Goal: Information Seeking & Learning: Learn about a topic

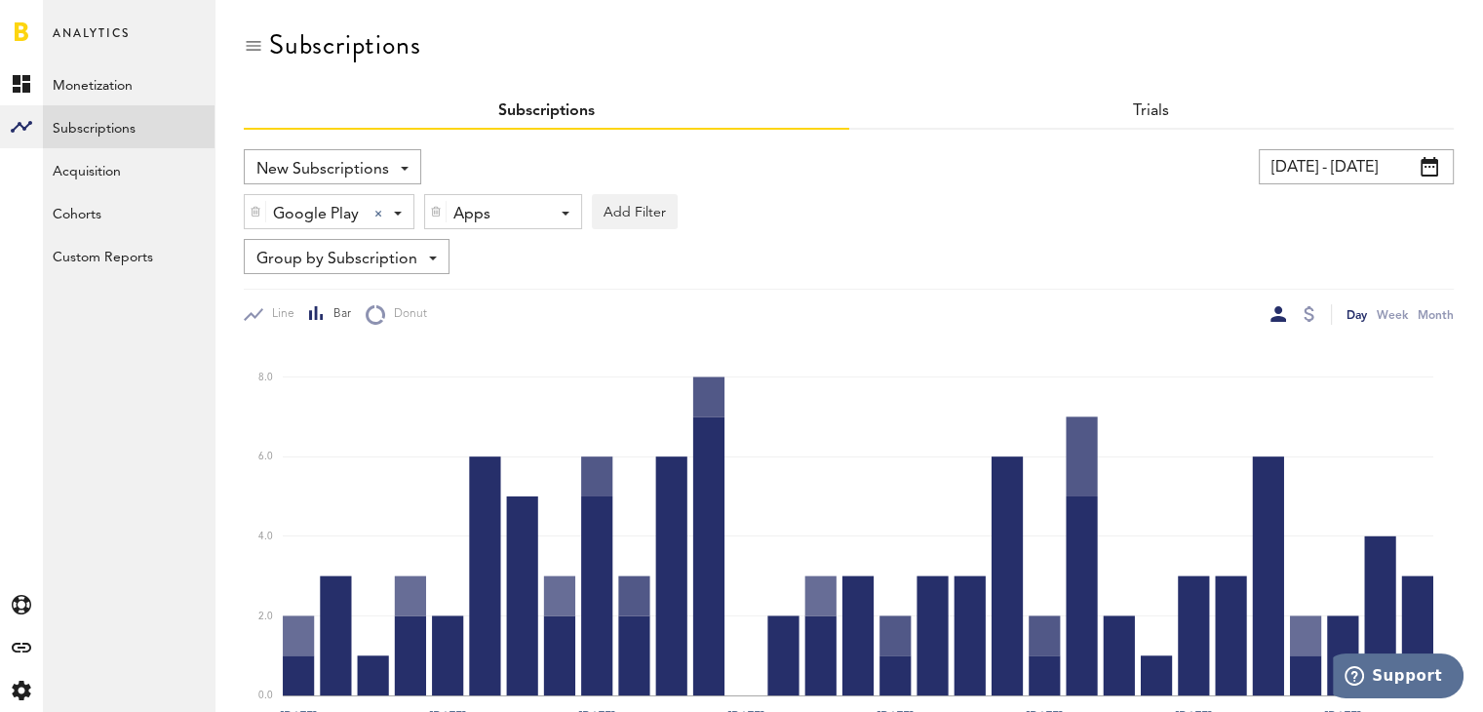
click at [1389, 168] on input "07/01/25 - 07/31/25" at bounding box center [1356, 166] width 195 height 35
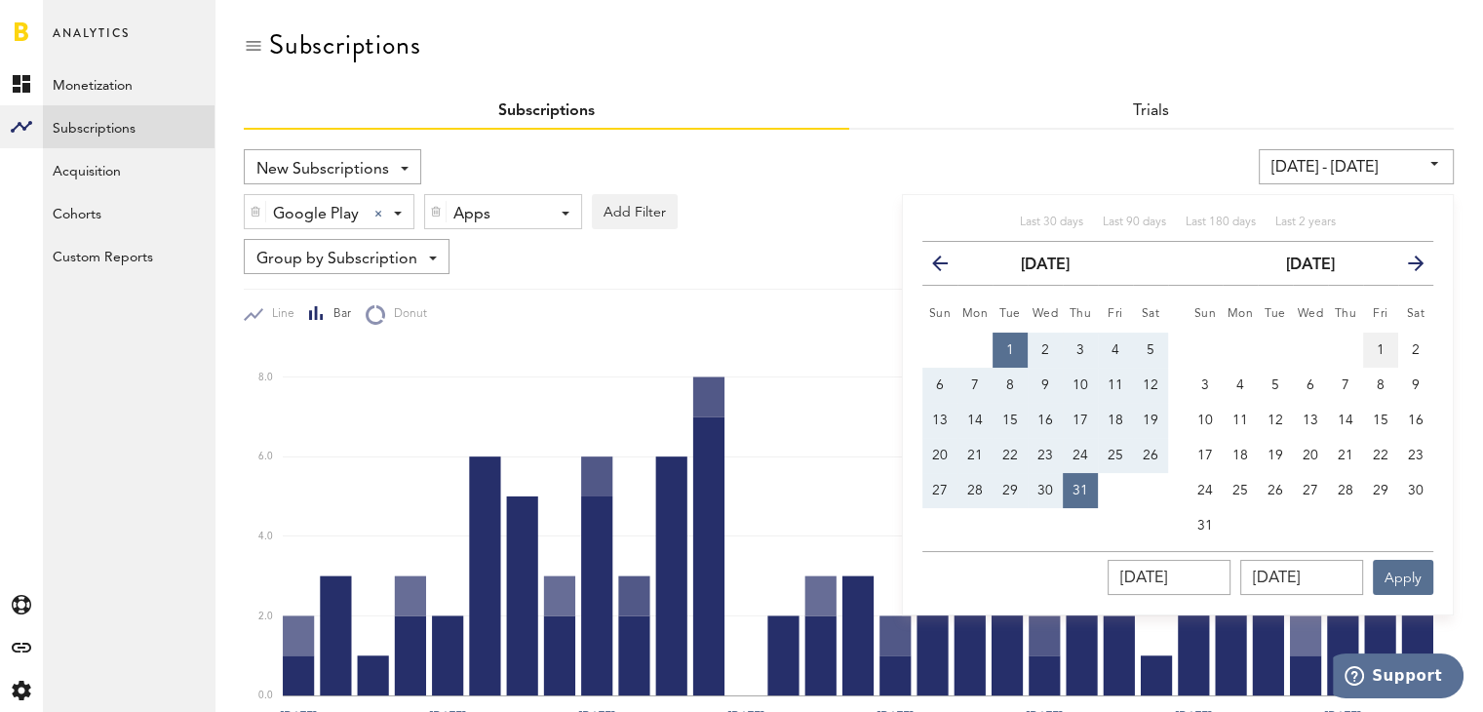
click at [1377, 339] on button "1" at bounding box center [1380, 349] width 35 height 35
type input "08/01/25 - 08/01/25"
type input "08/01/2025"
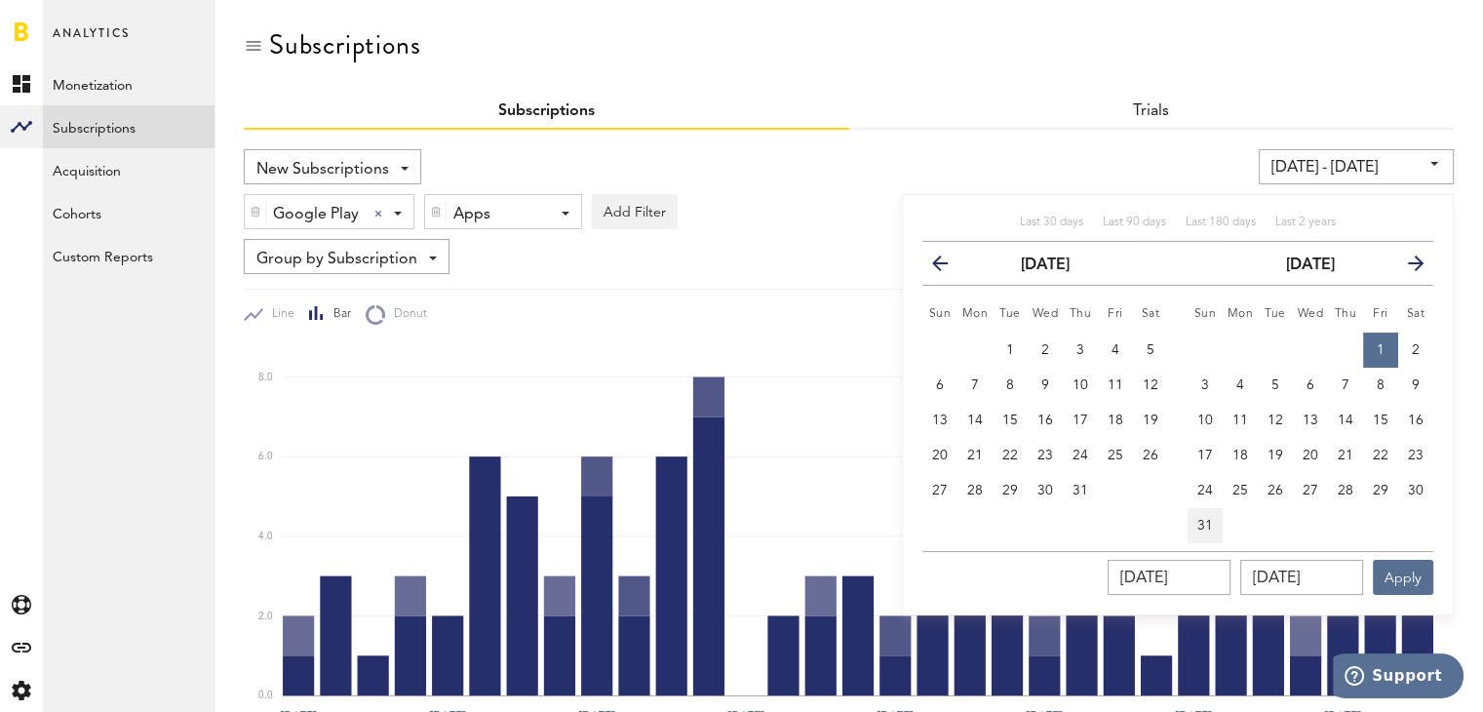
click at [1200, 520] on span "31" at bounding box center [1205, 526] width 16 height 14
type input "08/01/25 - 08/31/25"
type input "08/31/2025"
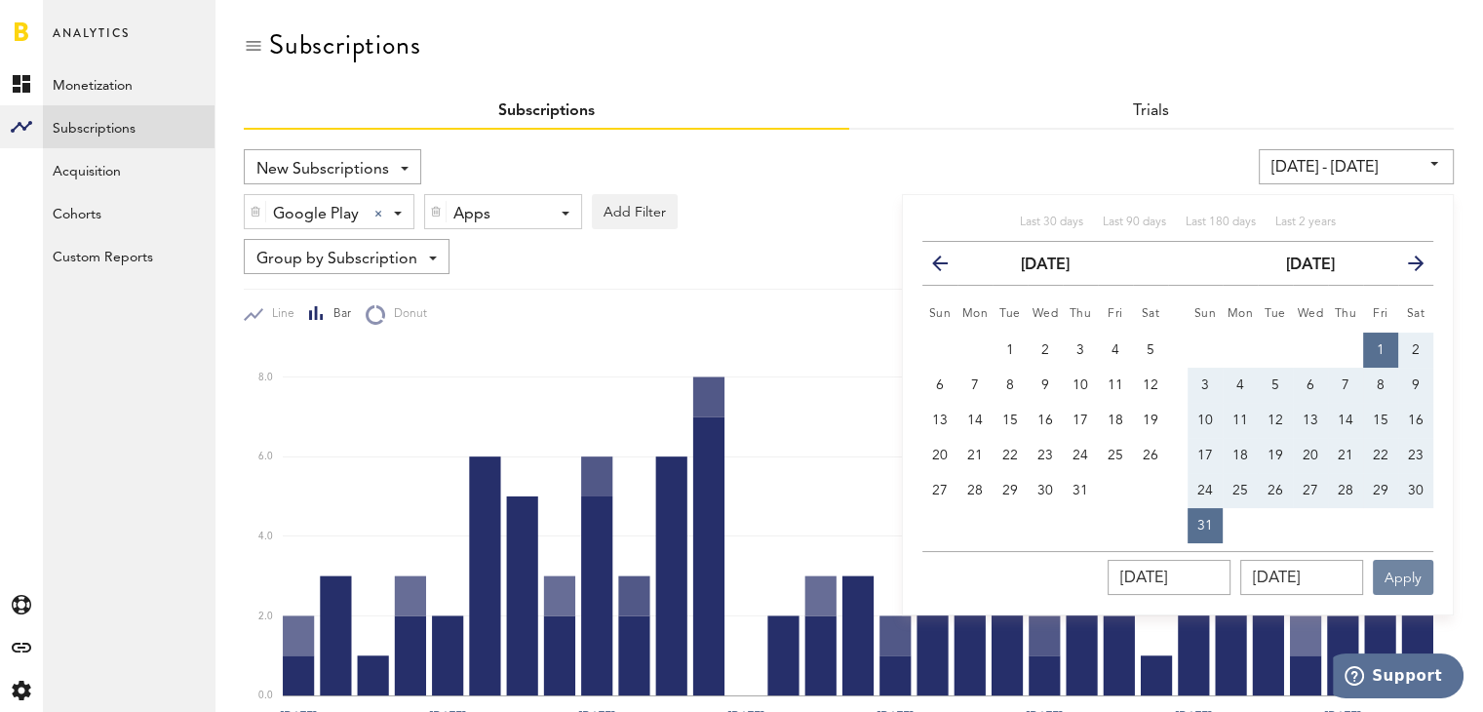
click at [1398, 569] on button "Apply" at bounding box center [1403, 577] width 60 height 35
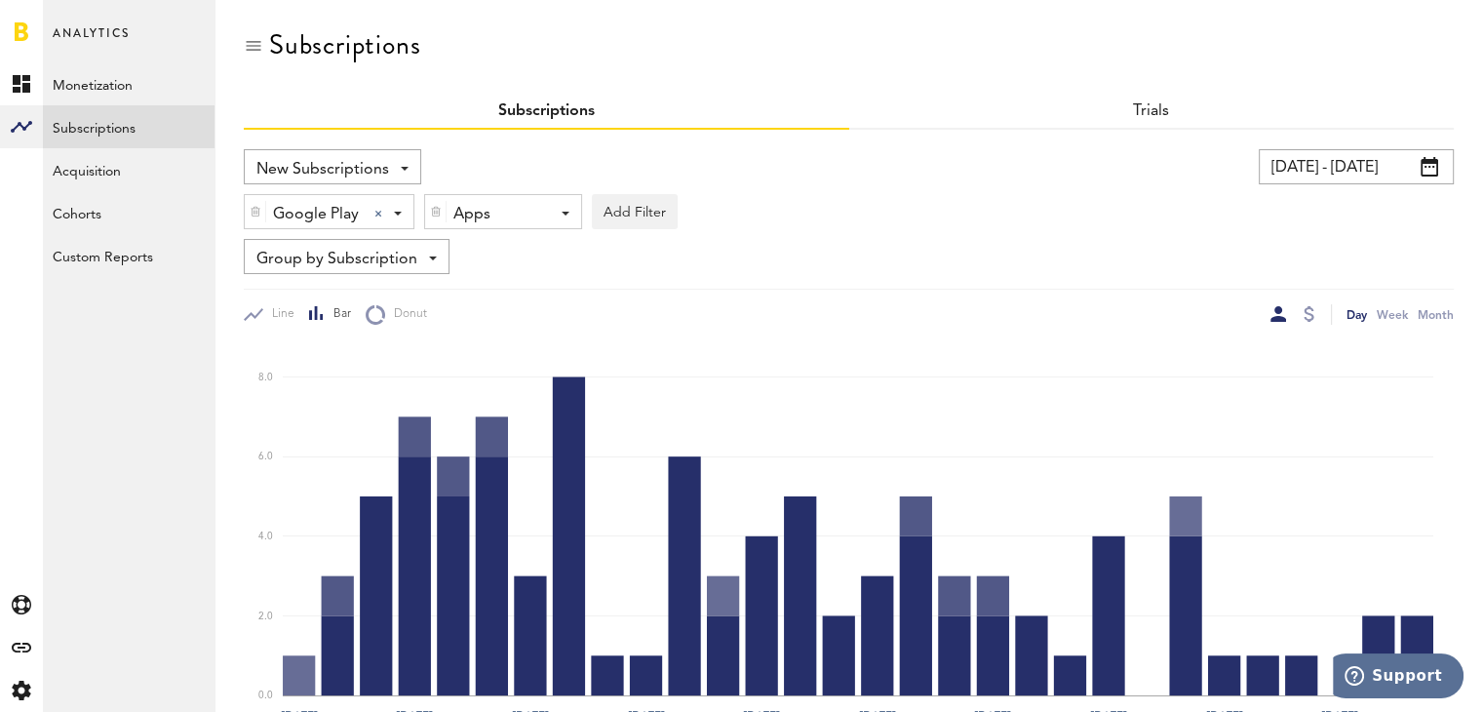
click at [404, 216] on div "Google Play Google Play Apple App Store Google Play Paypal Stripe" at bounding box center [329, 212] width 169 height 35
click at [542, 213] on div "Apps - All Active Inactive Organic Dance: Weight Loss App Organic Fit: Workout …" at bounding box center [503, 212] width 156 height 35
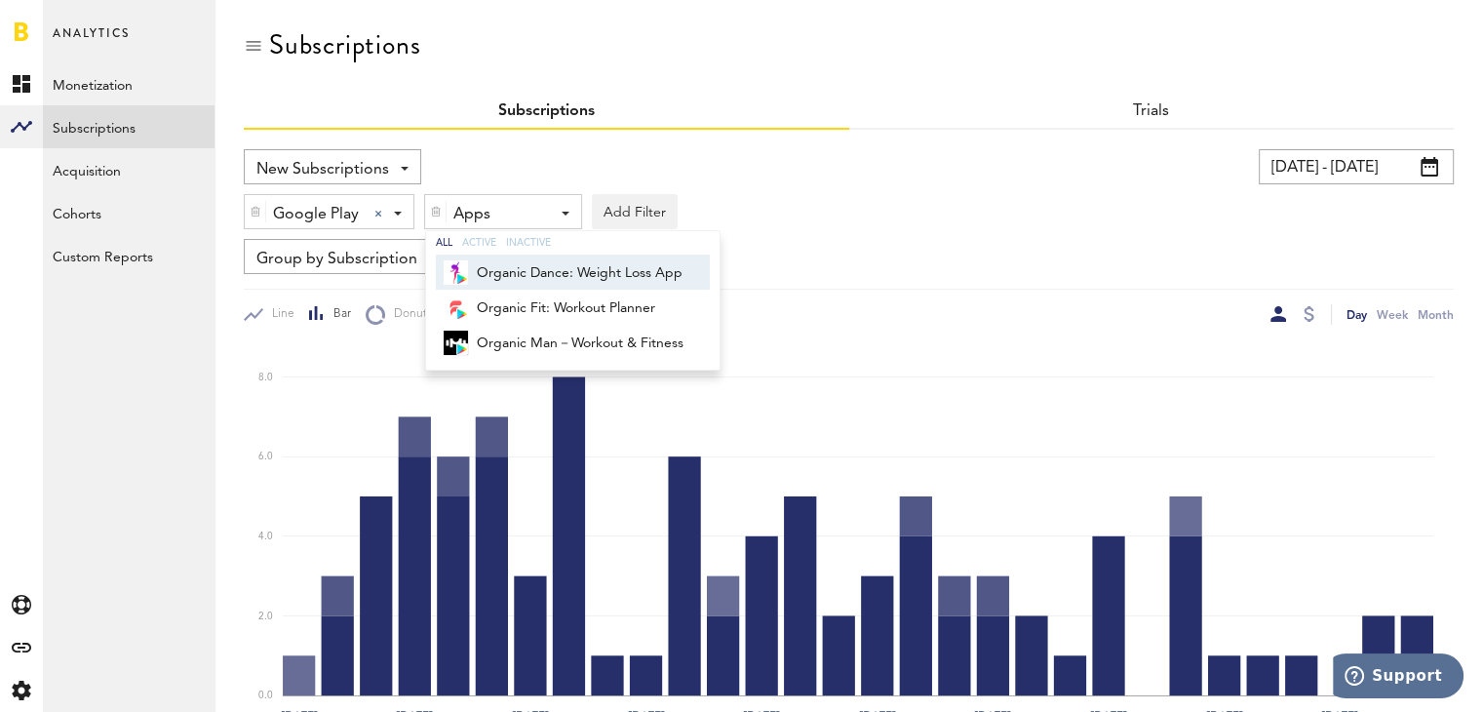
click at [788, 208] on div "Google Play Google Play Apple App Store Google Play Paypal Stripe Apps - All Ac…" at bounding box center [849, 206] width 1210 height 45
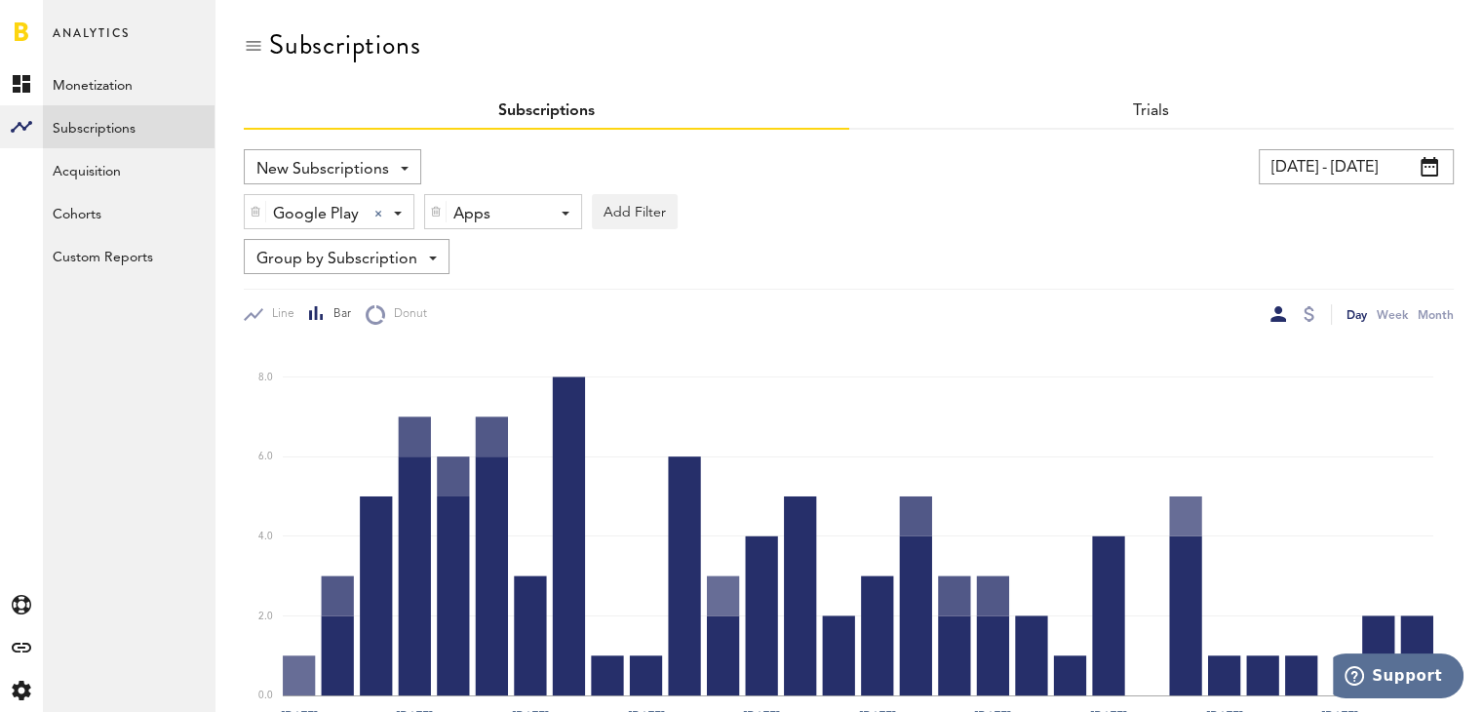
click at [404, 211] on div "Google Play Google Play Apple App Store Google Play Paypal Stripe" at bounding box center [329, 212] width 169 height 35
click at [386, 254] on span "Apple App Store" at bounding box center [337, 259] width 149 height 33
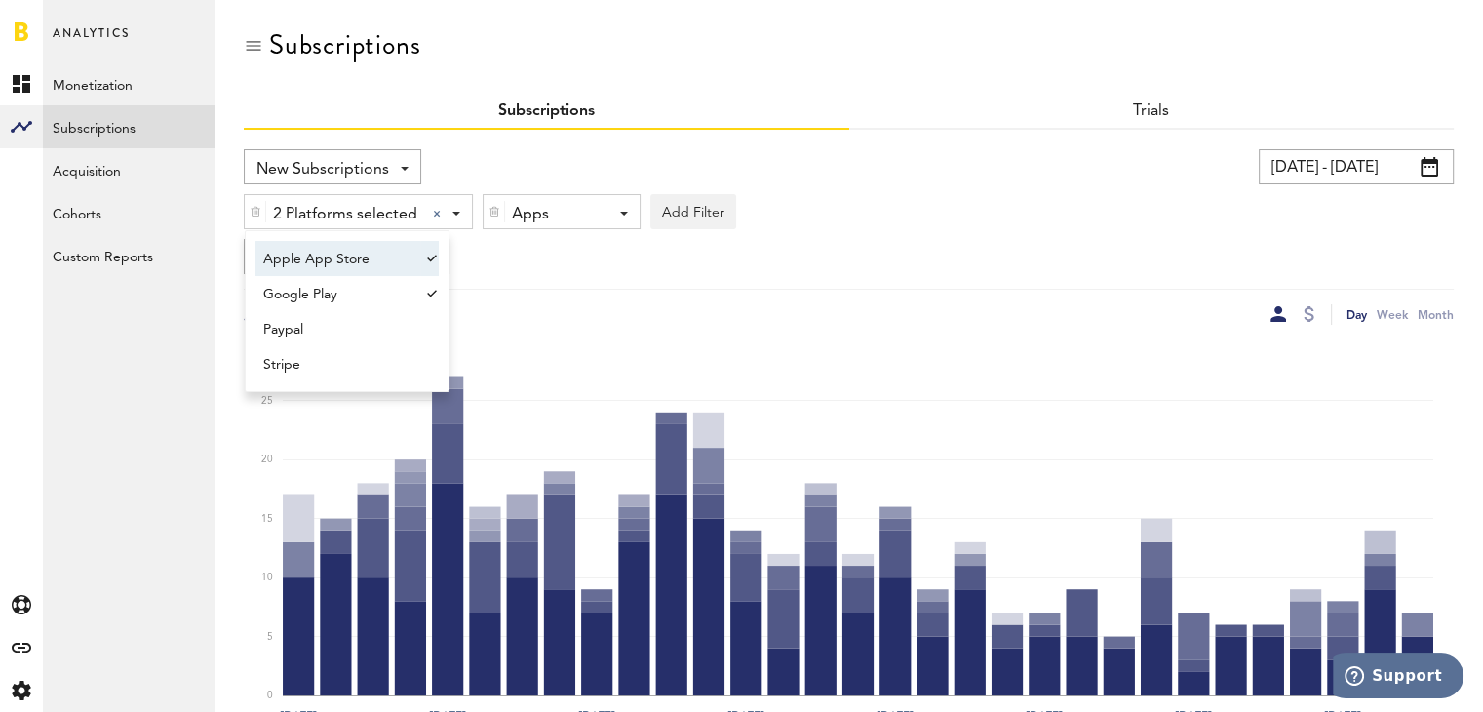
click at [428, 291] on div at bounding box center [429, 293] width 19 height 35
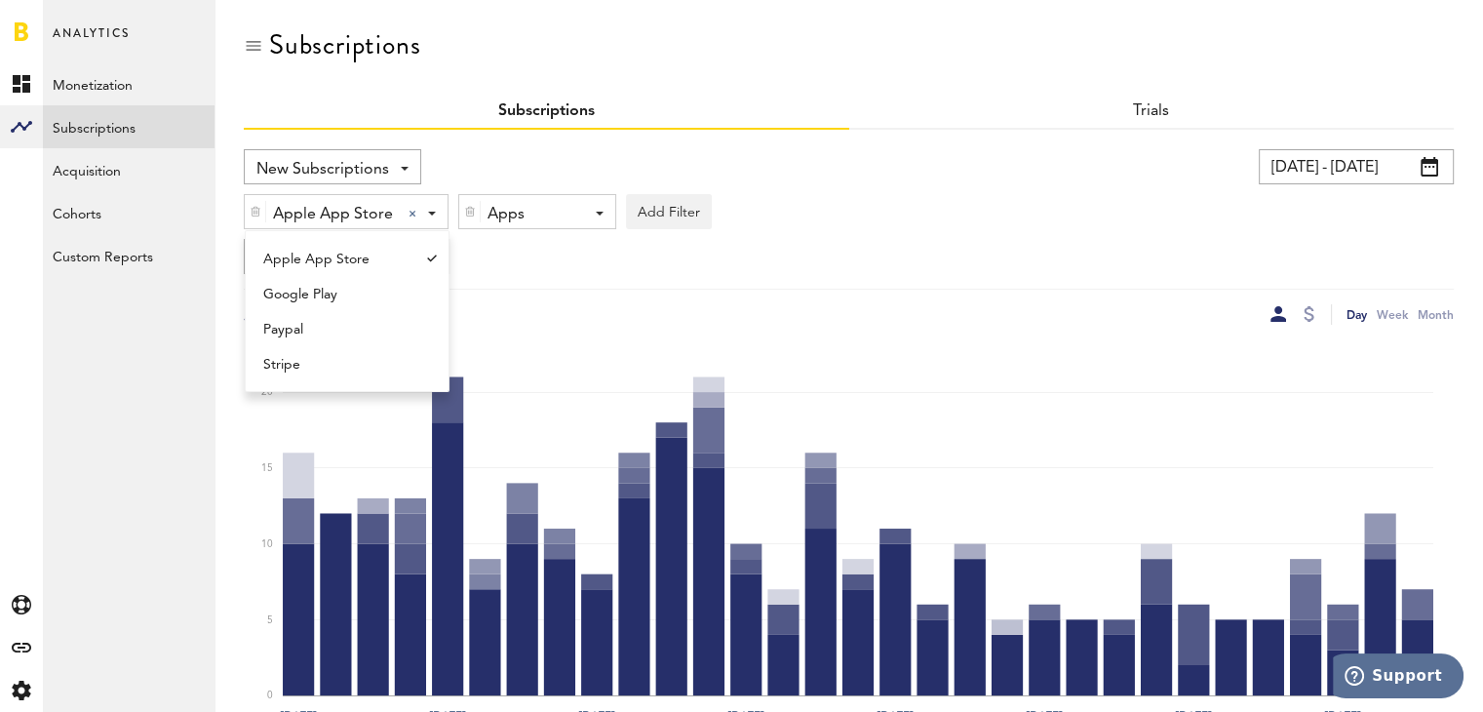
click at [597, 212] on span at bounding box center [600, 214] width 8 height 4
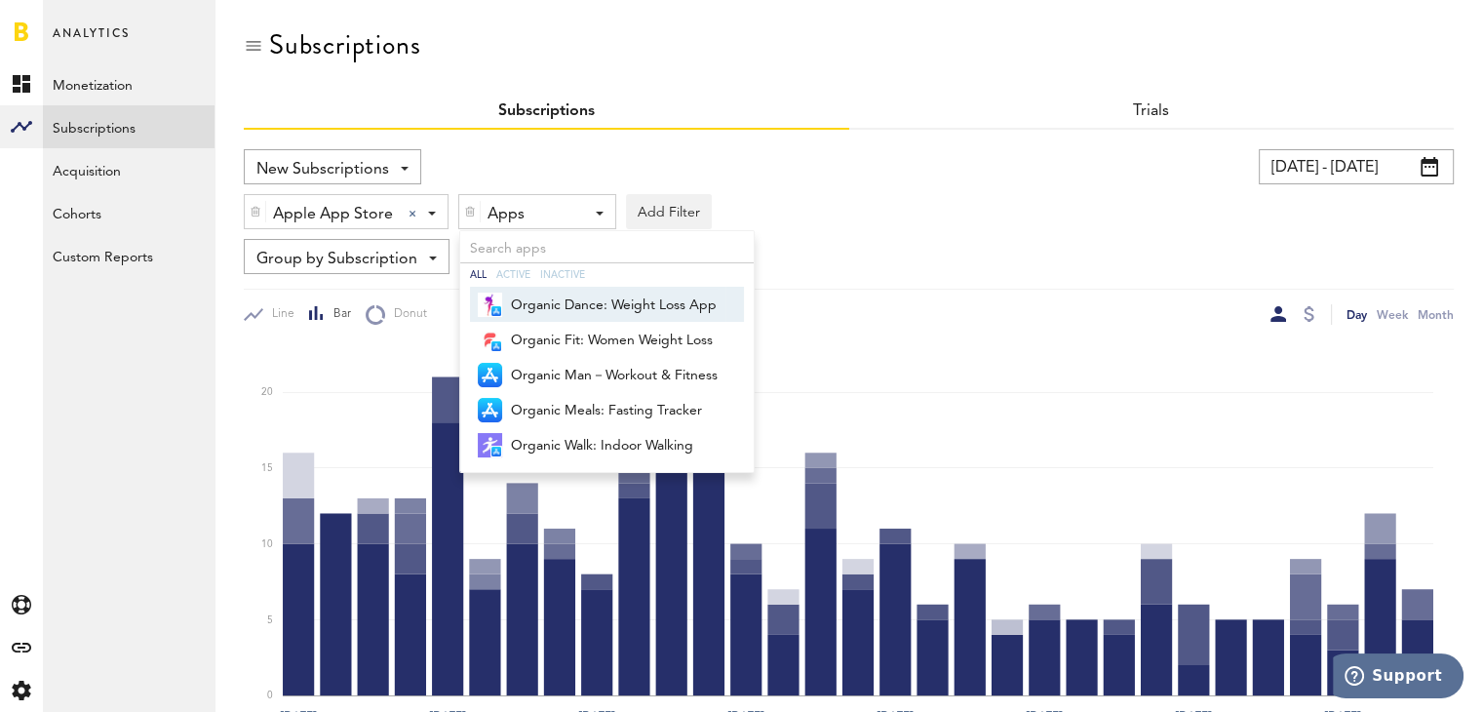
click at [675, 301] on span "Organic Dance: Weight Loss App" at bounding box center [614, 305] width 207 height 33
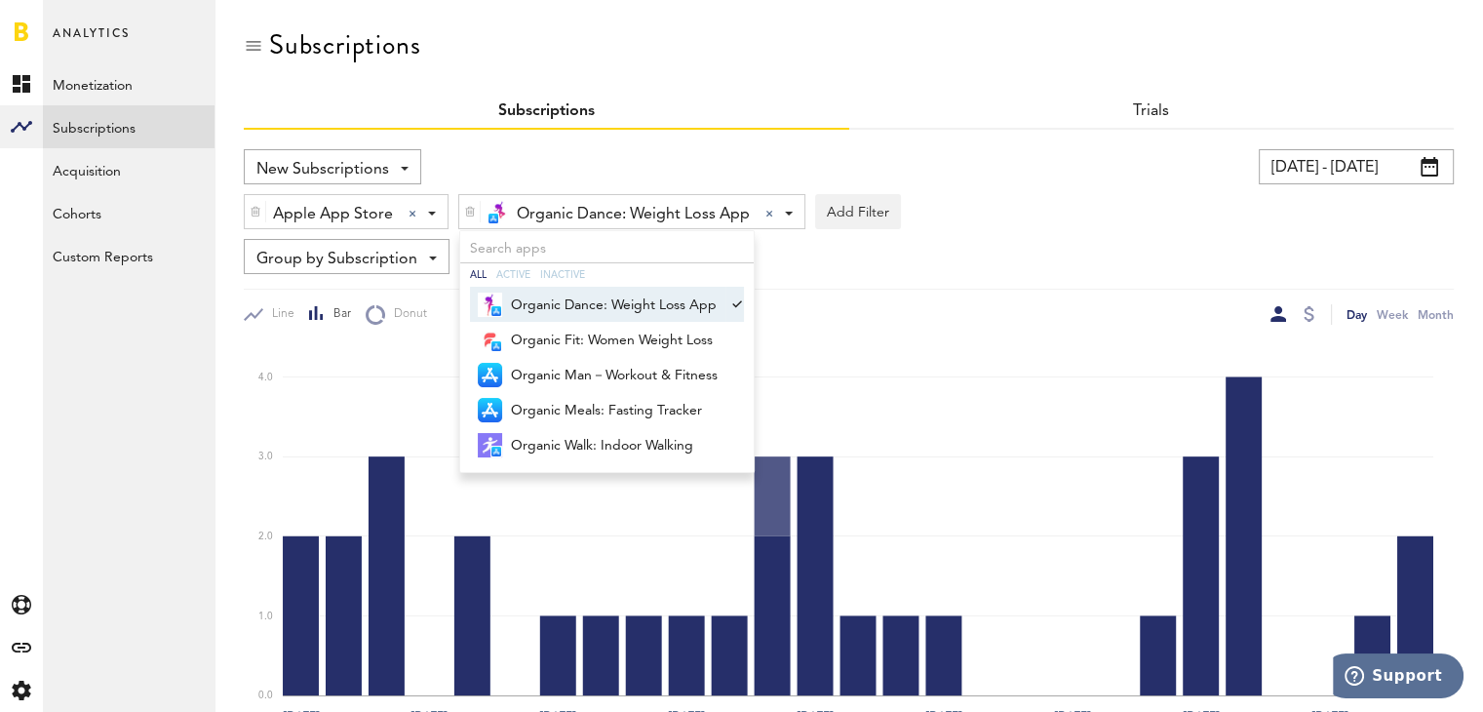
click at [831, 308] on div "Line Bar Donut" at bounding box center [546, 314] width 605 height 20
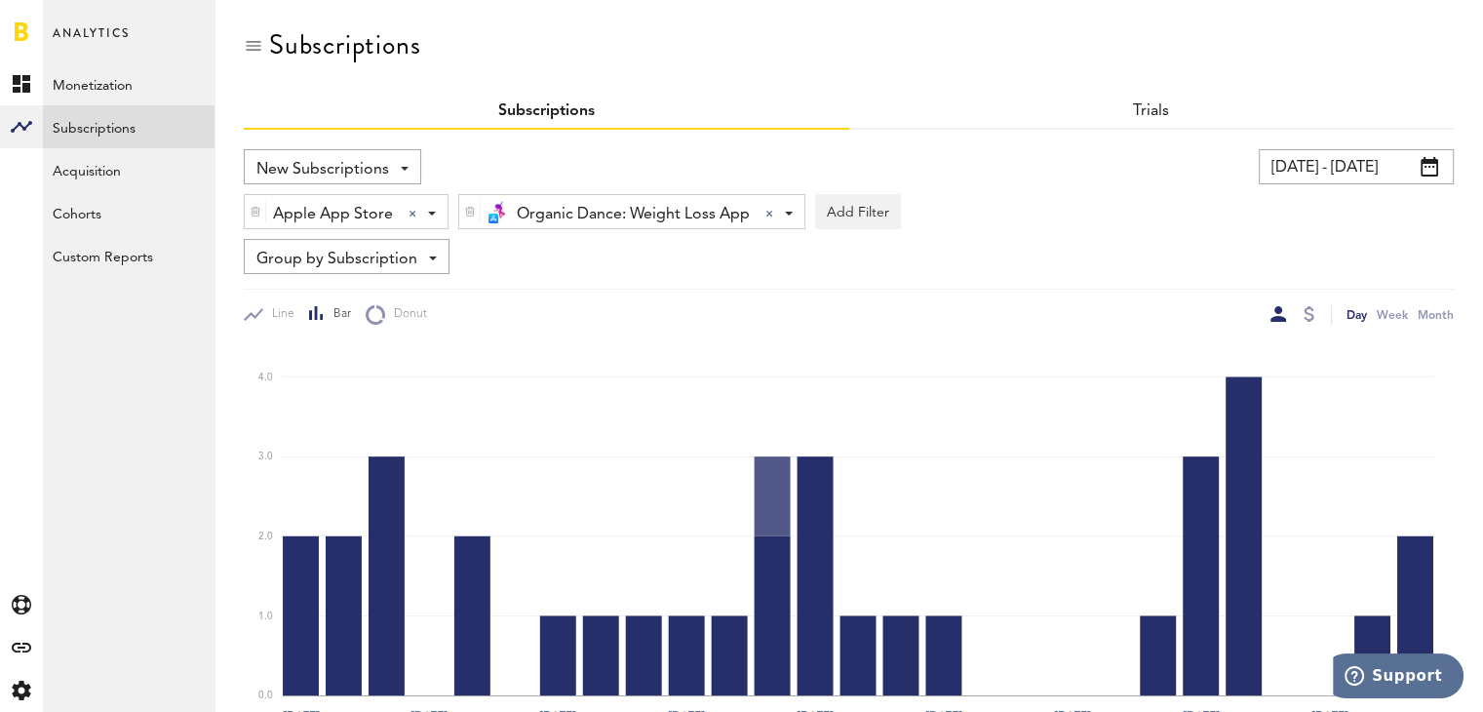
click at [425, 212] on div "Apple App Store Apple App Store Apple App Store Google Play Paypal Stripe" at bounding box center [346, 212] width 203 height 35
click at [378, 282] on span "Google Play" at bounding box center [337, 294] width 149 height 33
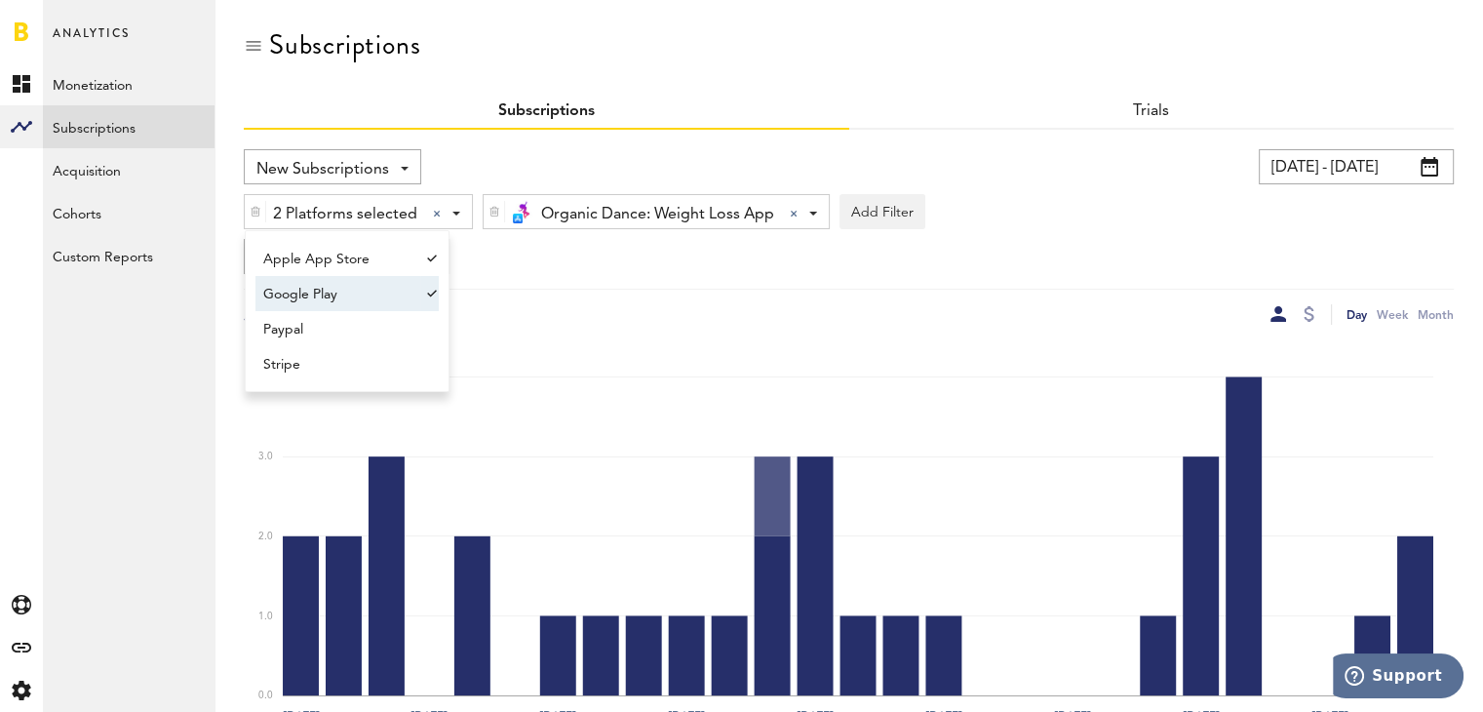
drag, startPoint x: 508, startPoint y: 306, endPoint x: 488, endPoint y: 278, distance: 34.3
click at [506, 304] on div "Line Bar Donut" at bounding box center [546, 314] width 605 height 20
click at [452, 212] on span at bounding box center [456, 214] width 8 height 4
click at [361, 329] on span "Paypal" at bounding box center [337, 329] width 149 height 33
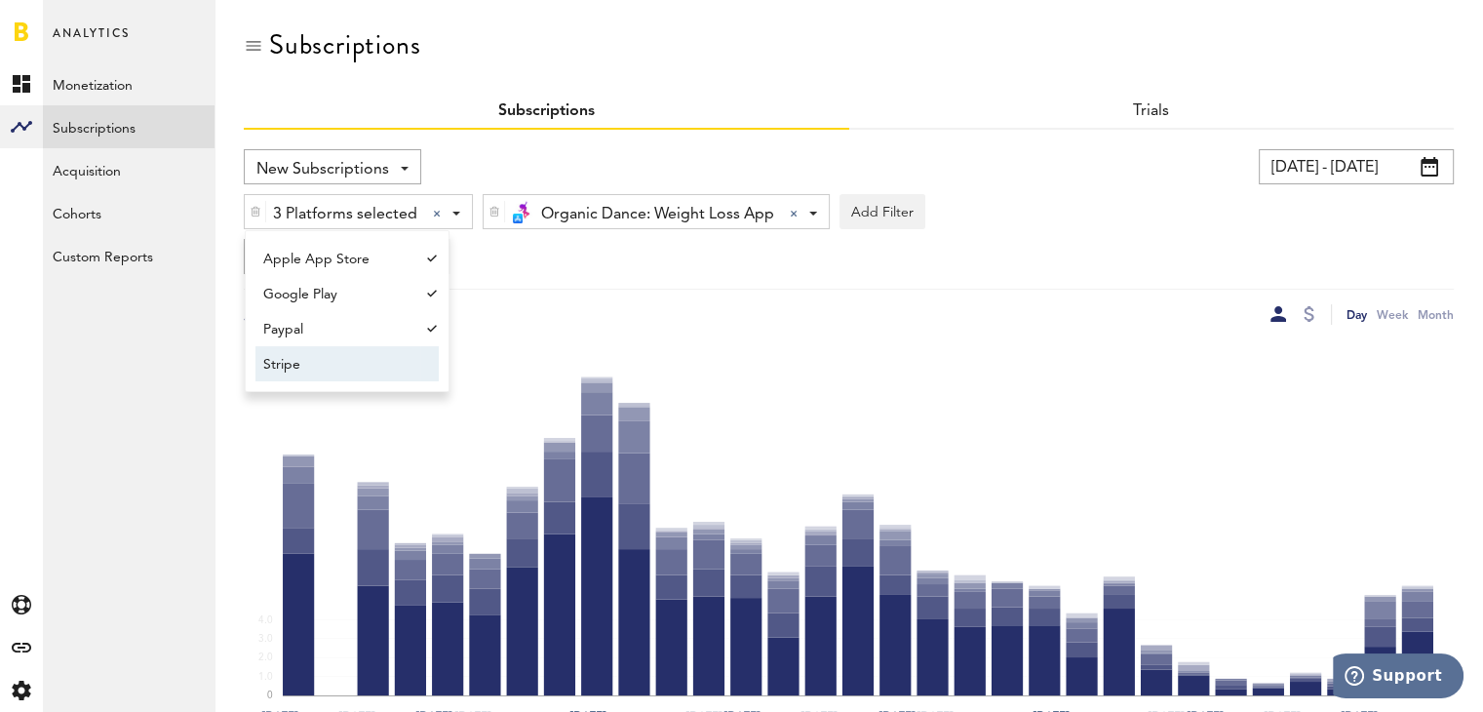
click at [352, 372] on span "Stripe" at bounding box center [337, 364] width 149 height 33
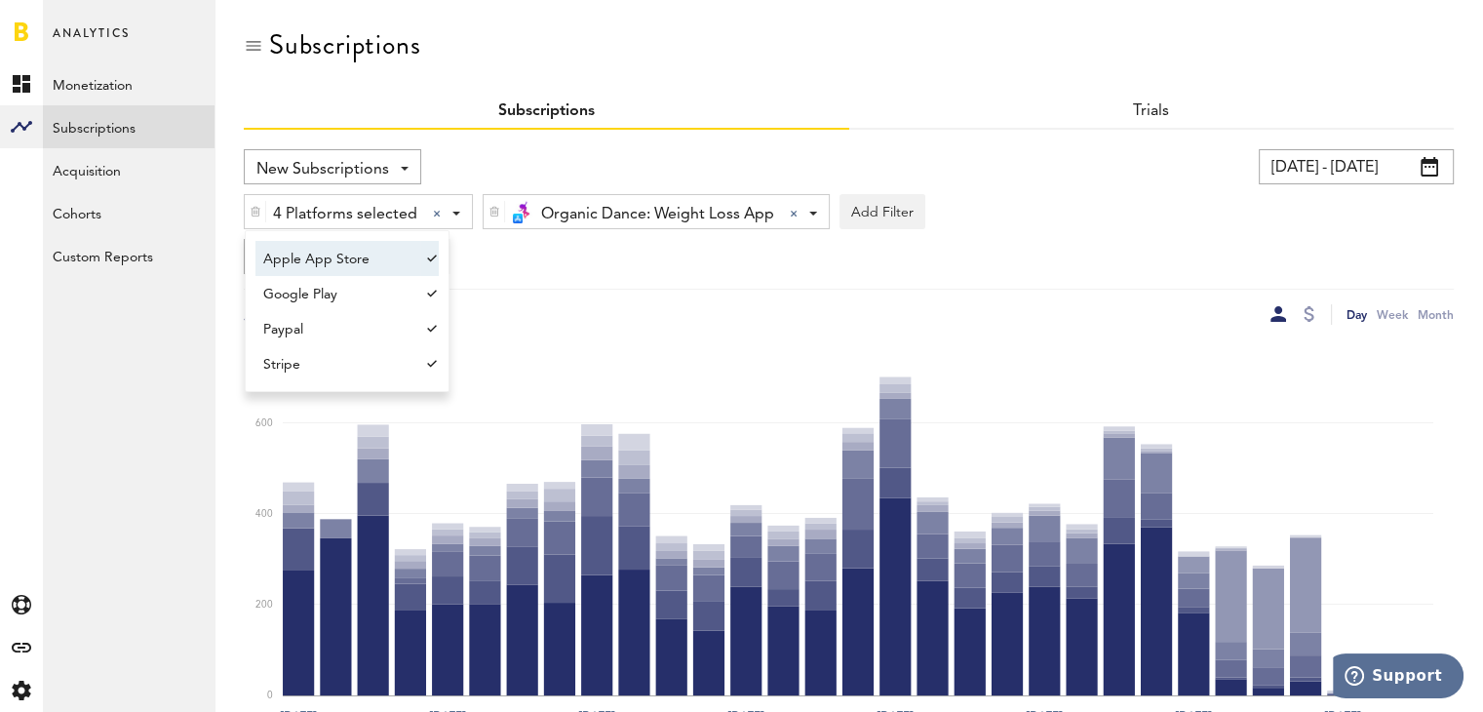
click at [449, 212] on div "4 Platforms selected 4 Platforms selected Apple App Store Google Play Paypal St…" at bounding box center [358, 212] width 227 height 35
click at [451, 217] on div "4 Platforms selected 4 Platforms selected Apple App Store Google Play Paypal St…" at bounding box center [358, 212] width 227 height 35
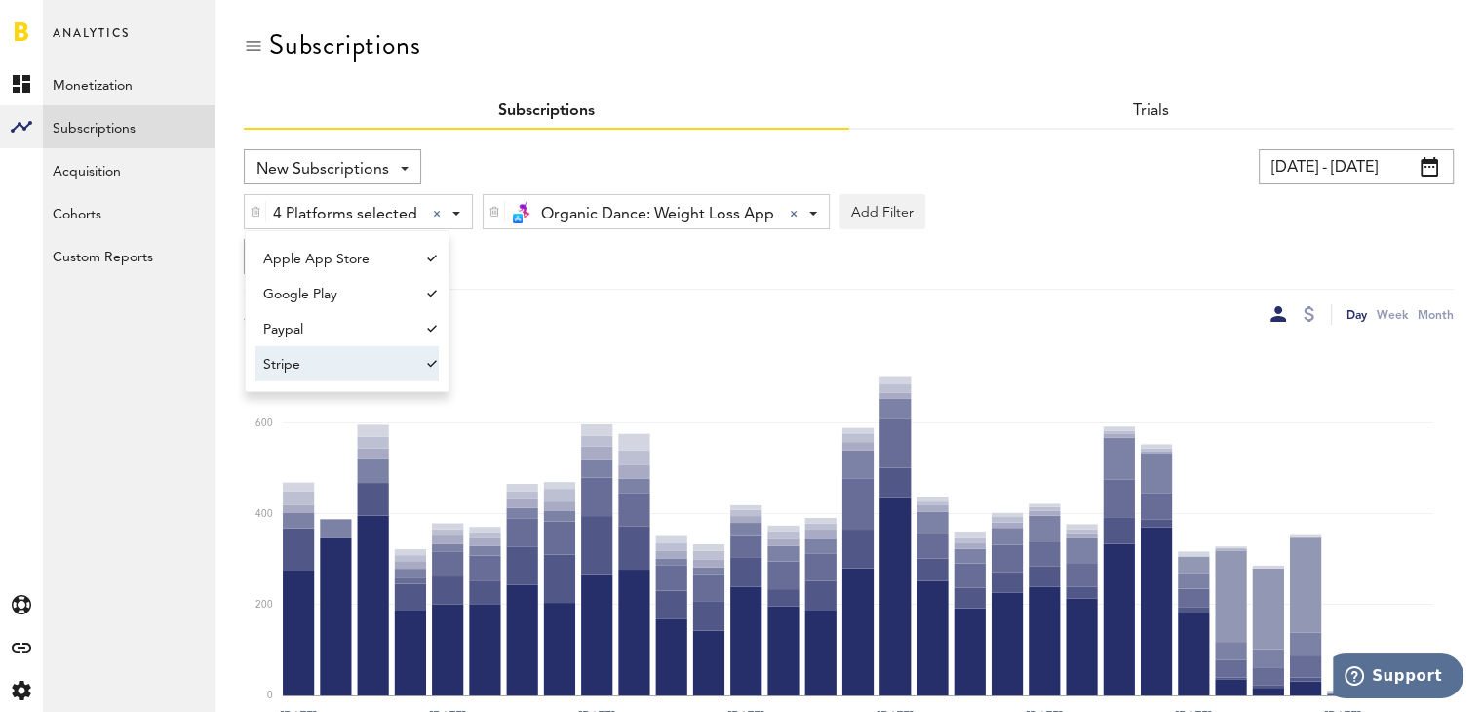
click at [363, 359] on span "Stripe" at bounding box center [337, 364] width 149 height 33
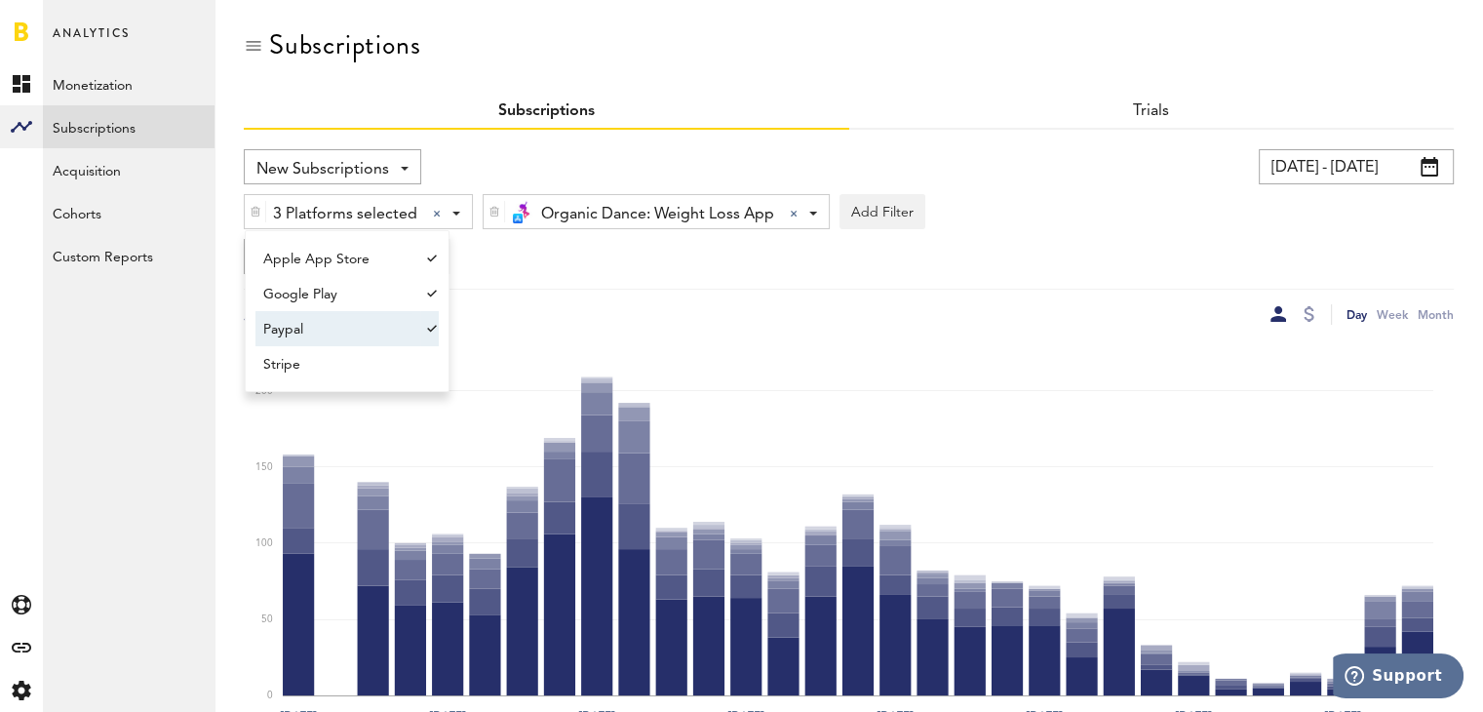
click at [349, 335] on span "Paypal" at bounding box center [337, 329] width 149 height 33
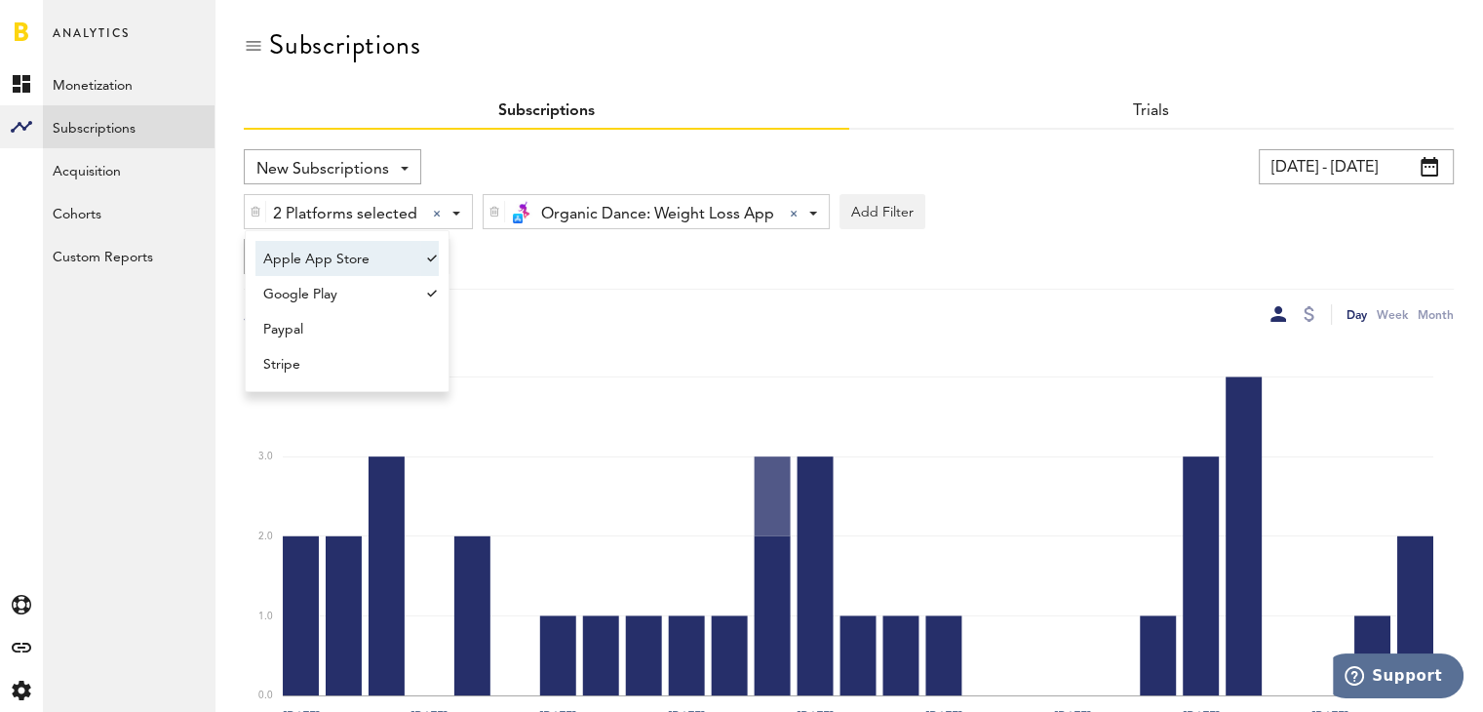
click at [346, 262] on span "Apple App Store" at bounding box center [337, 259] width 149 height 33
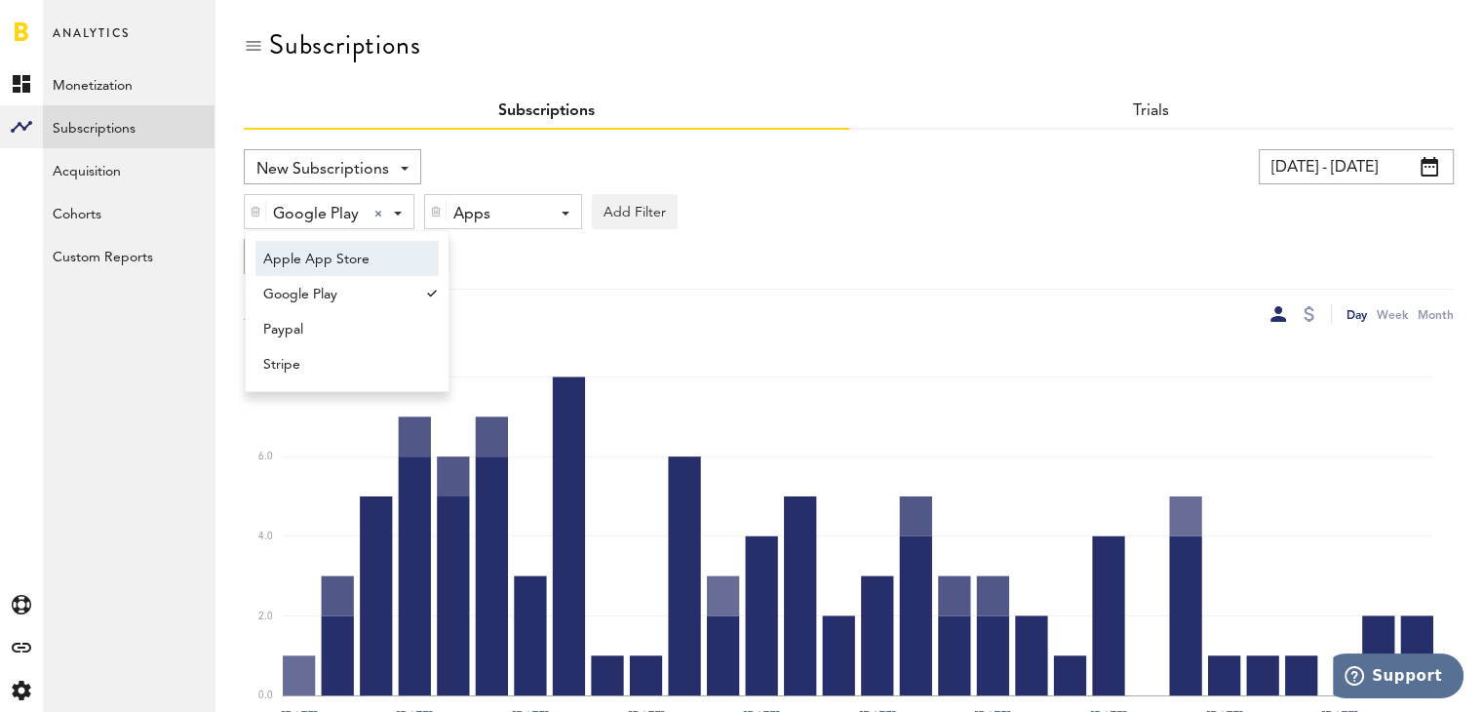
click at [390, 211] on div "Google Play Google Play Apple App Store Google Play Paypal Stripe" at bounding box center [329, 212] width 169 height 35
click at [400, 210] on div "Google Play Google Play Apple App Store Google Play Paypal Stripe" at bounding box center [329, 212] width 169 height 35
click at [362, 282] on span "Google Play" at bounding box center [337, 294] width 149 height 33
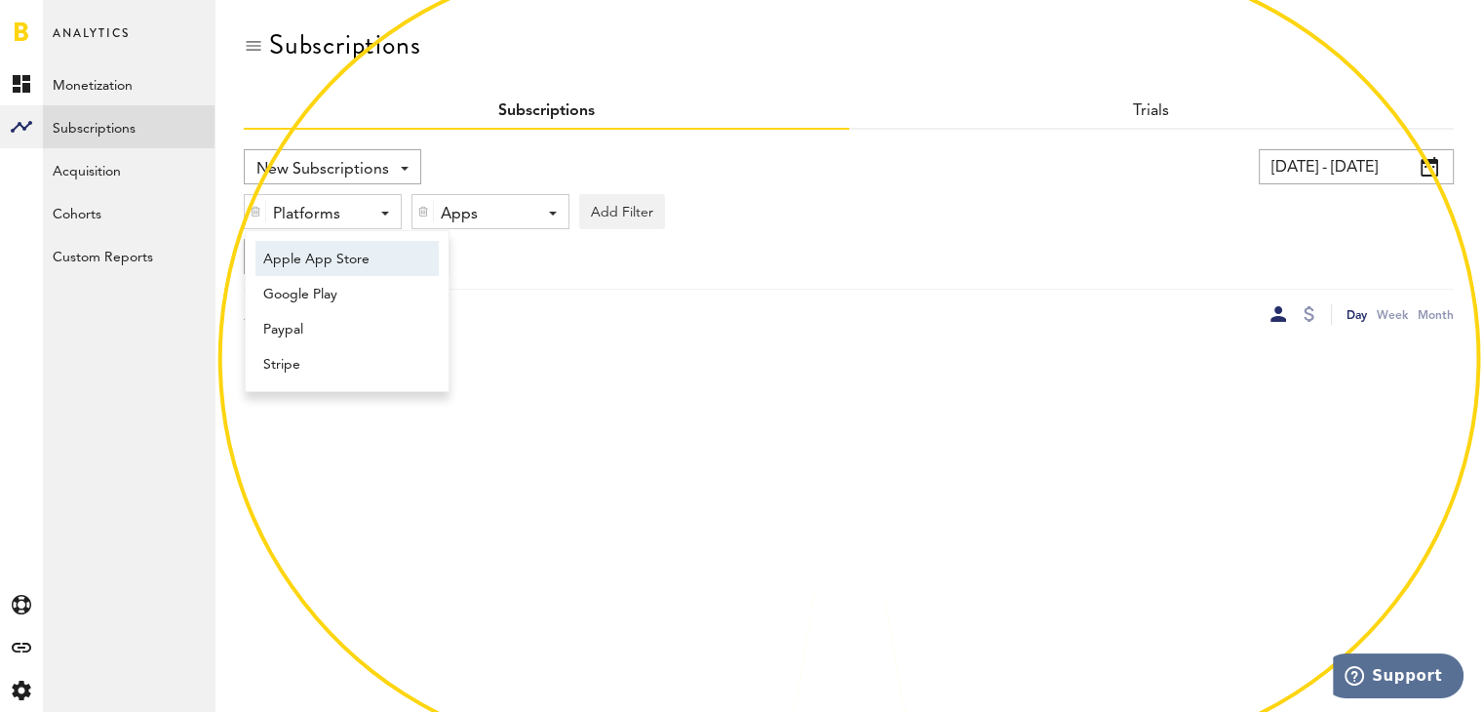
click at [380, 207] on div "Platforms - Apple App Store Google Play Paypal Stripe" at bounding box center [323, 212] width 156 height 35
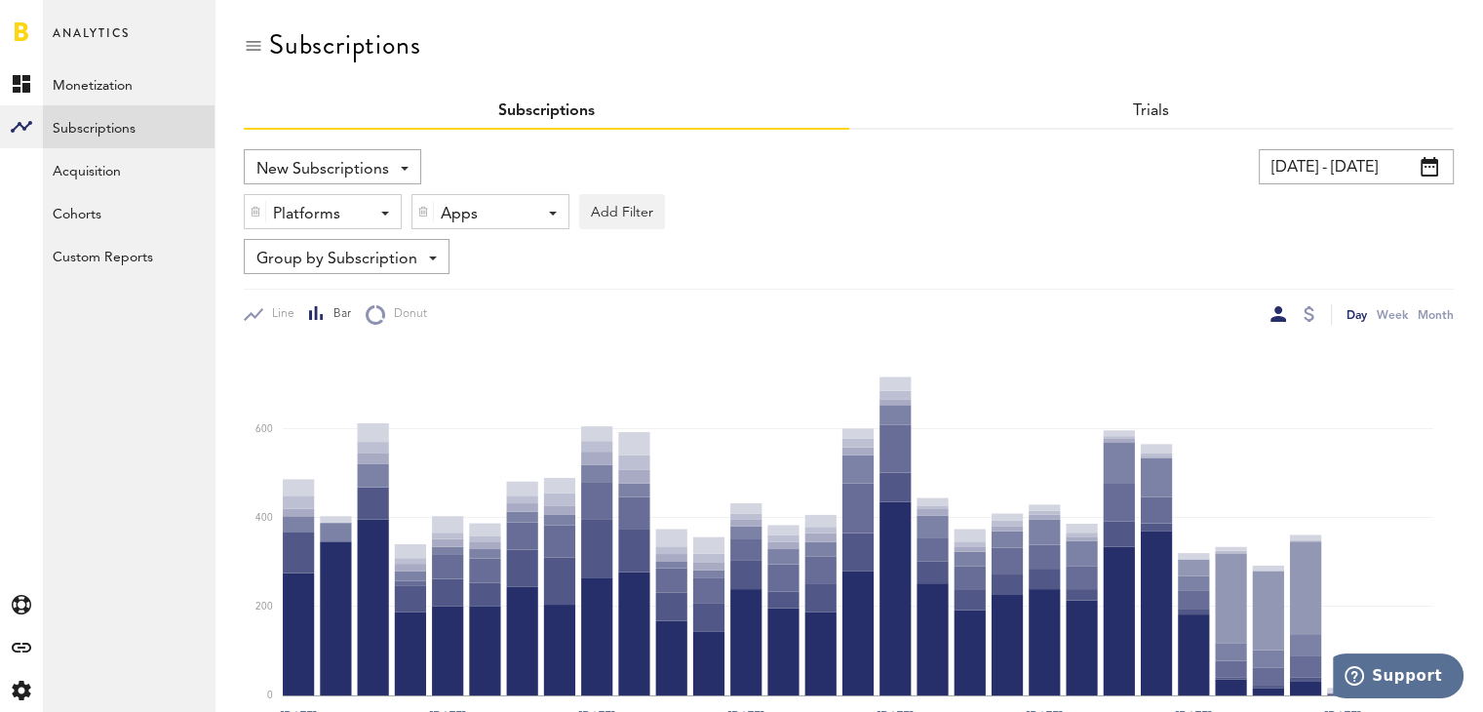
click at [383, 205] on div "Platforms - Apple App Store Google Play Paypal Stripe" at bounding box center [323, 212] width 156 height 35
click at [325, 256] on span "Apple App Store" at bounding box center [337, 259] width 149 height 33
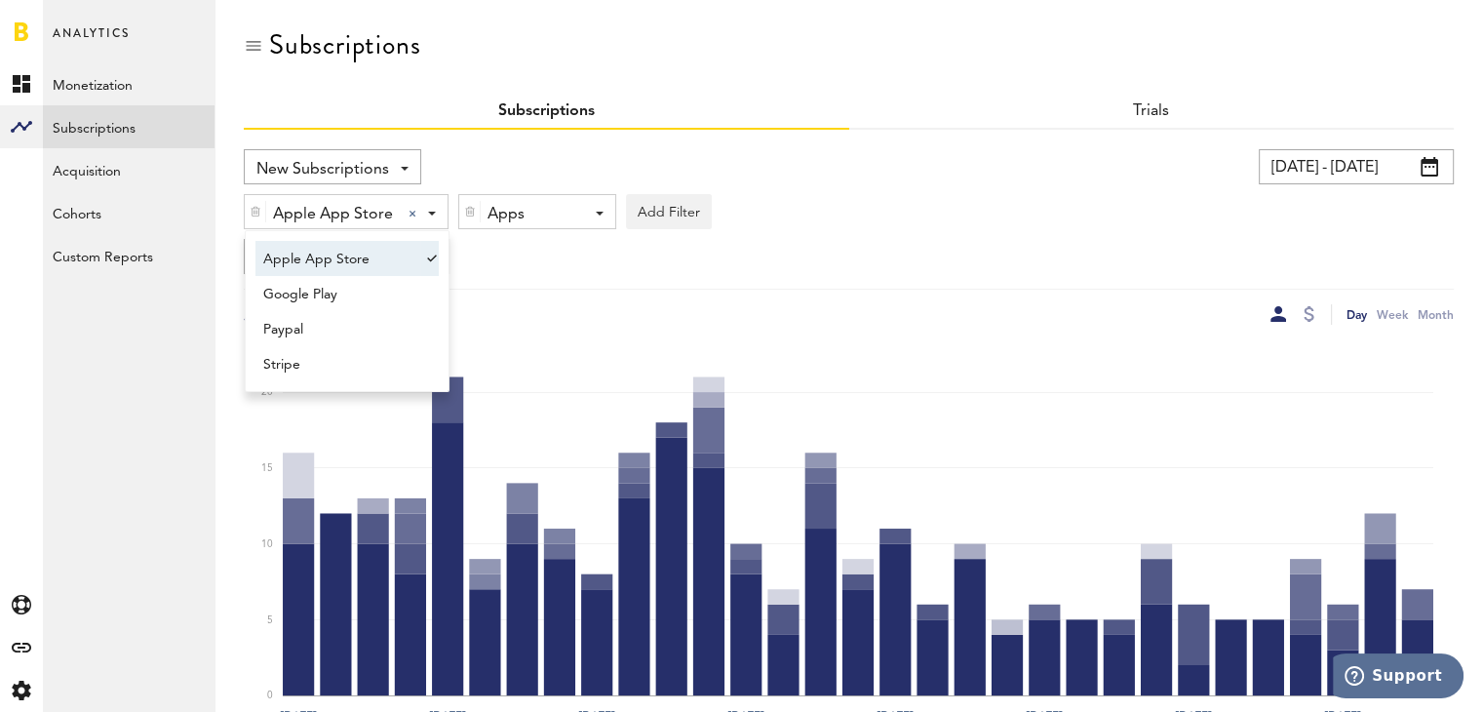
click at [578, 216] on div "Apps - All Active Inactive Organic Dance: Weight Loss App Organic Fit: Women We…" at bounding box center [537, 212] width 156 height 35
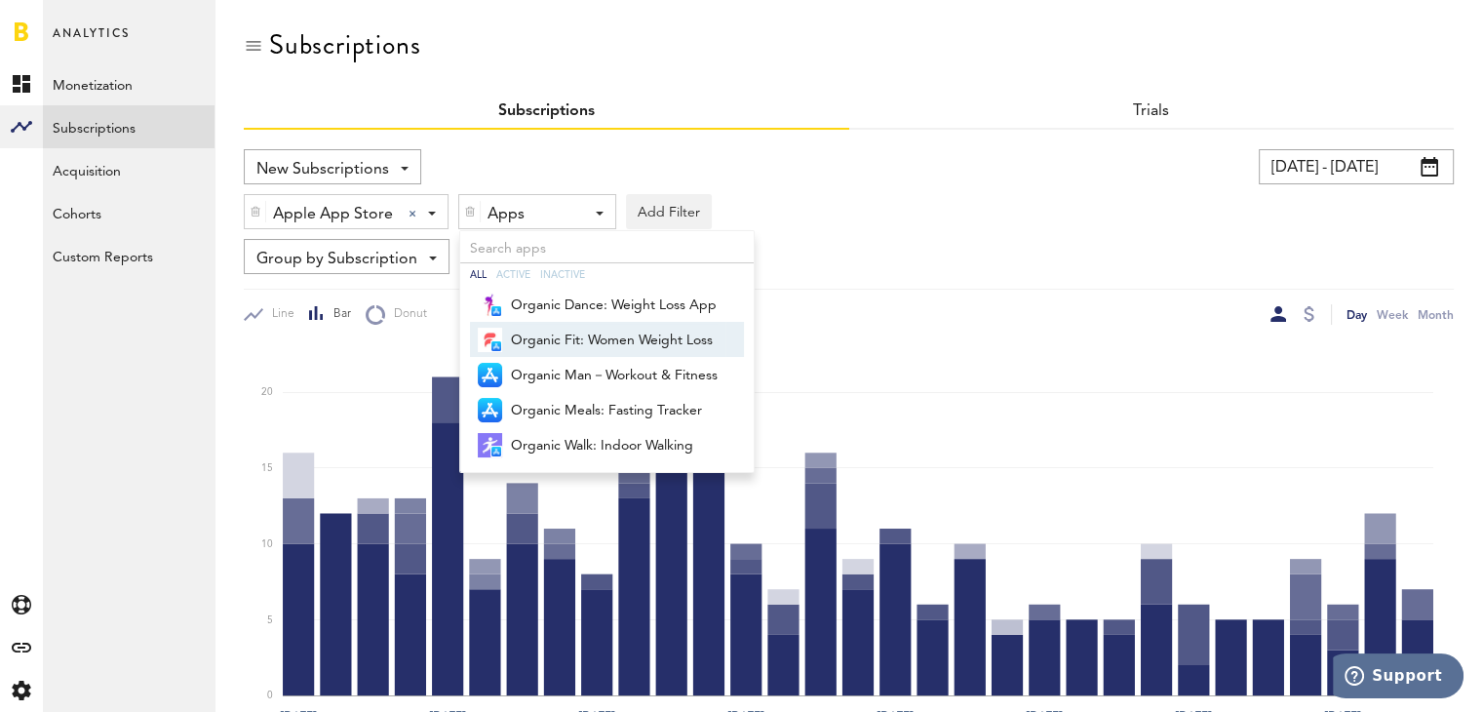
click at [612, 348] on span "Organic Fit: Women Weight Loss" at bounding box center [614, 340] width 207 height 33
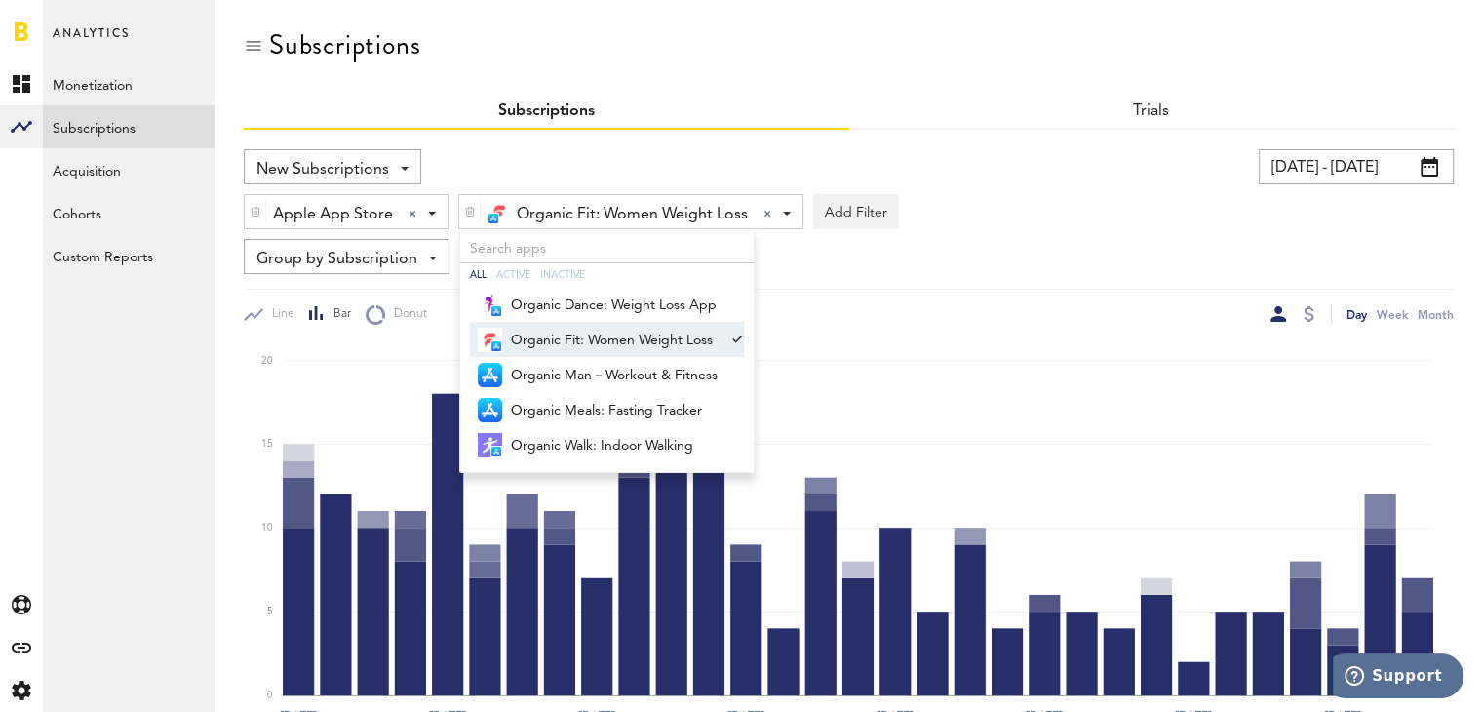
click at [853, 332] on icon "Aug 1 Aug 5 Aug 9 Aug 13 Aug 17 Aug 21 Aug 25 Aug 29 0 5 10 15 20" at bounding box center [849, 530] width 1210 height 410
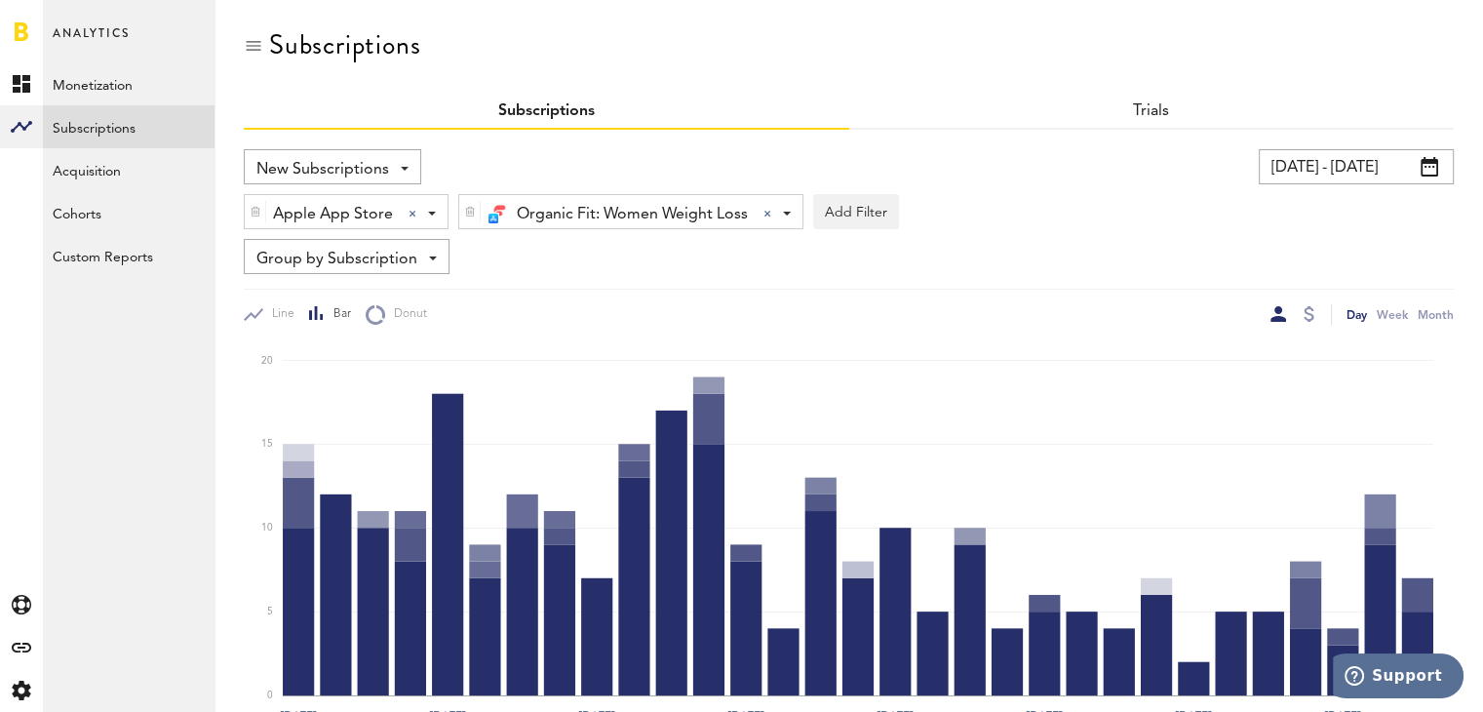
click at [757, 223] on div "Organic Fit: Women Weight Loss" at bounding box center [624, 214] width 272 height 33
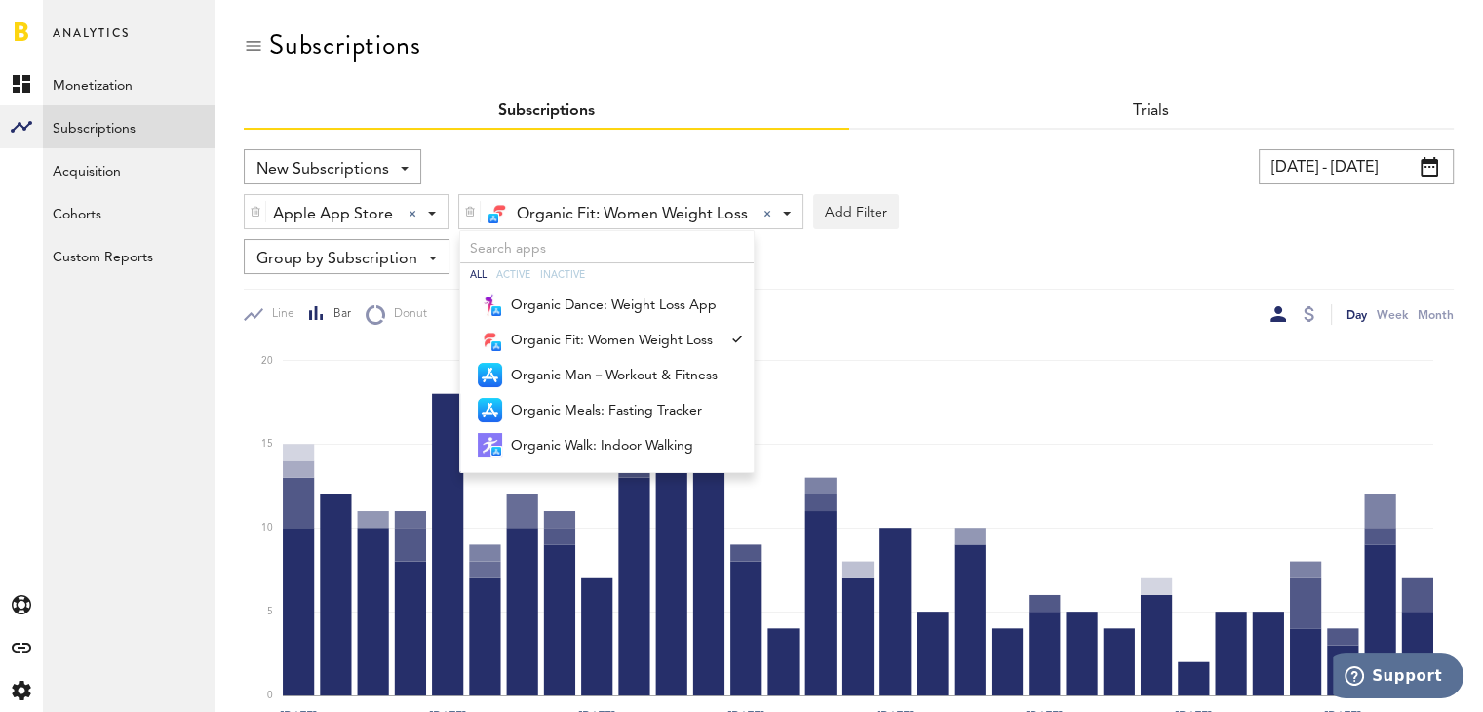
click at [861, 320] on div "Day Week Month" at bounding box center [1151, 314] width 605 height 20
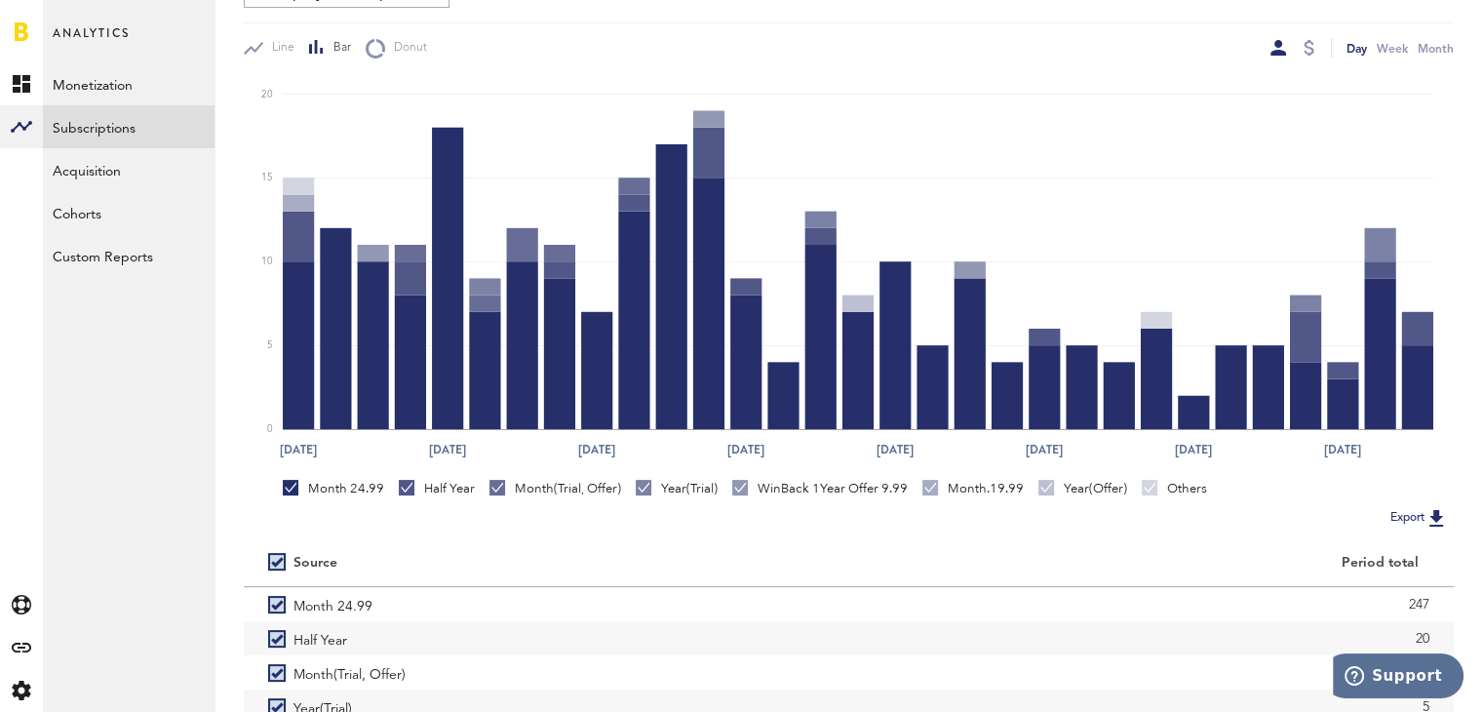
scroll to position [420, 0]
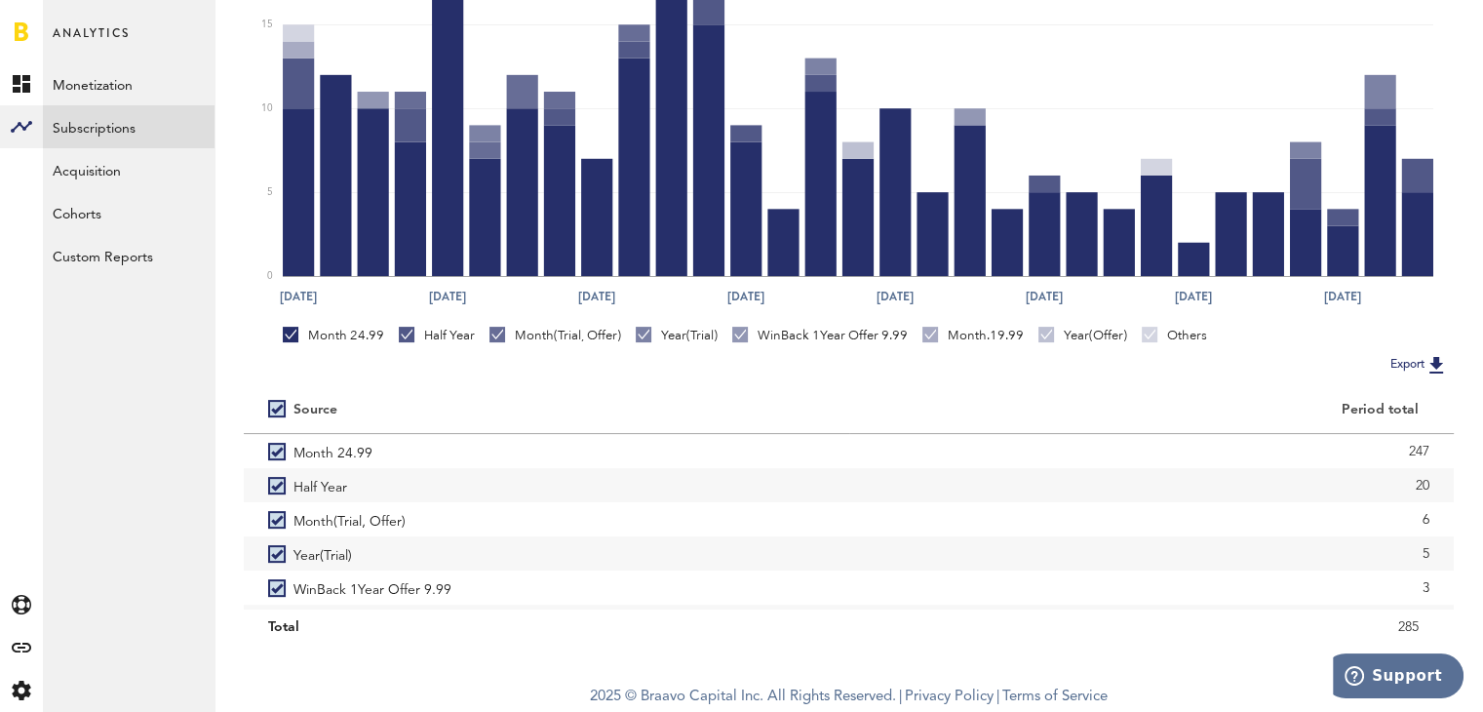
click at [1440, 365] on img at bounding box center [1435, 364] width 23 height 23
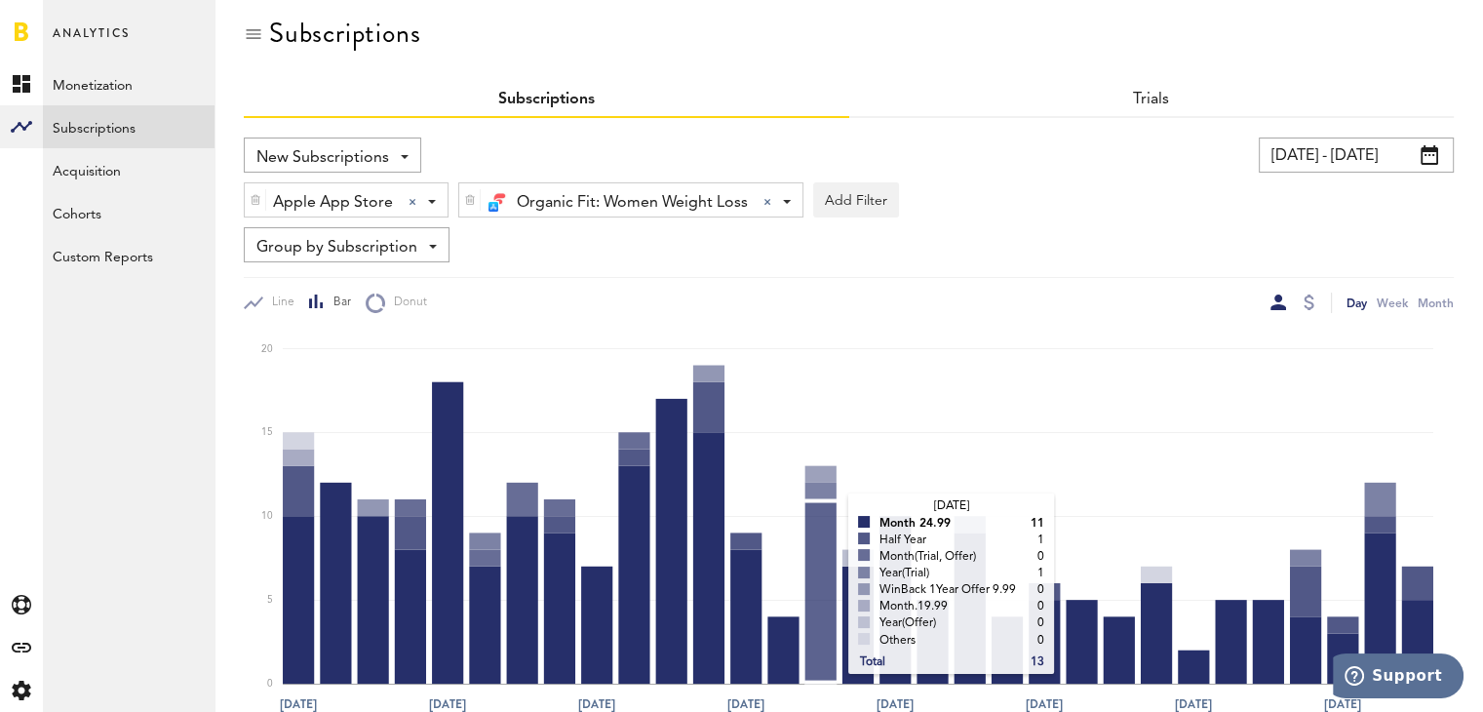
scroll to position [0, 0]
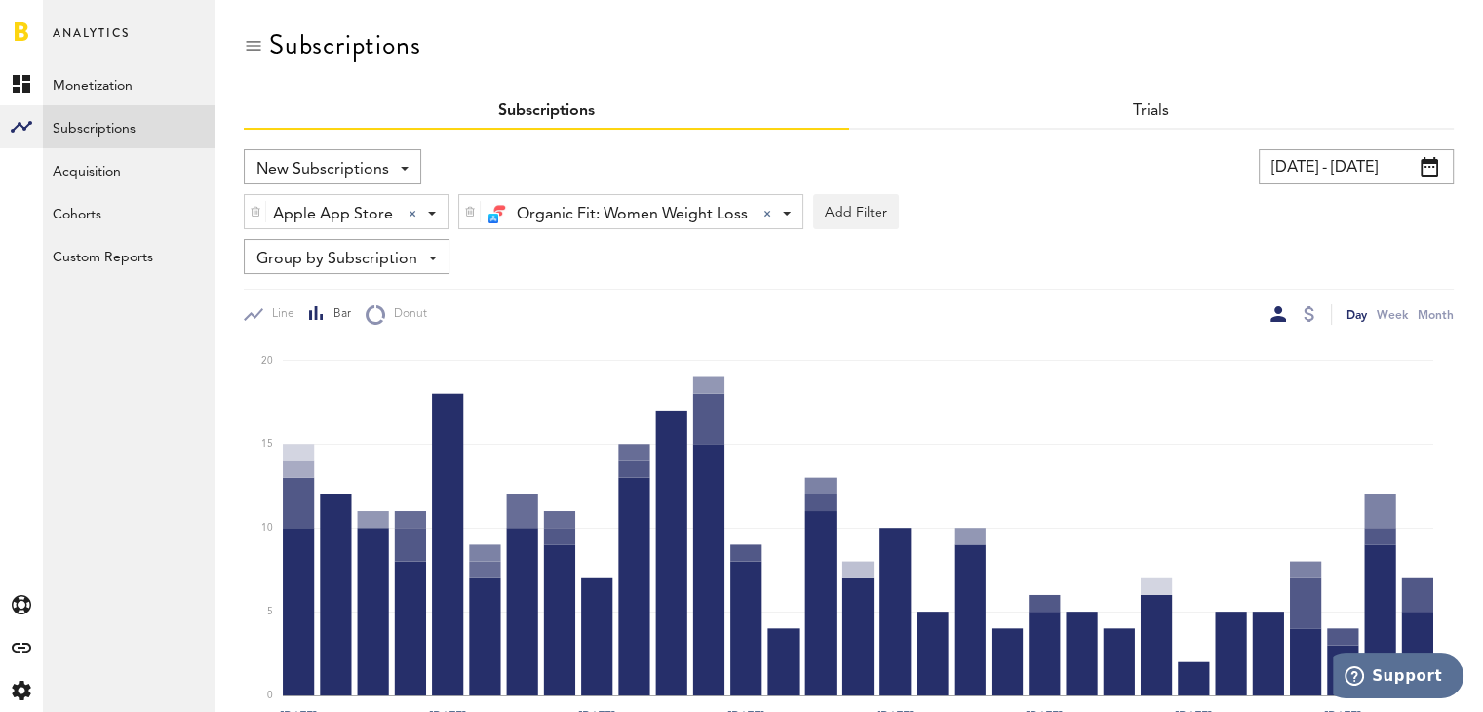
click at [430, 203] on div "Apple App Store Apple App Store Apple App Store Google Play Paypal Stripe" at bounding box center [346, 212] width 203 height 35
click at [377, 289] on span "Google Play" at bounding box center [337, 294] width 149 height 33
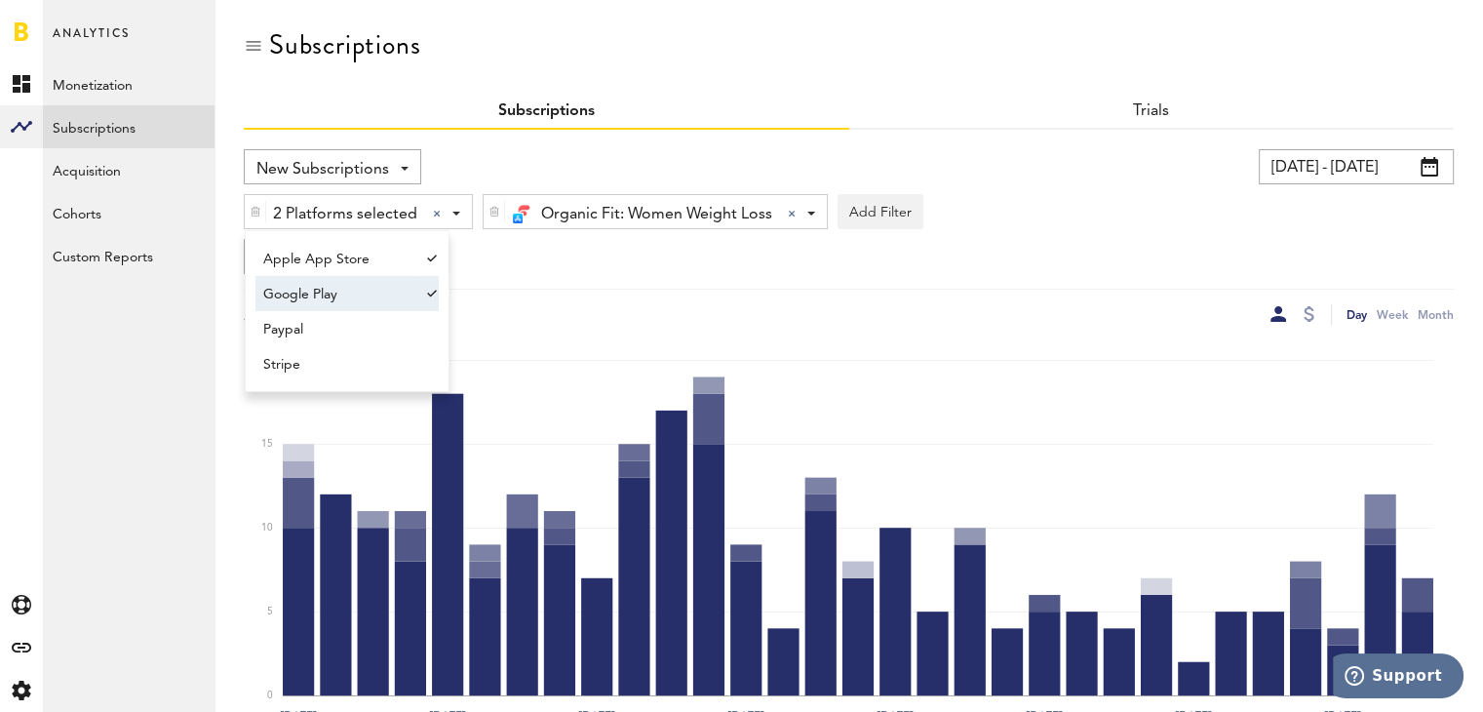
click at [464, 215] on div "2 Platforms selected 2 Platforms selected Apple App Store Google Play Paypal St…" at bounding box center [358, 212] width 227 height 35
click at [452, 215] on div "2 Platforms selected 2 Platforms selected Apple App Store Google Play Paypal St…" at bounding box center [358, 212] width 227 height 35
click at [371, 258] on span "Apple App Store" at bounding box center [337, 259] width 149 height 33
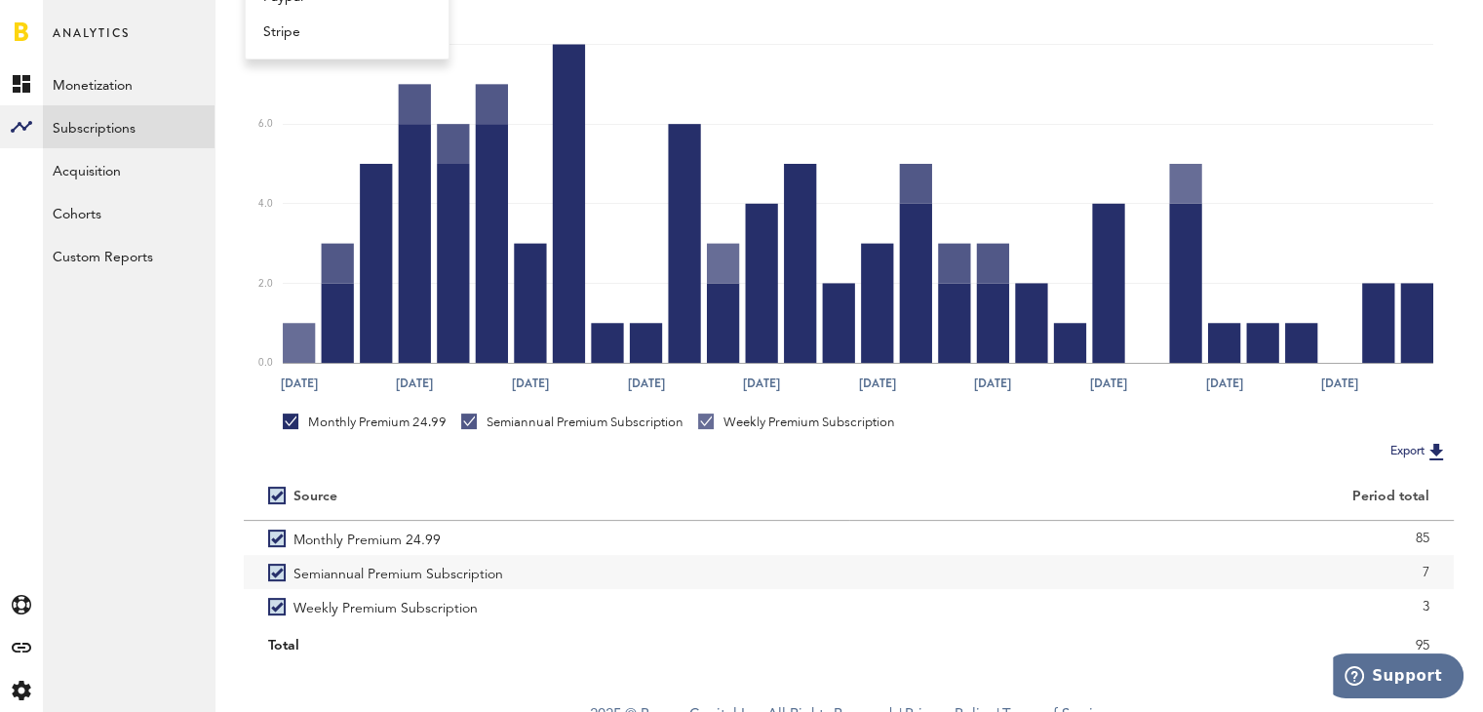
scroll to position [351, 0]
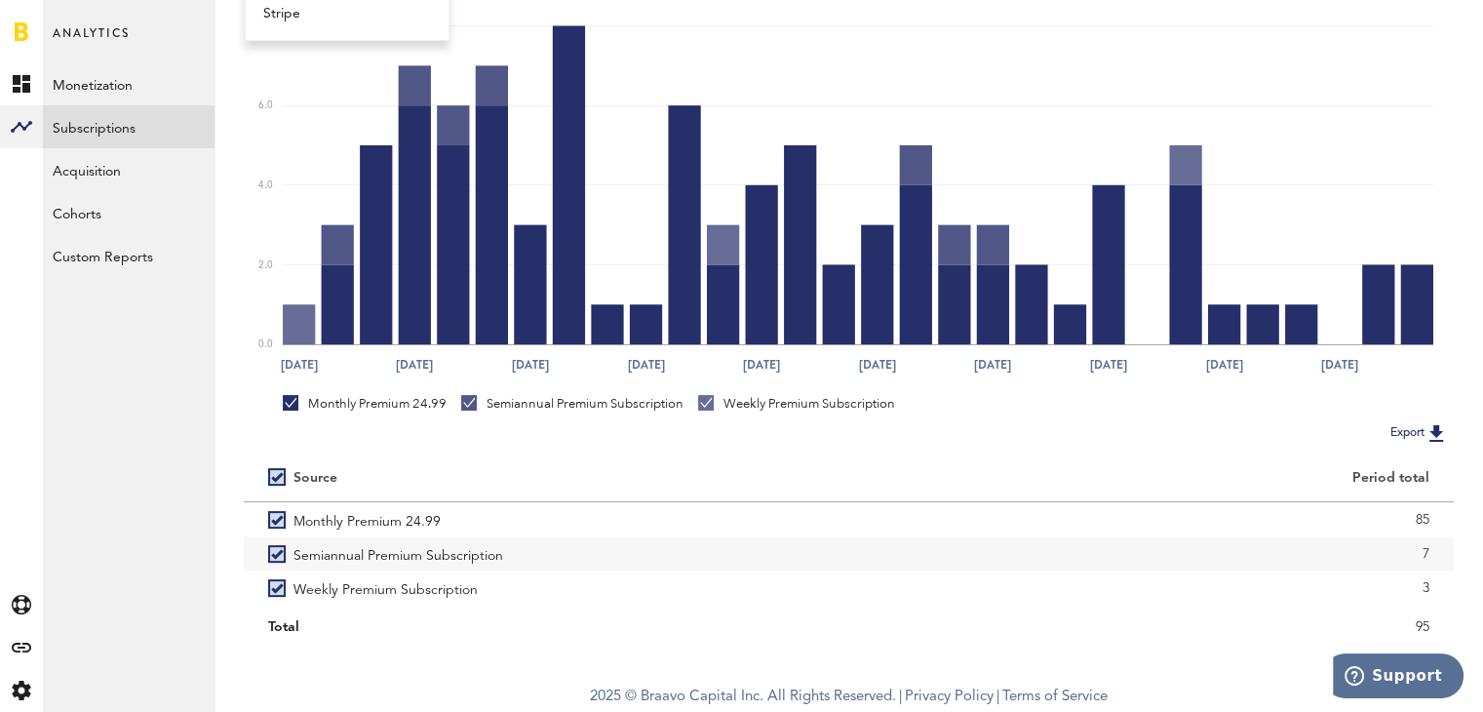
click at [1435, 428] on img at bounding box center [1435, 432] width 23 height 23
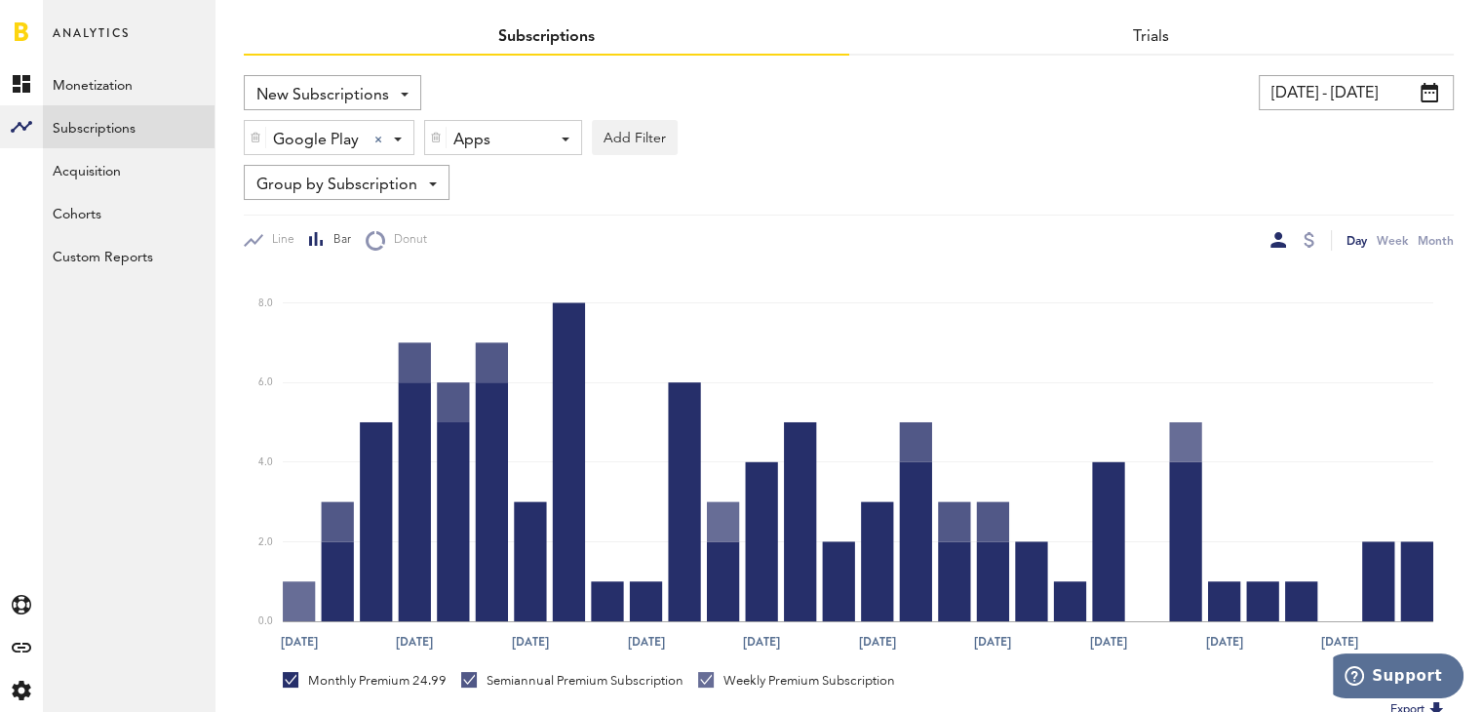
scroll to position [0, 0]
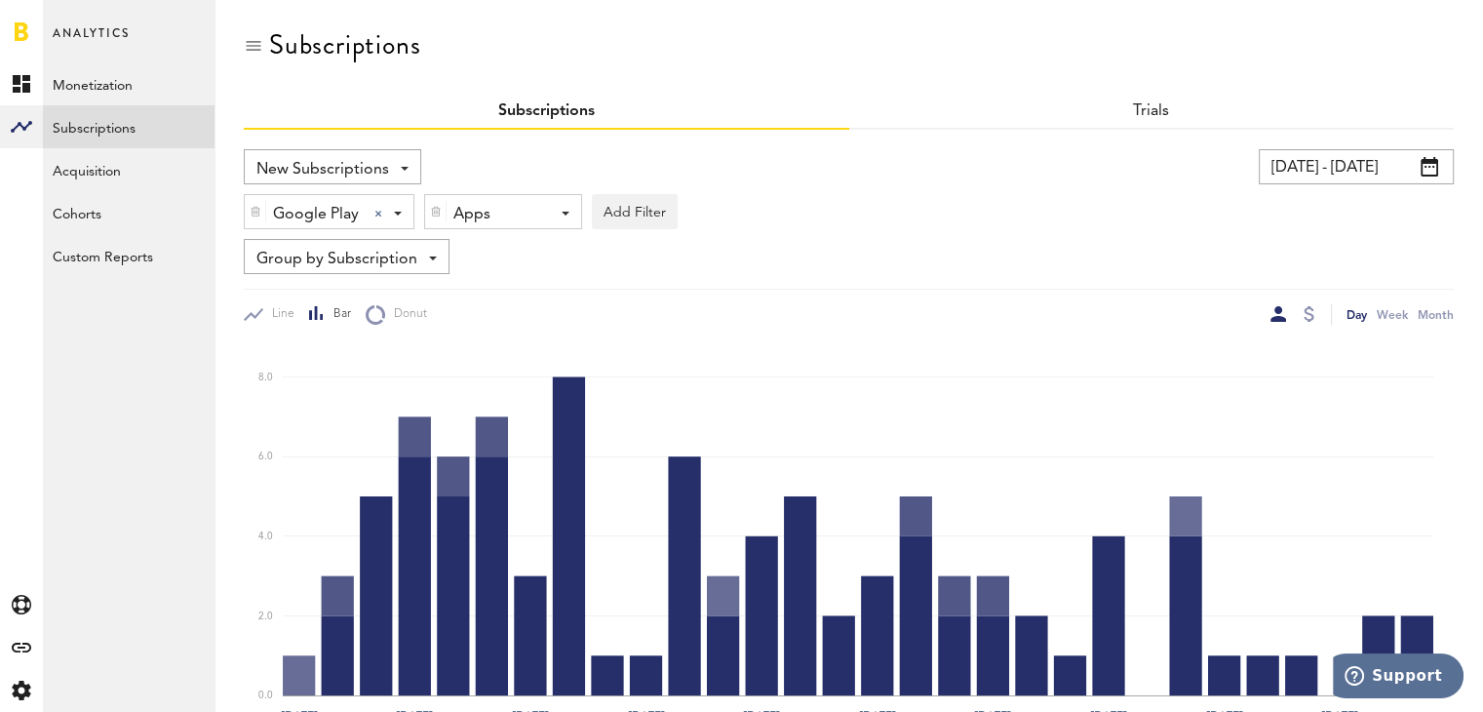
click at [392, 209] on div "Google Play Google Play Apple App Store Google Play Paypal Stripe" at bounding box center [329, 212] width 169 height 35
click at [378, 256] on span "Apple App Store" at bounding box center [337, 259] width 149 height 33
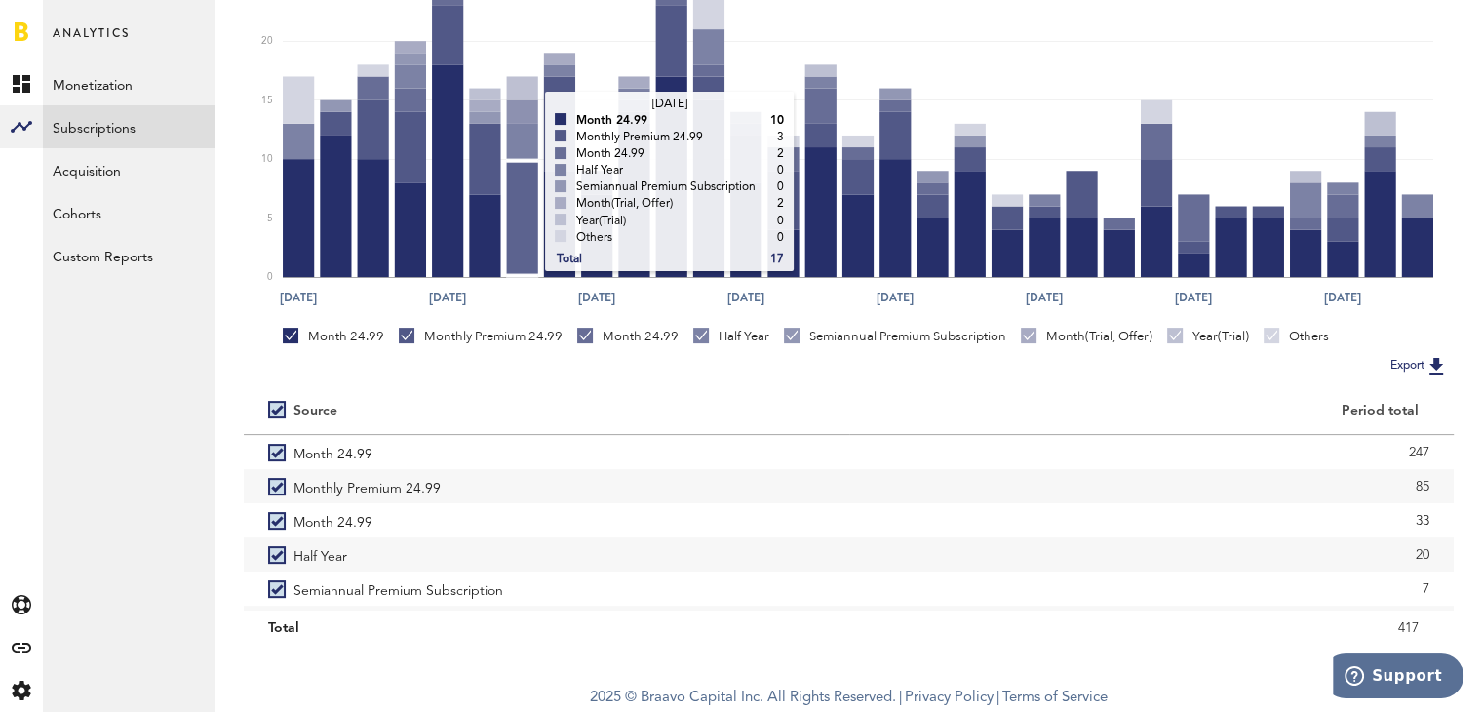
scroll to position [420, 0]
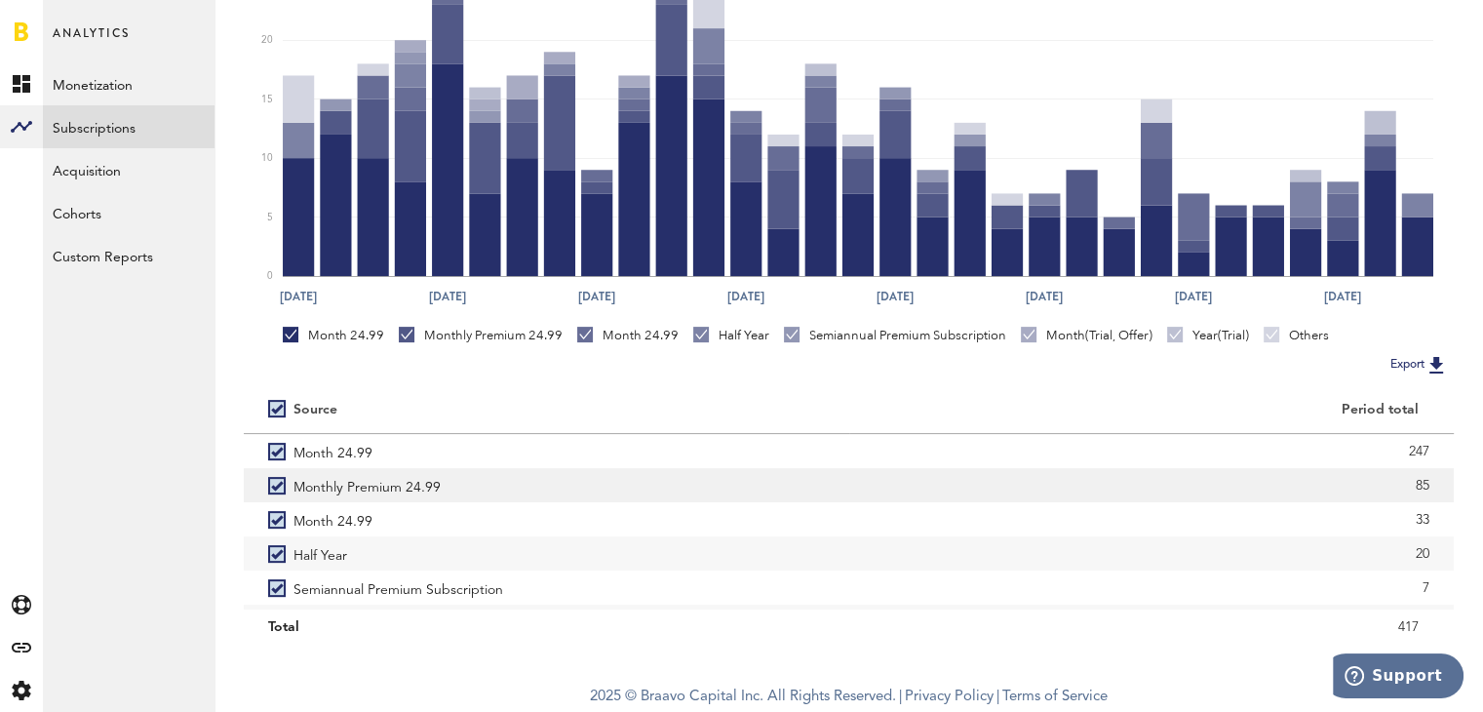
click at [545, 473] on label "Monthly Premium 24.99" at bounding box center [546, 485] width 557 height 34
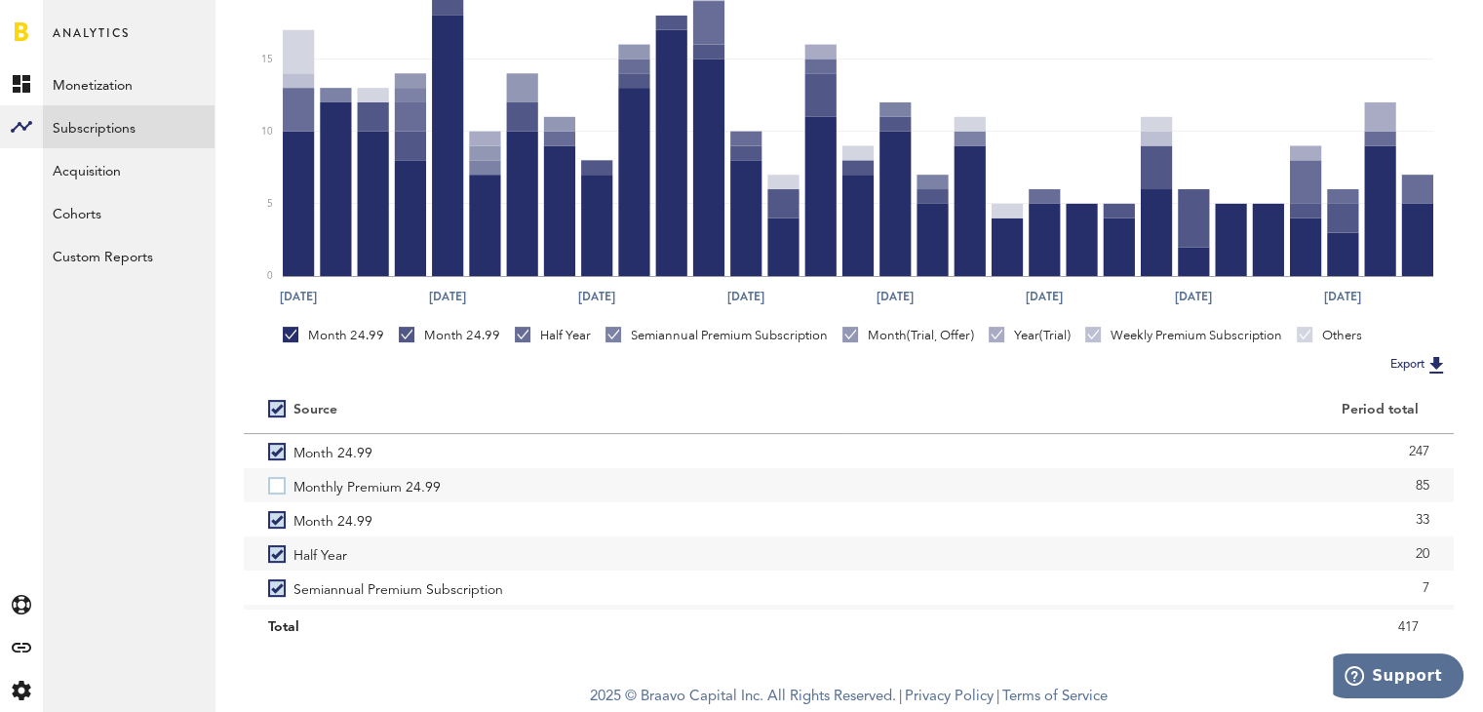
click at [546, 473] on label "Monthly Premium 24.99" at bounding box center [546, 485] width 557 height 34
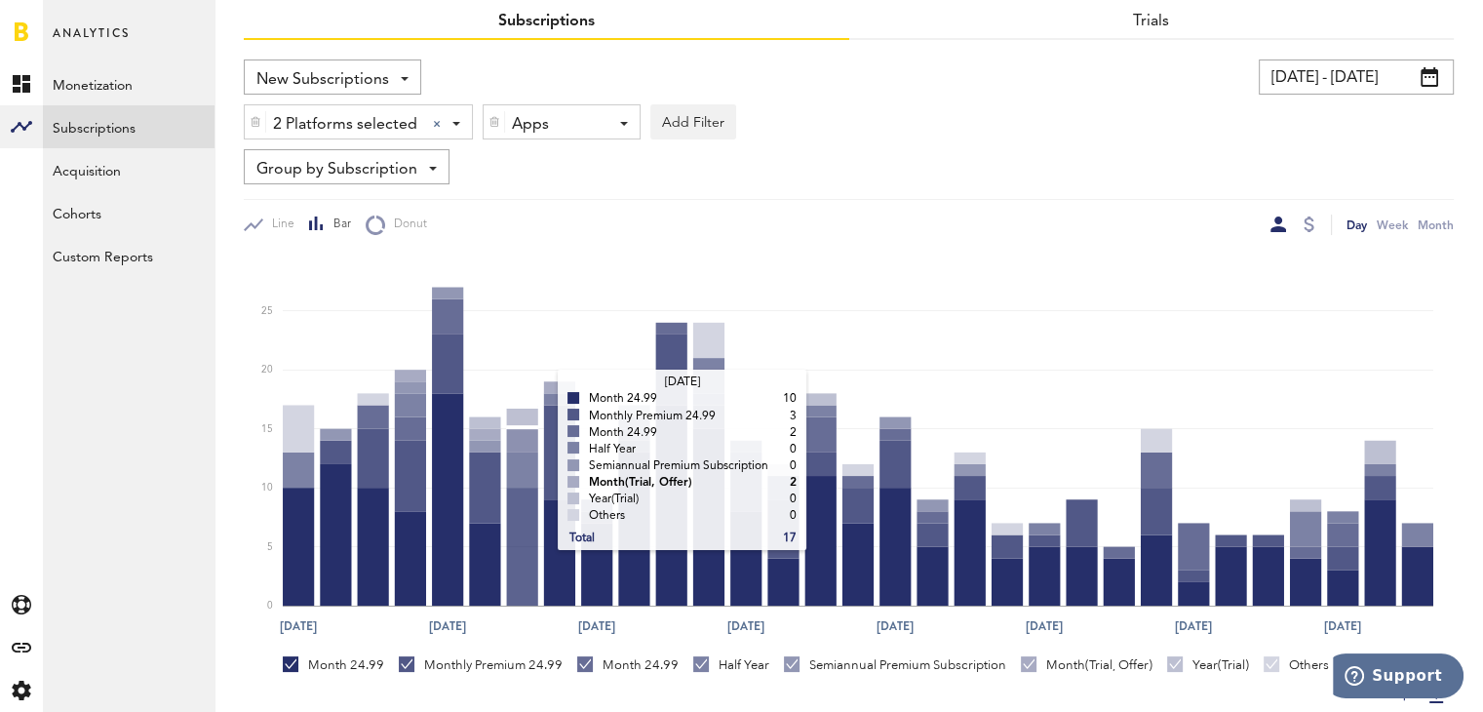
scroll to position [0, 0]
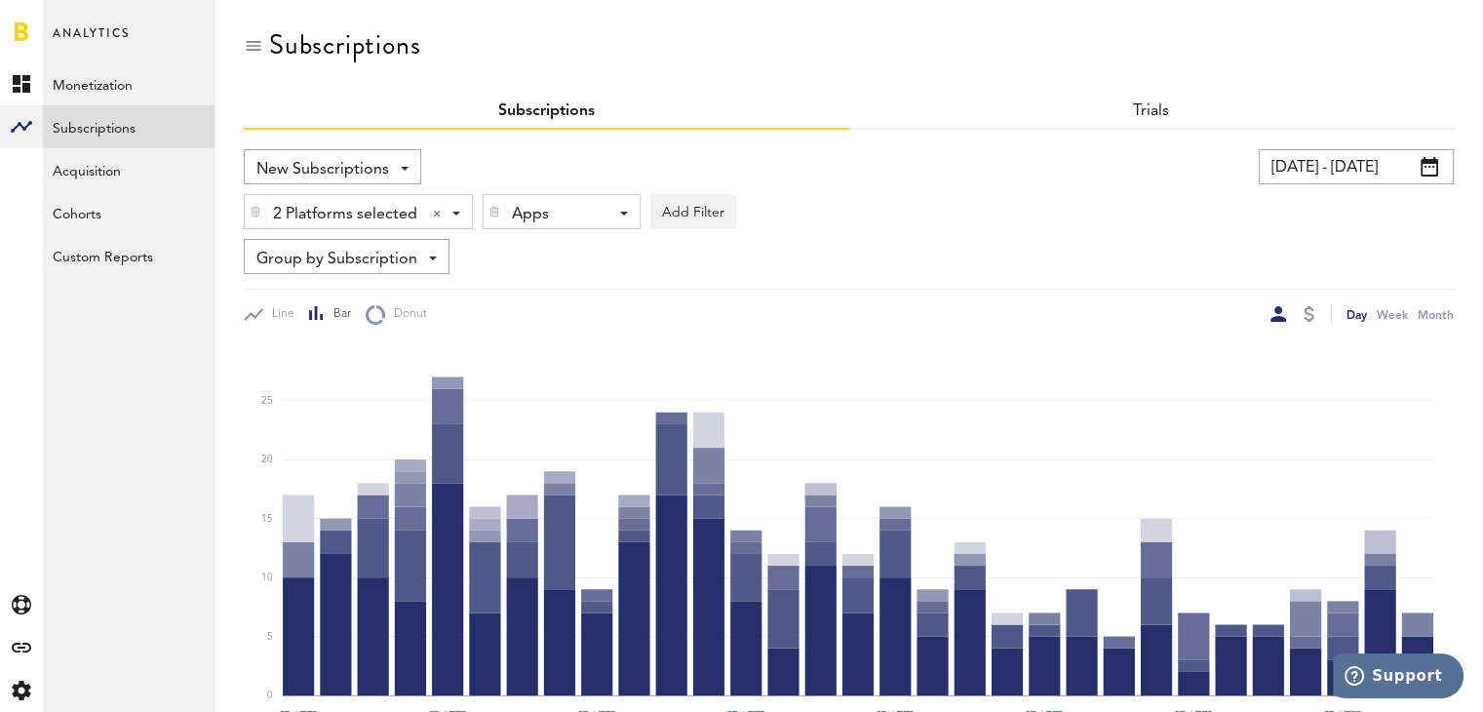
click at [449, 213] on div "2 Platforms selected 2 Platforms selected Apple App Store Google Play Paypal St…" at bounding box center [358, 212] width 227 height 35
click at [400, 286] on span "Google Play" at bounding box center [337, 294] width 149 height 33
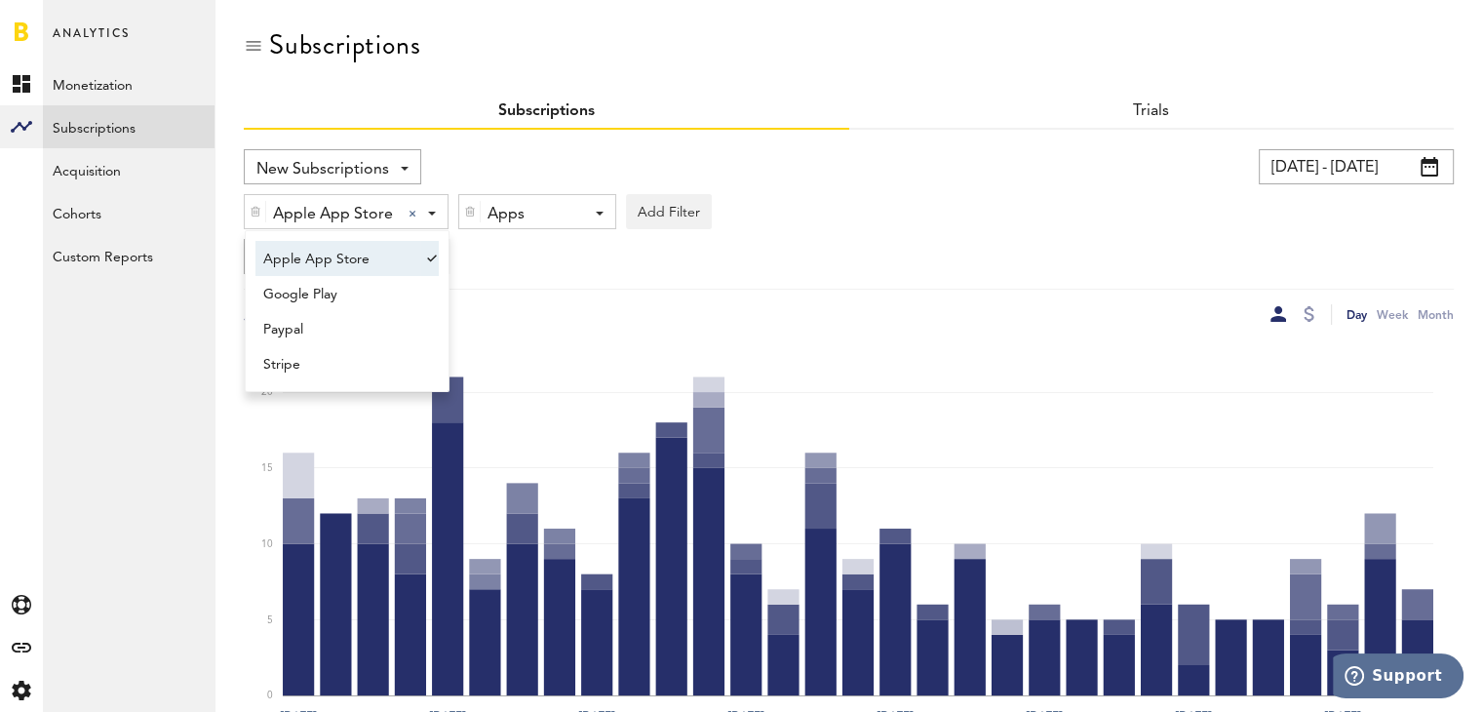
click at [422, 255] on div at bounding box center [429, 258] width 19 height 35
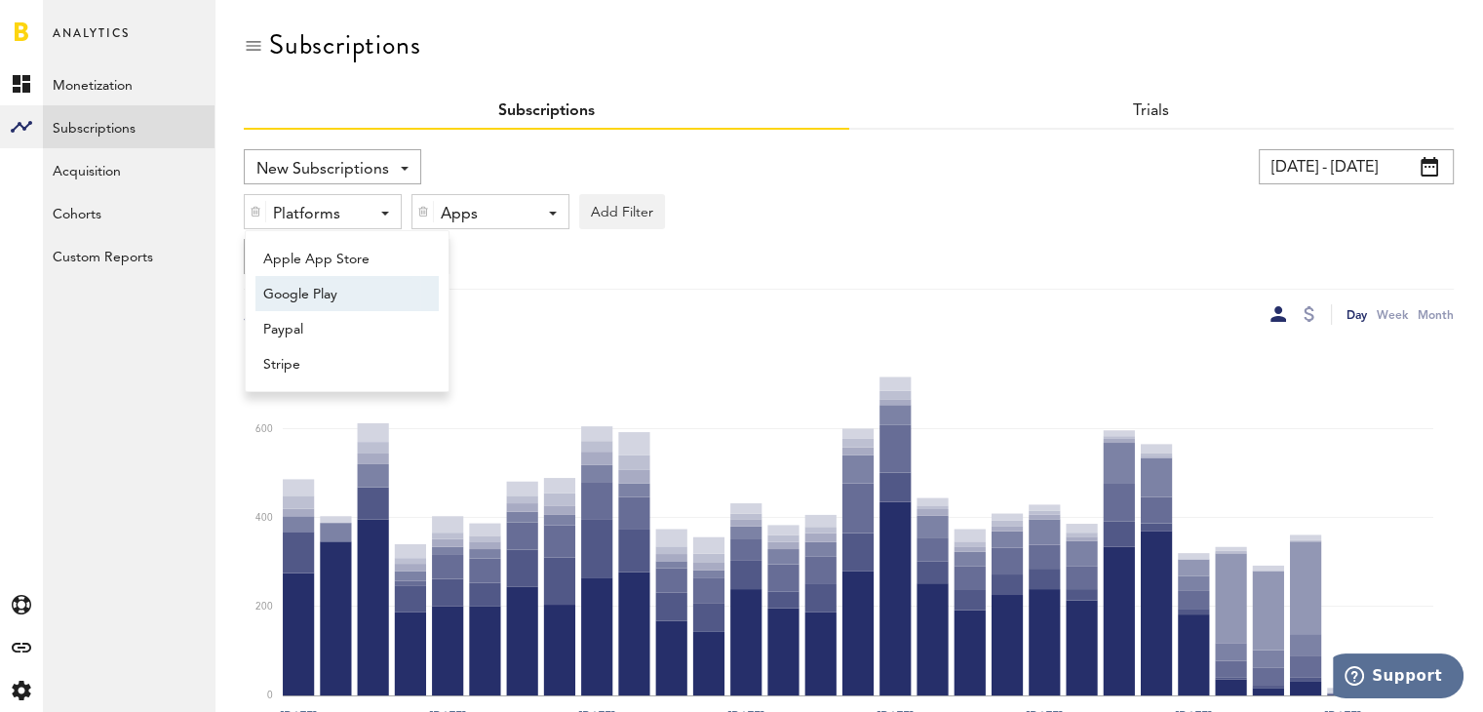
click at [385, 290] on span "Google Play" at bounding box center [337, 294] width 149 height 33
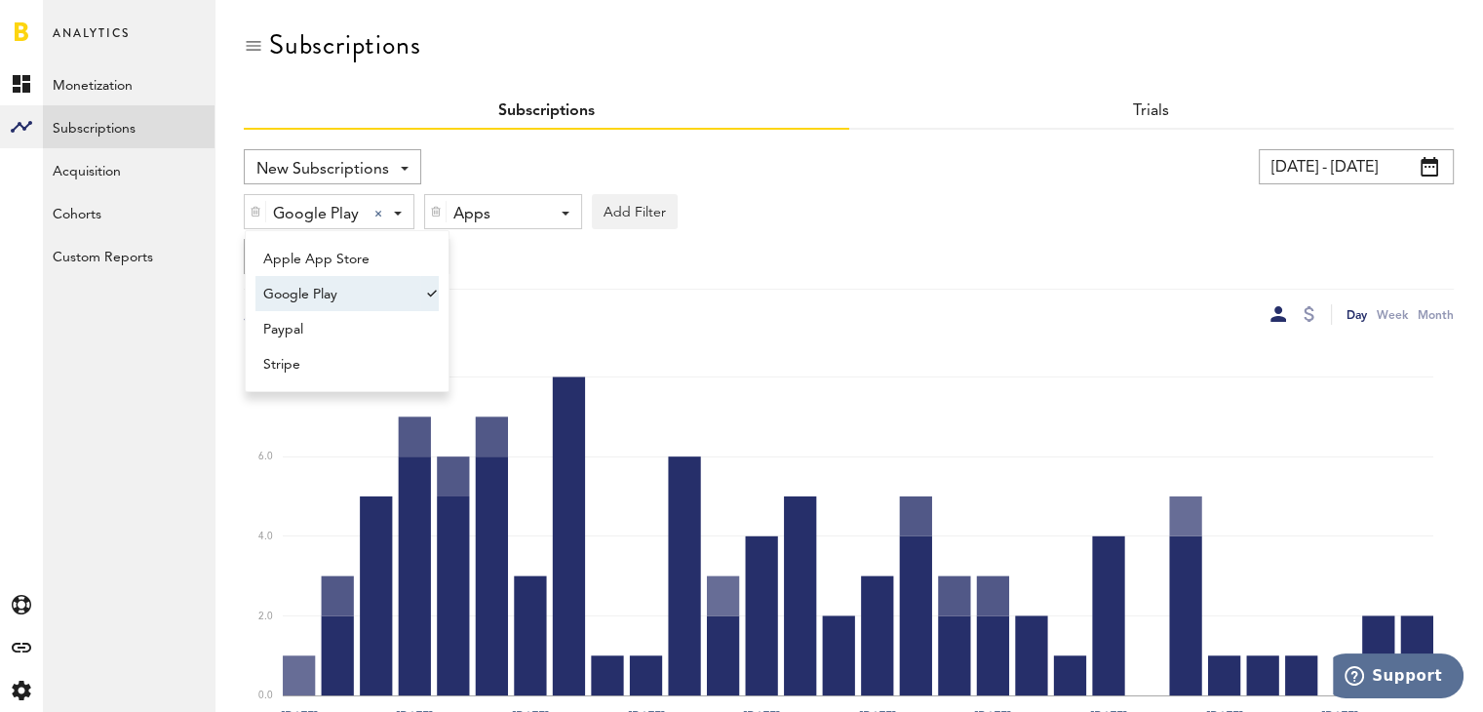
click at [404, 207] on div "Google Play Google Play Apple App Store Google Play Paypal Stripe" at bounding box center [329, 212] width 169 height 35
click at [402, 208] on div "Google Play Google Play Apple App Store Google Play Paypal Stripe" at bounding box center [329, 212] width 169 height 35
click at [399, 254] on span "Apple App Store" at bounding box center [337, 259] width 149 height 33
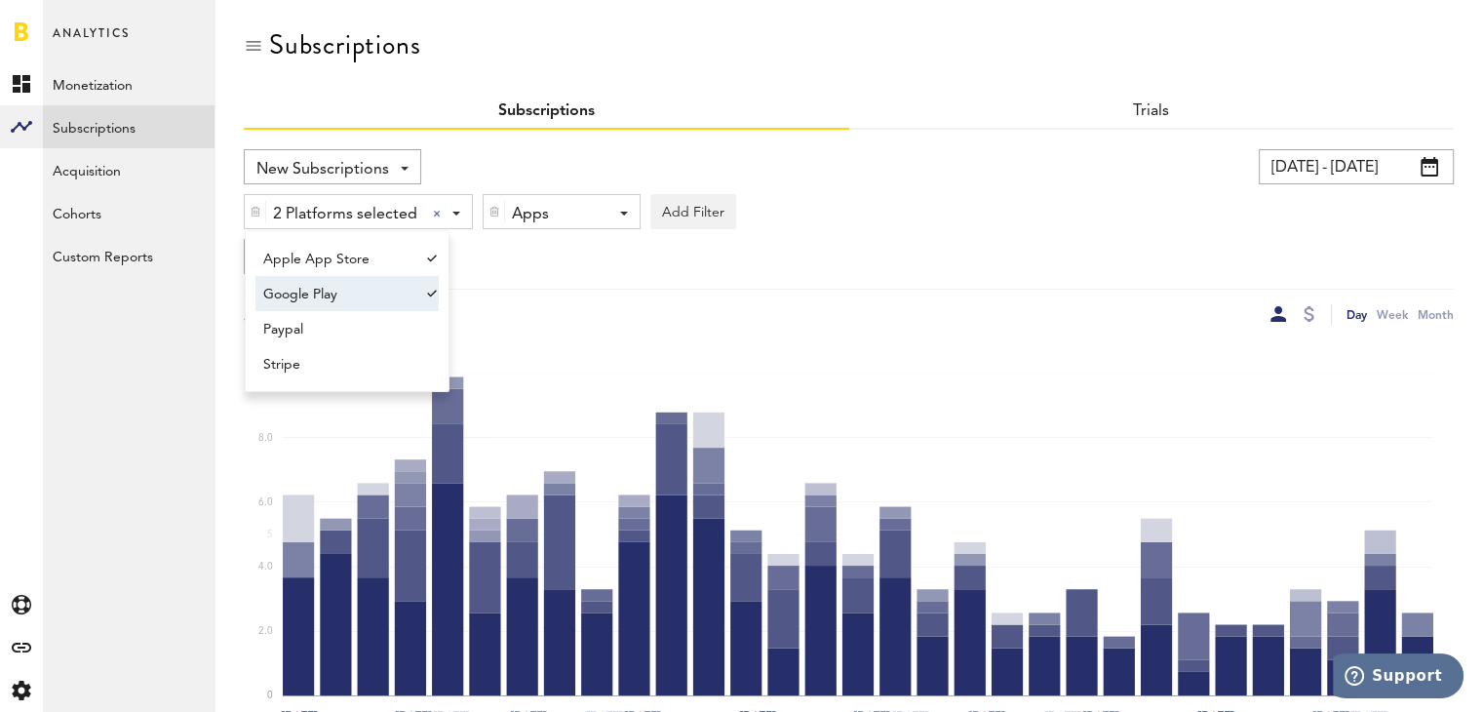
click at [409, 286] on span "Google Play" at bounding box center [337, 294] width 149 height 33
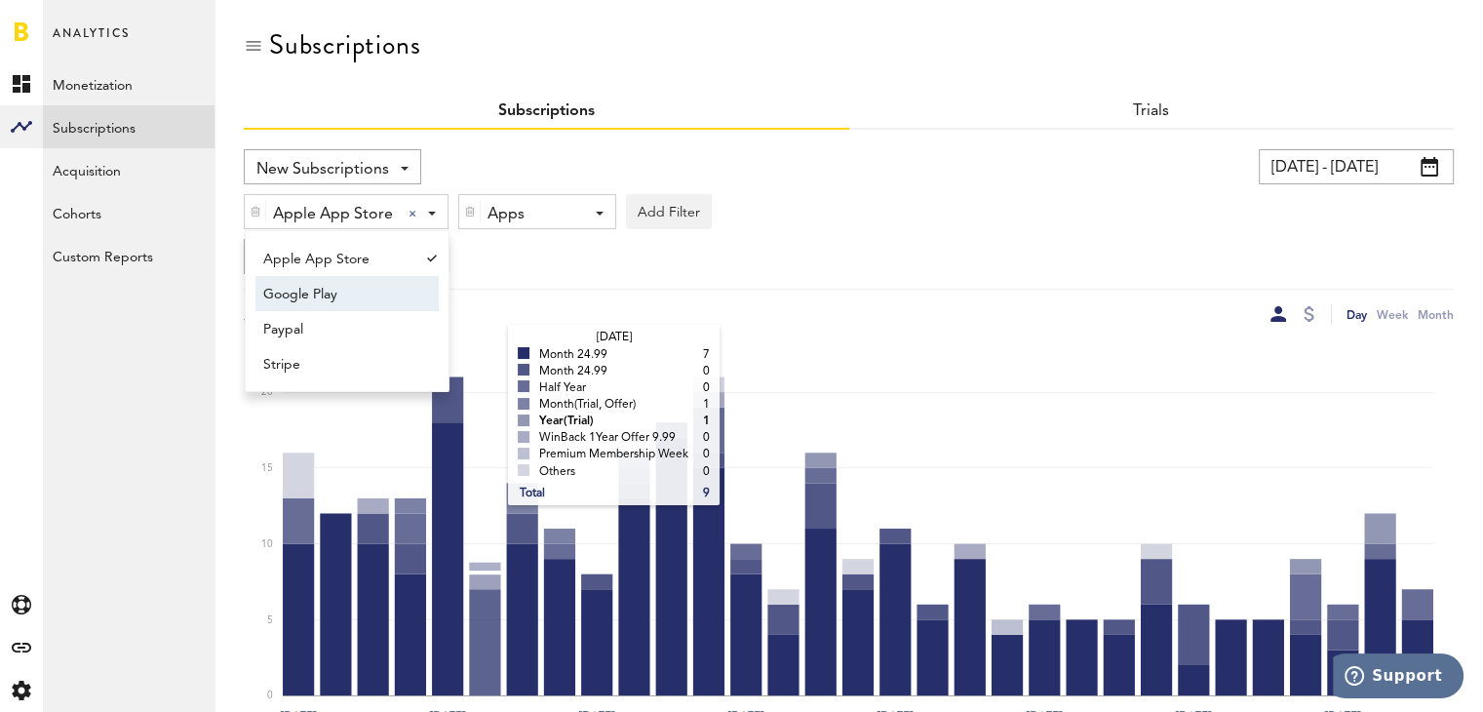
scroll to position [420, 0]
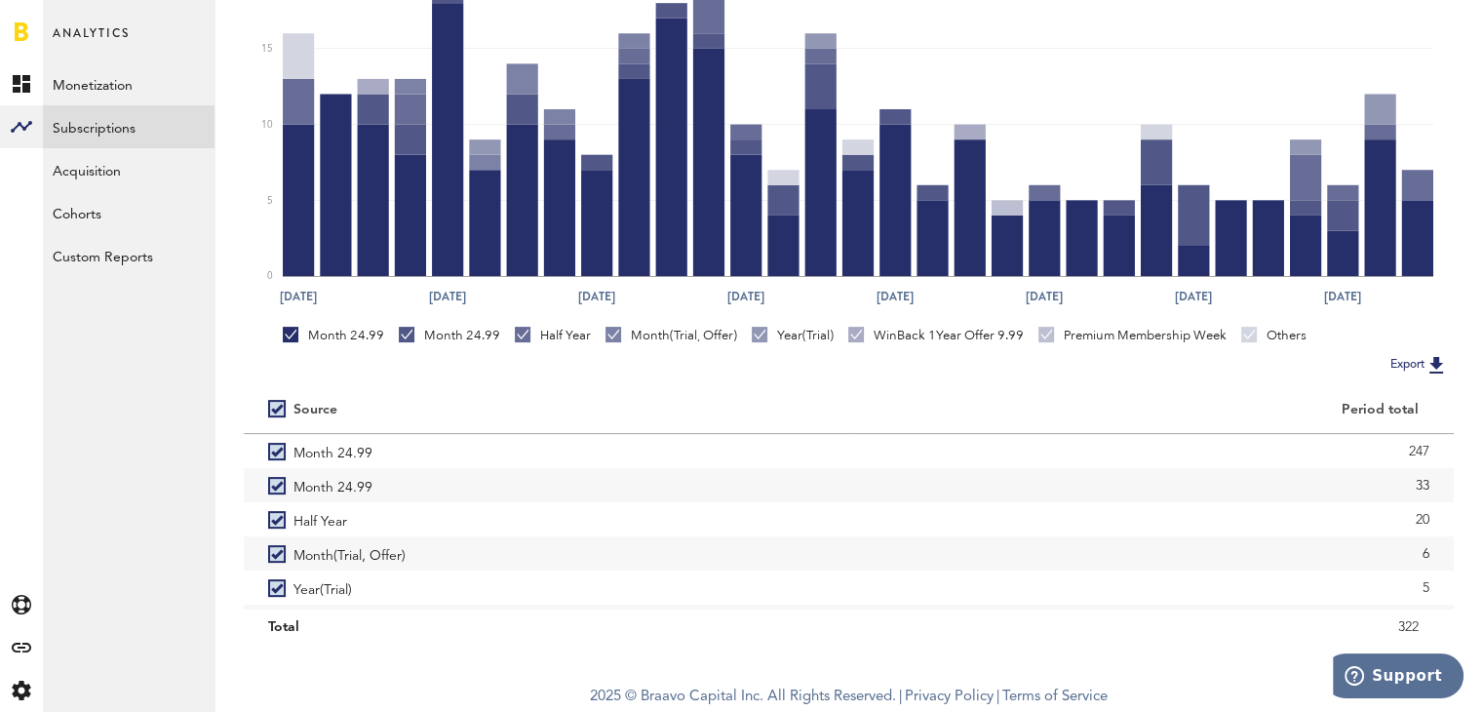
click at [1438, 372] on img at bounding box center [1435, 364] width 23 height 23
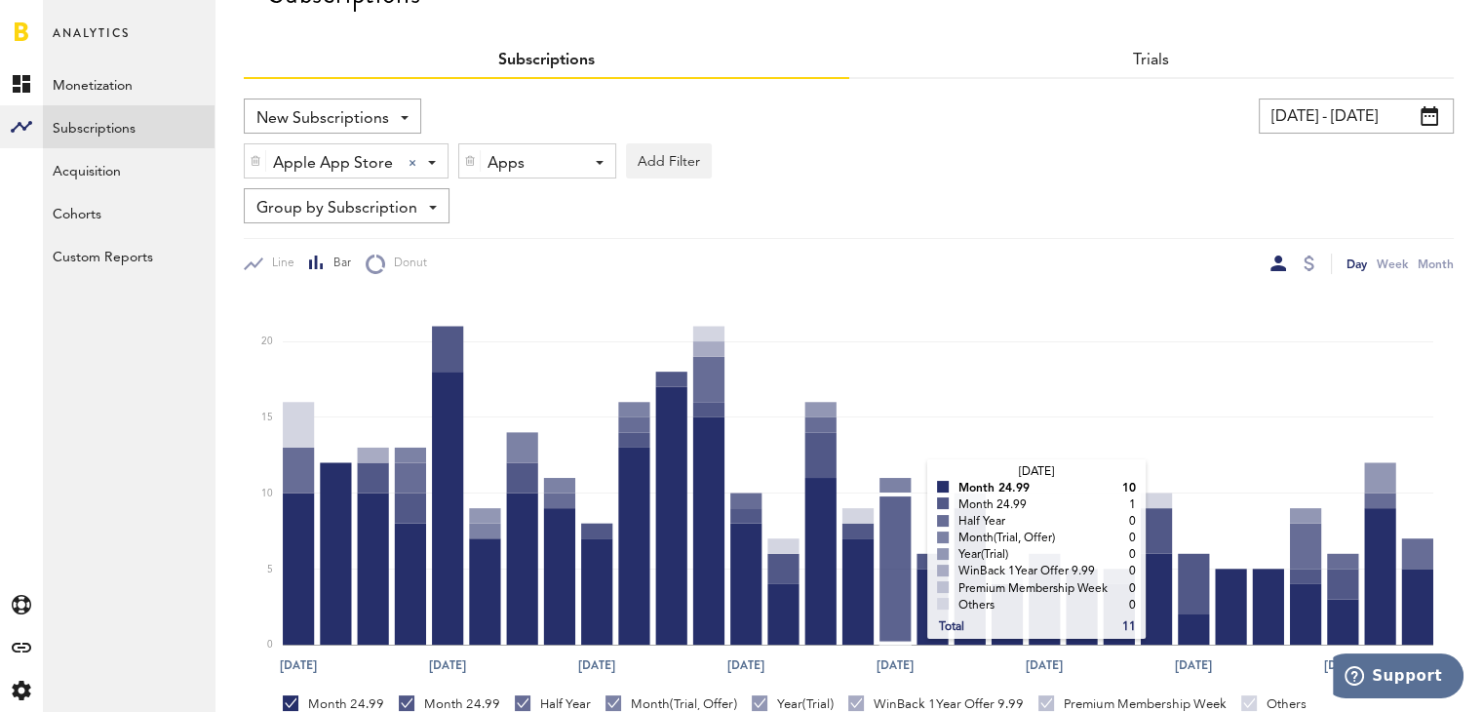
scroll to position [0, 0]
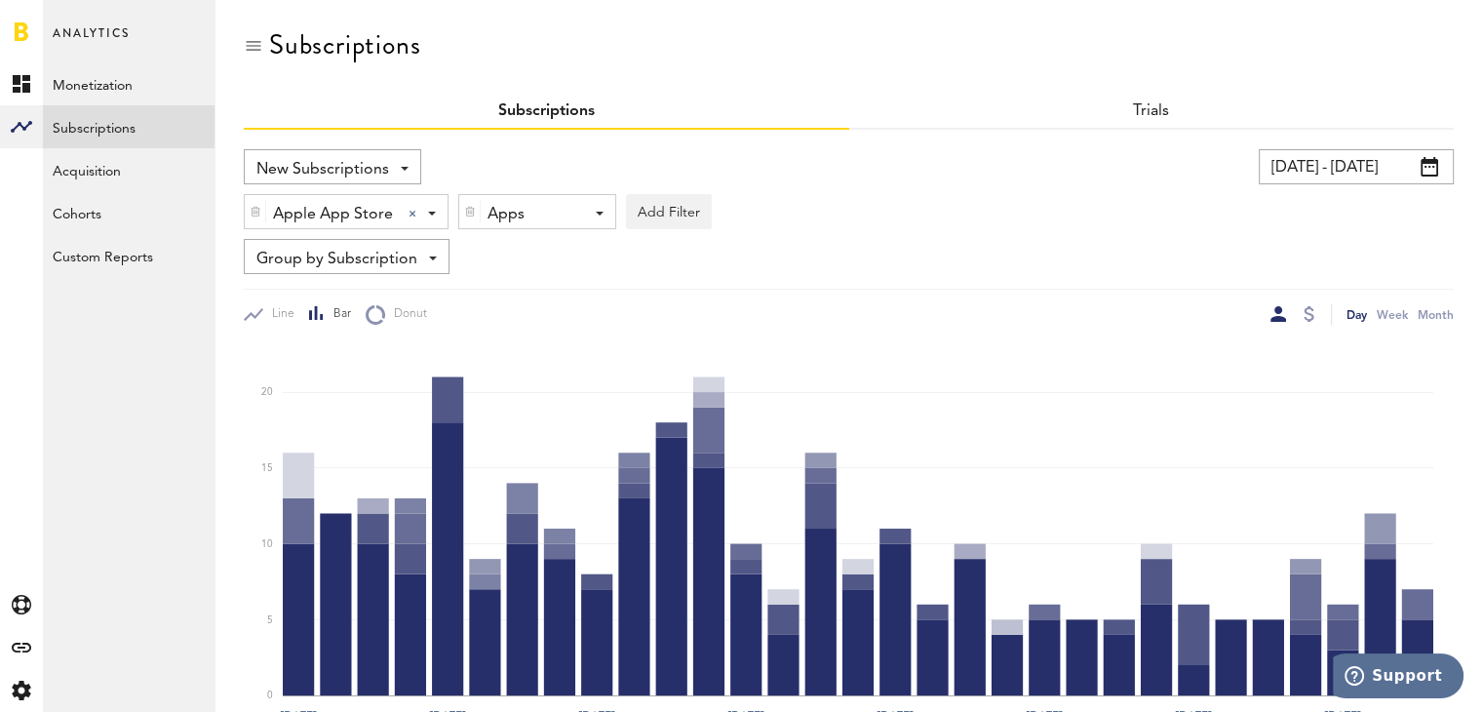
click at [589, 209] on div "Apps - All Active Inactive Organic Dance: Weight Loss App Organic Fit: Women We…" at bounding box center [537, 212] width 156 height 35
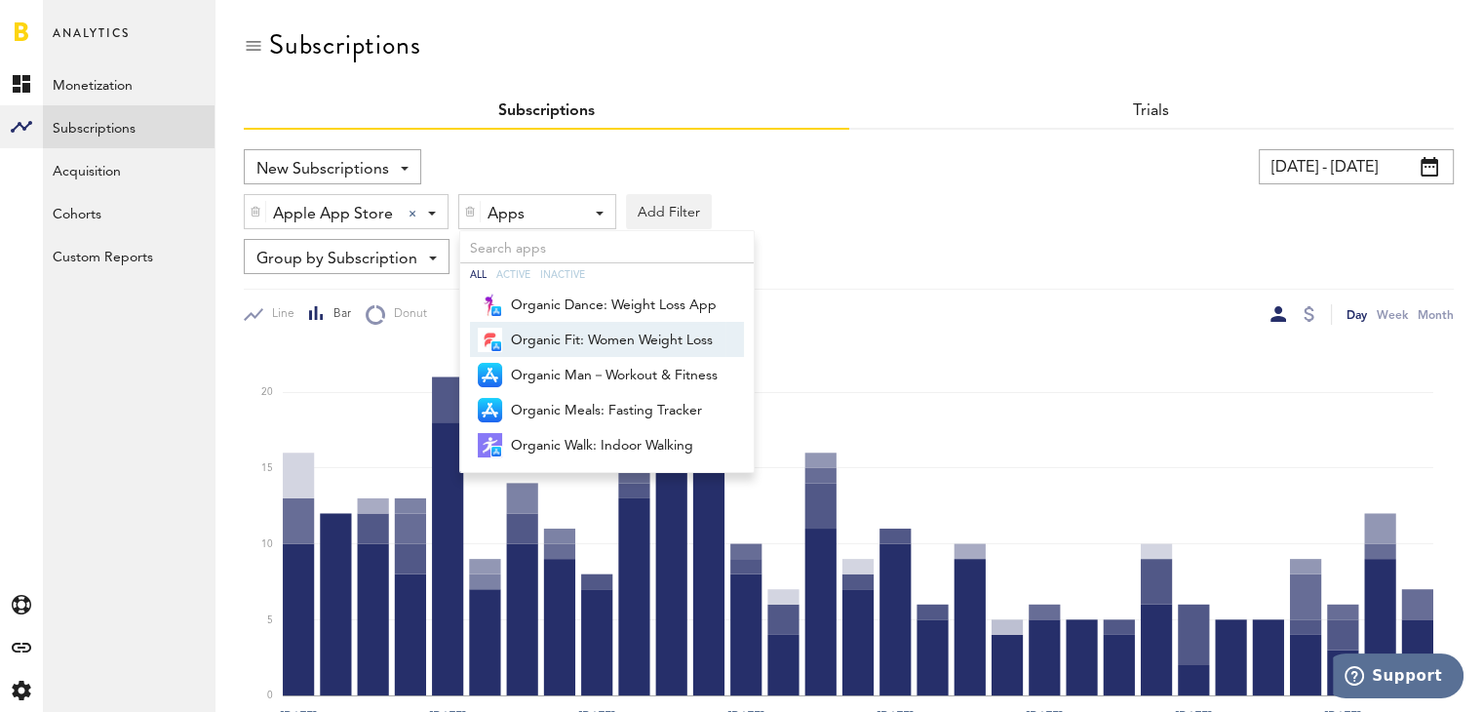
click at [585, 337] on span "Organic Fit: Women Weight Loss" at bounding box center [614, 340] width 207 height 33
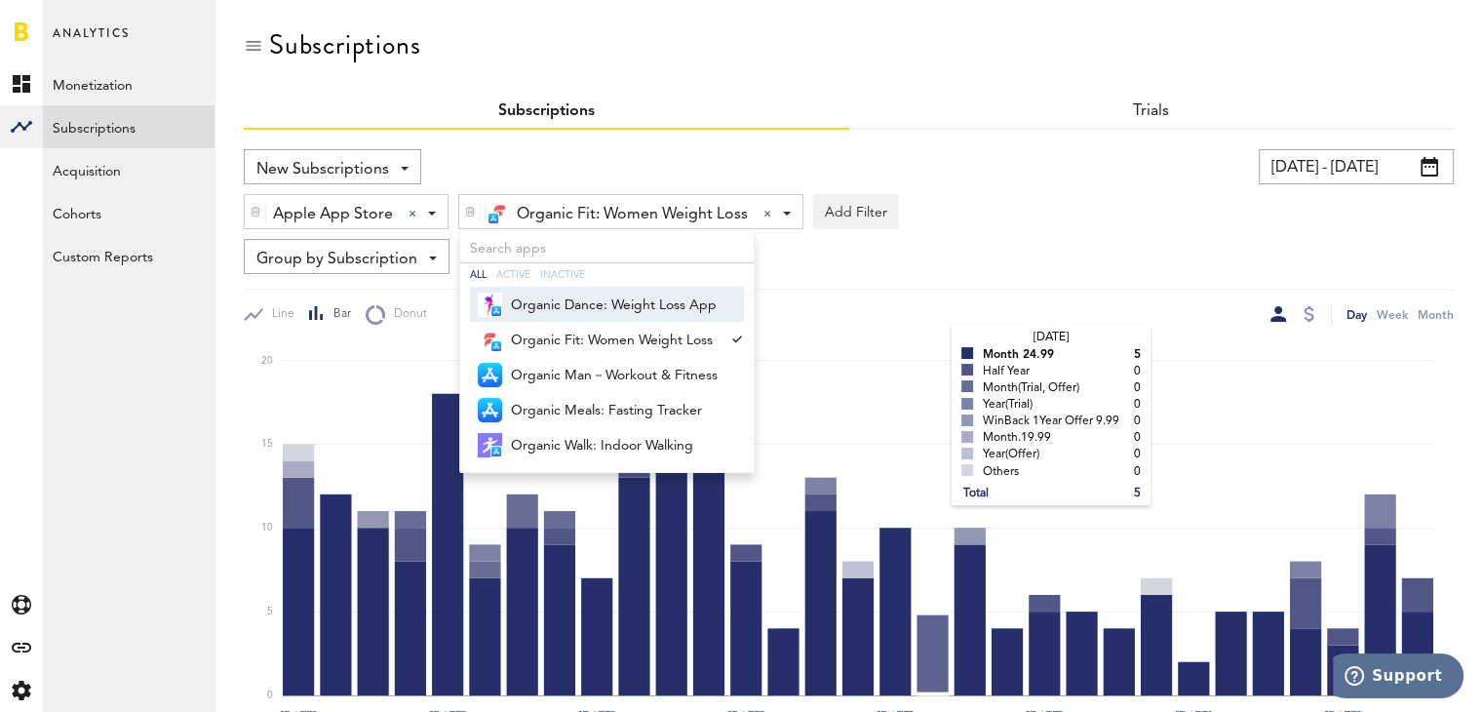
click at [933, 347] on rect at bounding box center [858, 519] width 1151 height 351
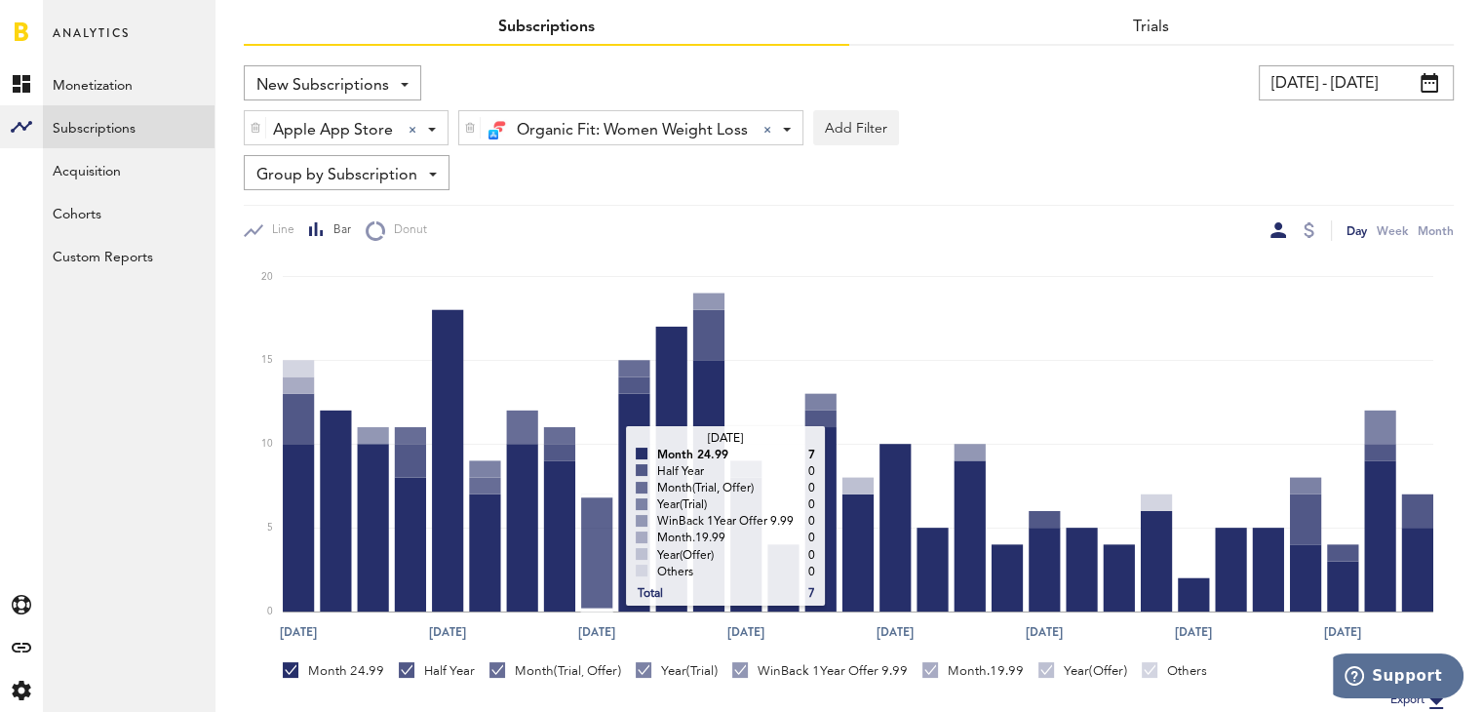
scroll to position [82, 0]
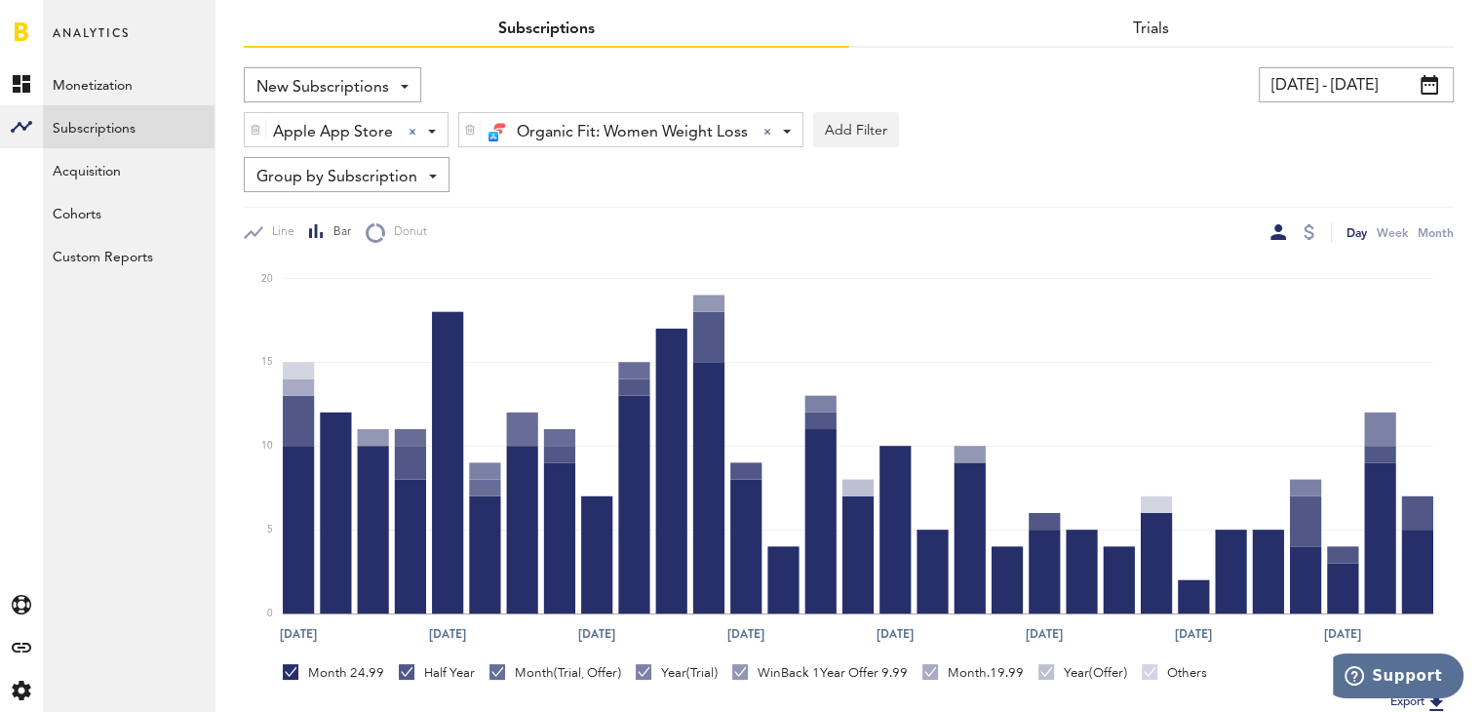
click at [439, 131] on div "Apple App Store Apple App Store Apple App Store Google Play Paypal Stripe" at bounding box center [346, 130] width 203 height 35
click at [390, 203] on span "Google Play" at bounding box center [337, 212] width 149 height 33
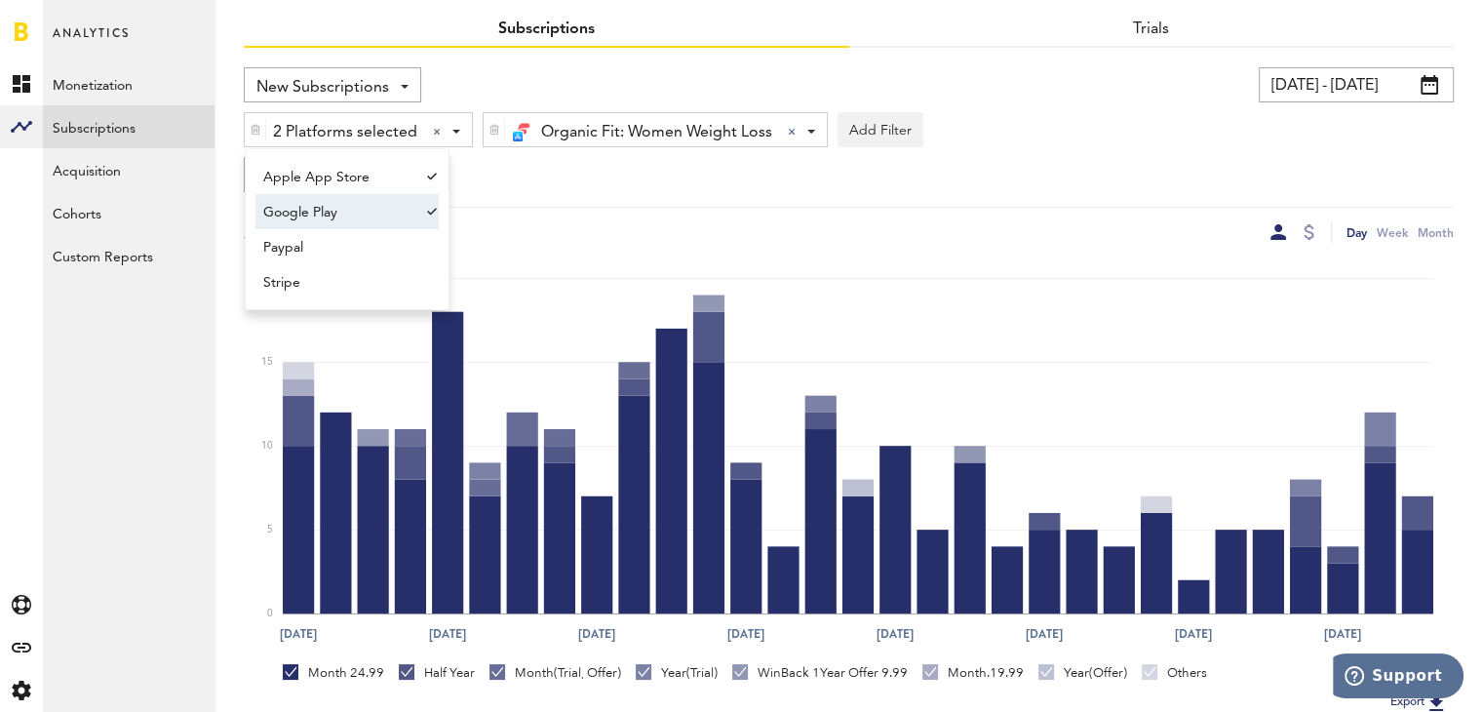
click at [596, 204] on div "New Subscriptions Revenue MRR Actives Trial Status Billing Retries New Subscrip…" at bounding box center [849, 155] width 1210 height 176
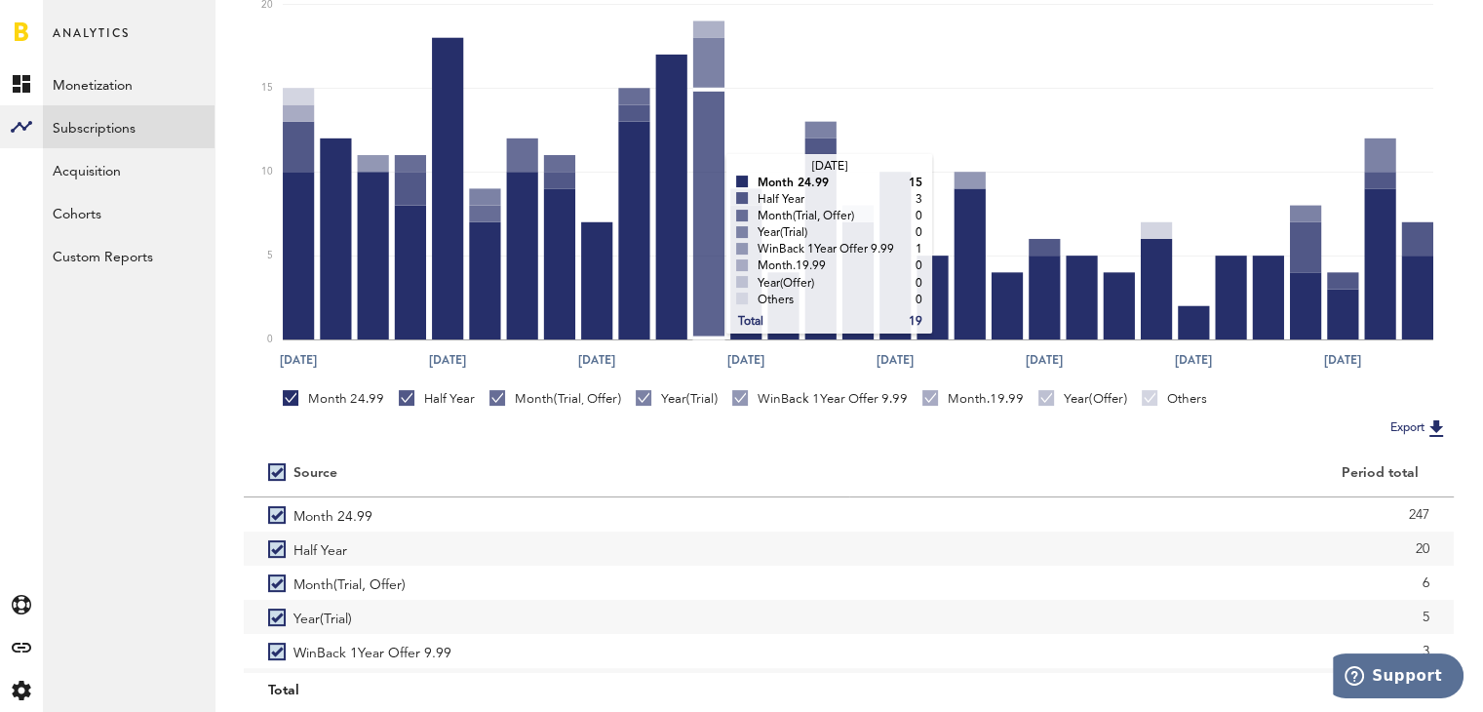
scroll to position [4, 0]
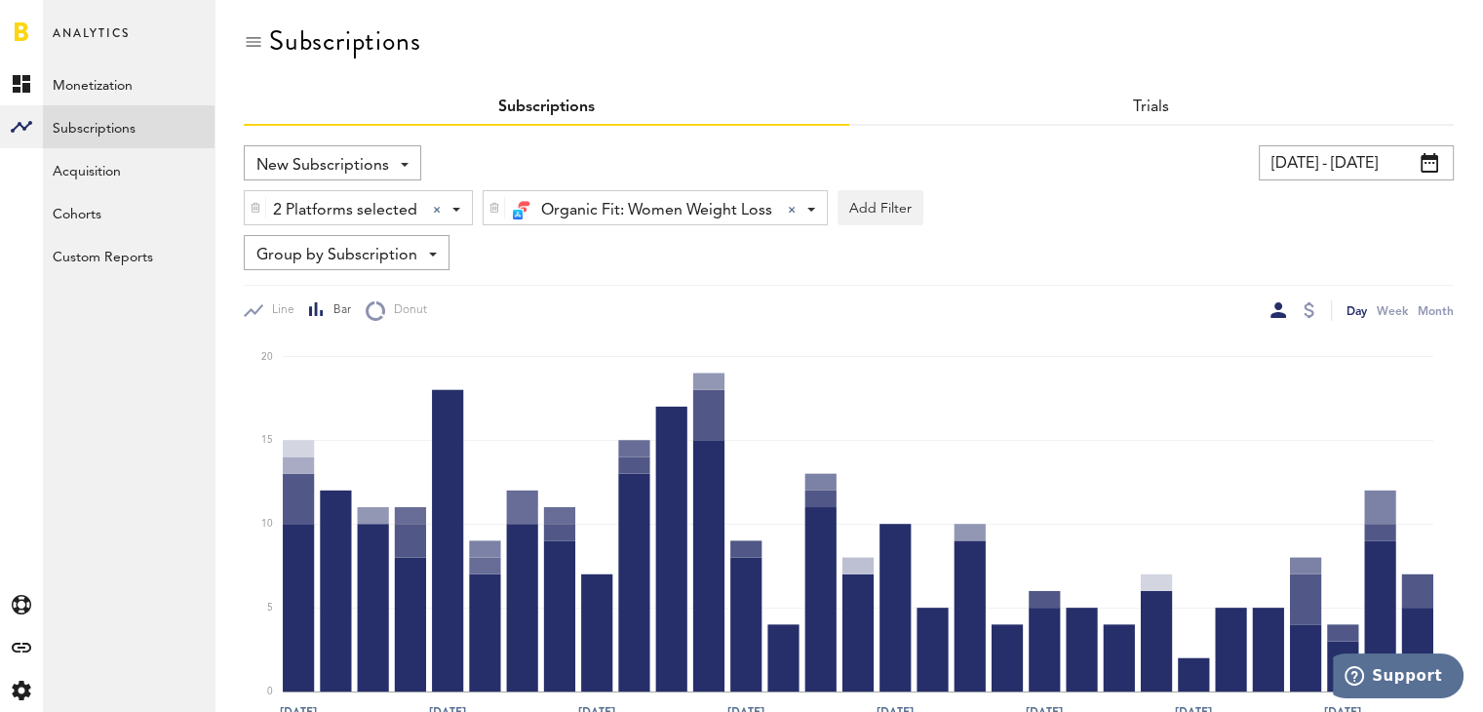
click at [453, 208] on span at bounding box center [456, 210] width 8 height 4
click at [541, 274] on div "New Subscriptions Revenue MRR Actives Trial Status Billing Retries New Subscrip…" at bounding box center [849, 233] width 1210 height 176
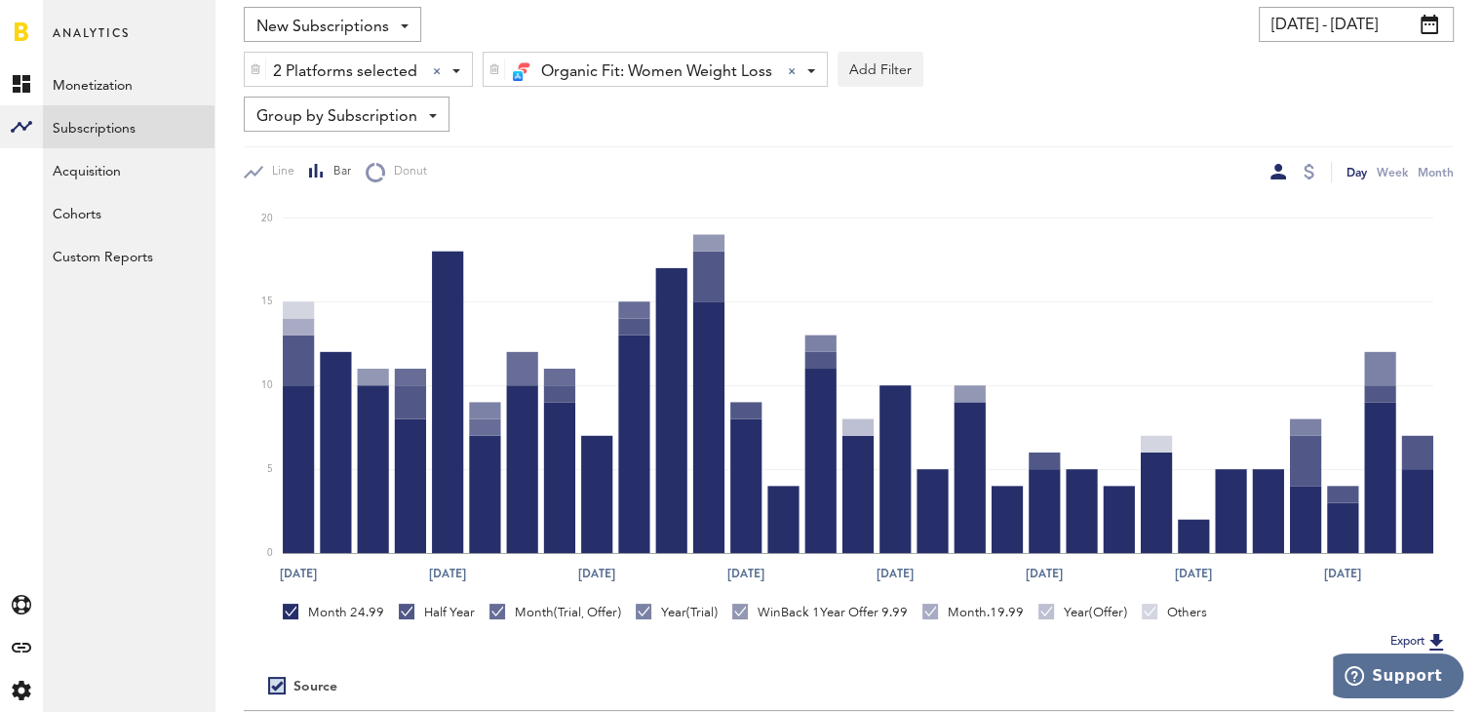
scroll to position [0, 0]
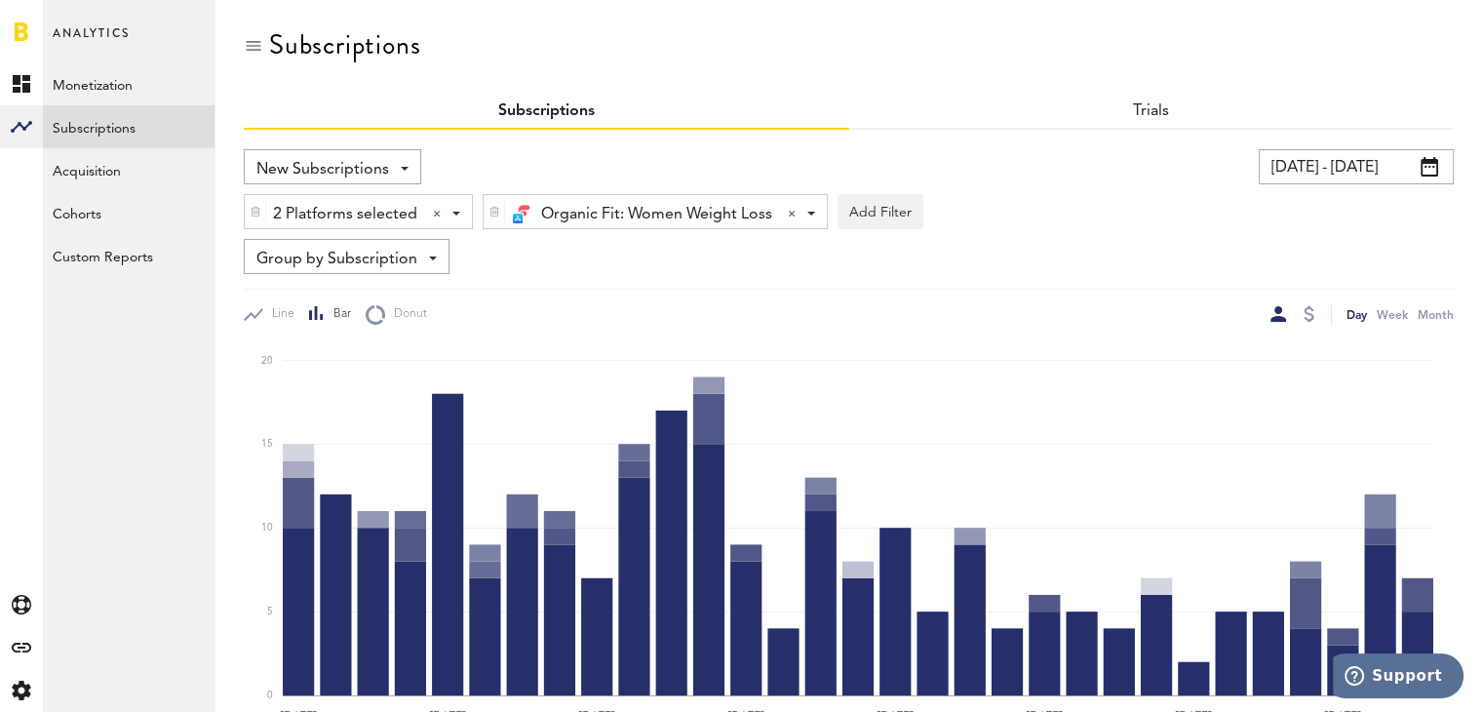
click at [402, 169] on span at bounding box center [405, 169] width 8 height 4
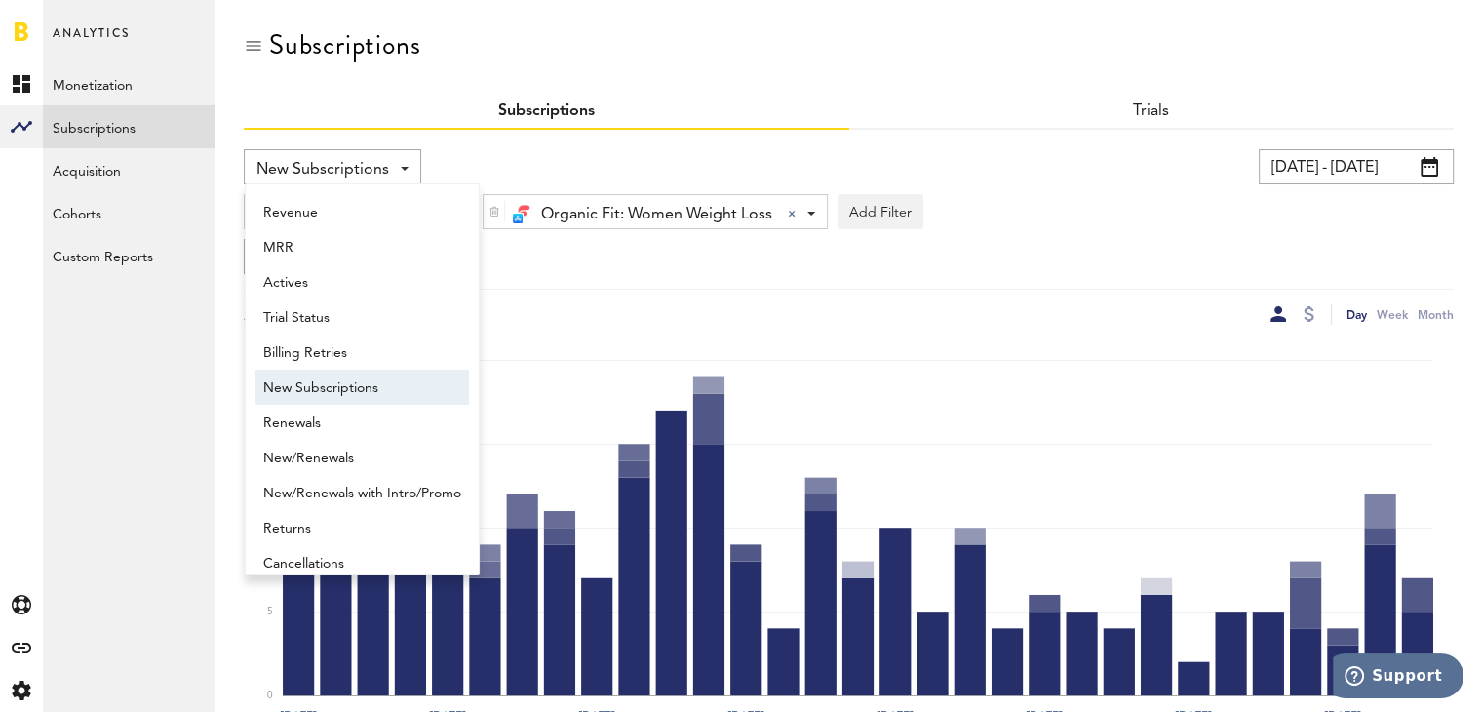
scroll to position [16, 0]
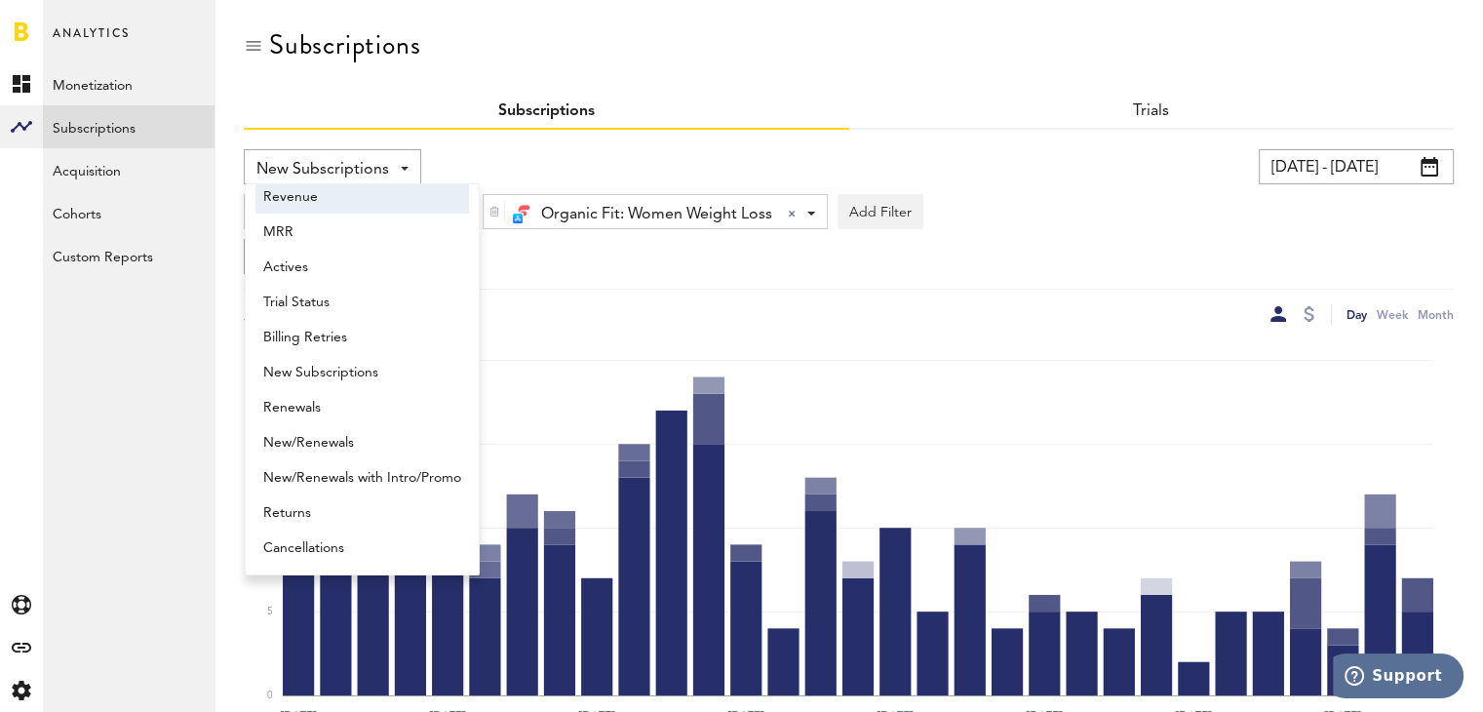
click at [644, 285] on div "New Subscriptions Revenue MRR Actives Trial Status Billing Retries New Subscrip…" at bounding box center [849, 237] width 1210 height 176
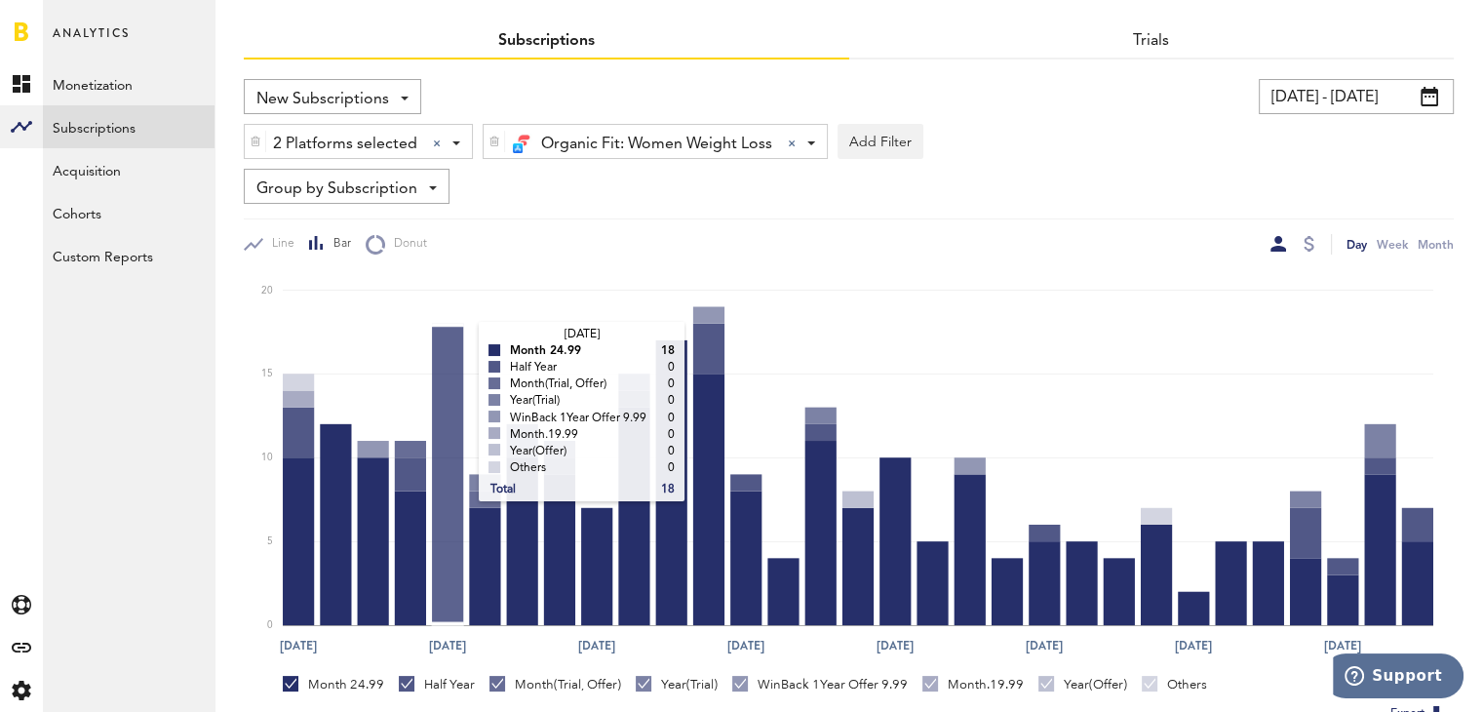
scroll to position [43, 0]
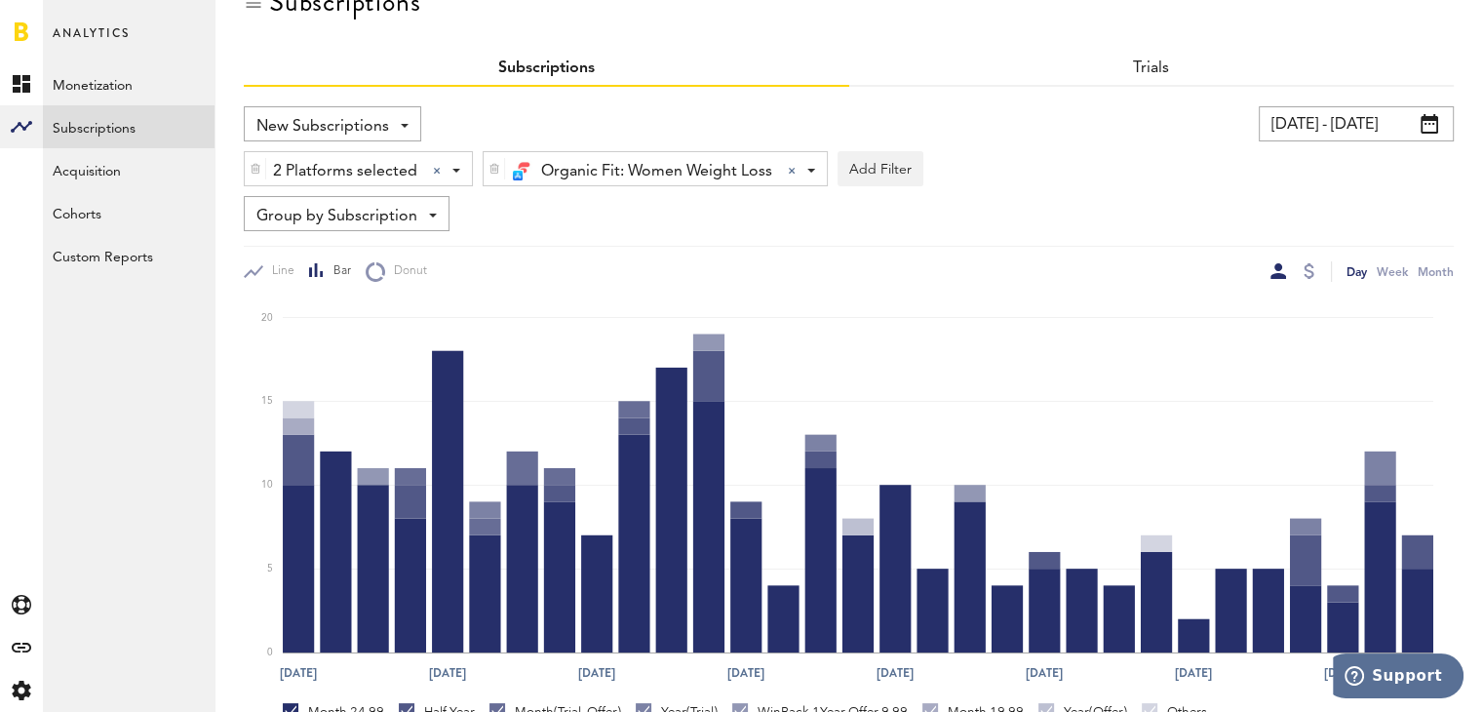
click at [452, 176] on div "2 Platforms selected 2 Platforms selected Apple App Store Google Play Paypal St…" at bounding box center [358, 169] width 227 height 35
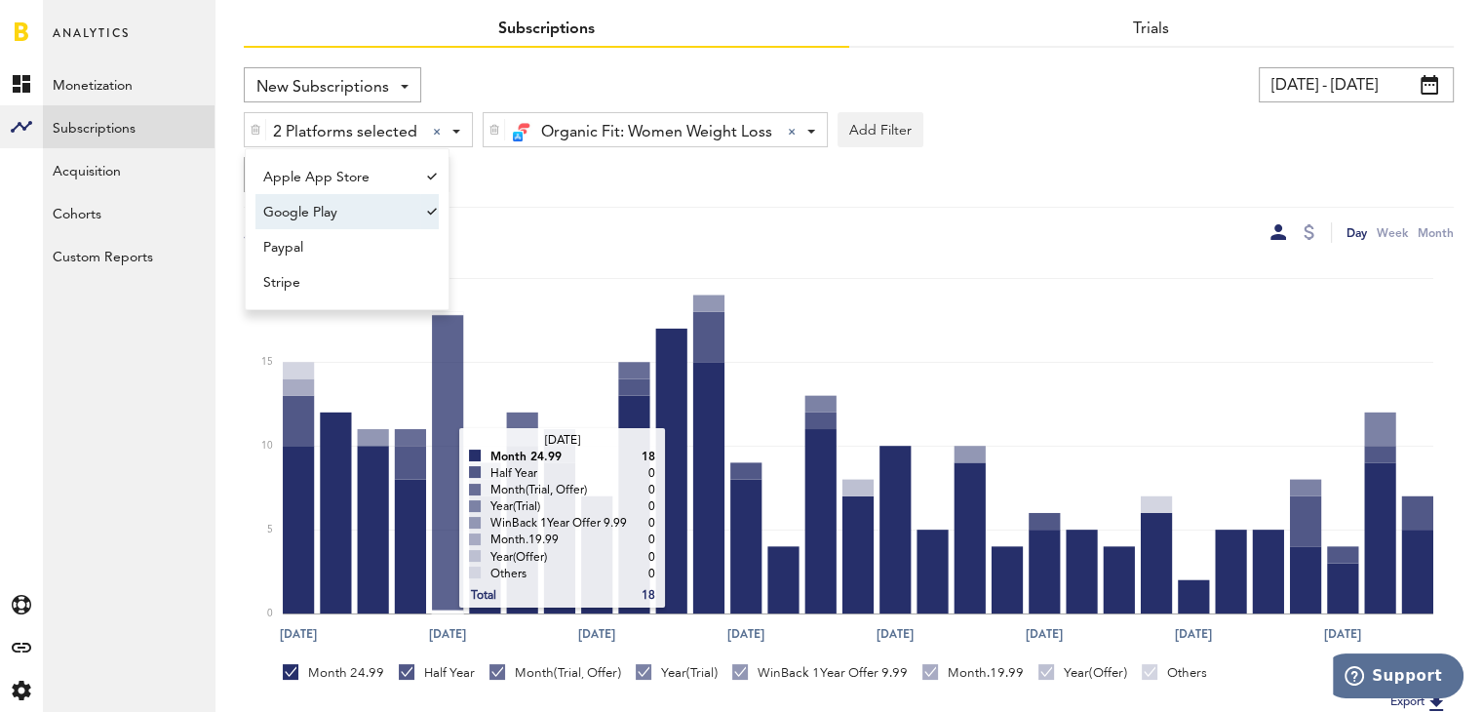
scroll to position [0, 0]
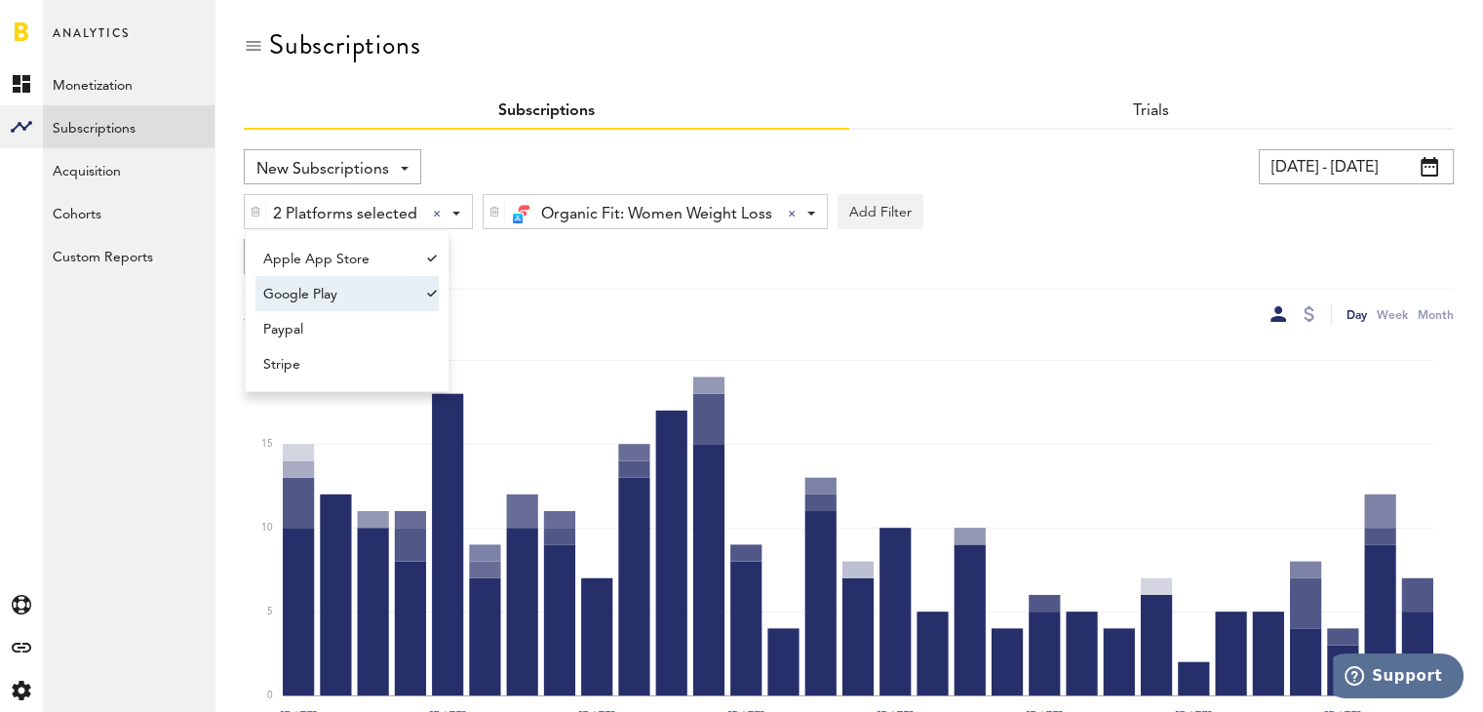
click at [372, 287] on span "Google Play" at bounding box center [337, 294] width 149 height 33
click at [562, 265] on div "Group by Subscription Group by Platform Group by App Group by Subscription Grou…" at bounding box center [849, 256] width 1210 height 35
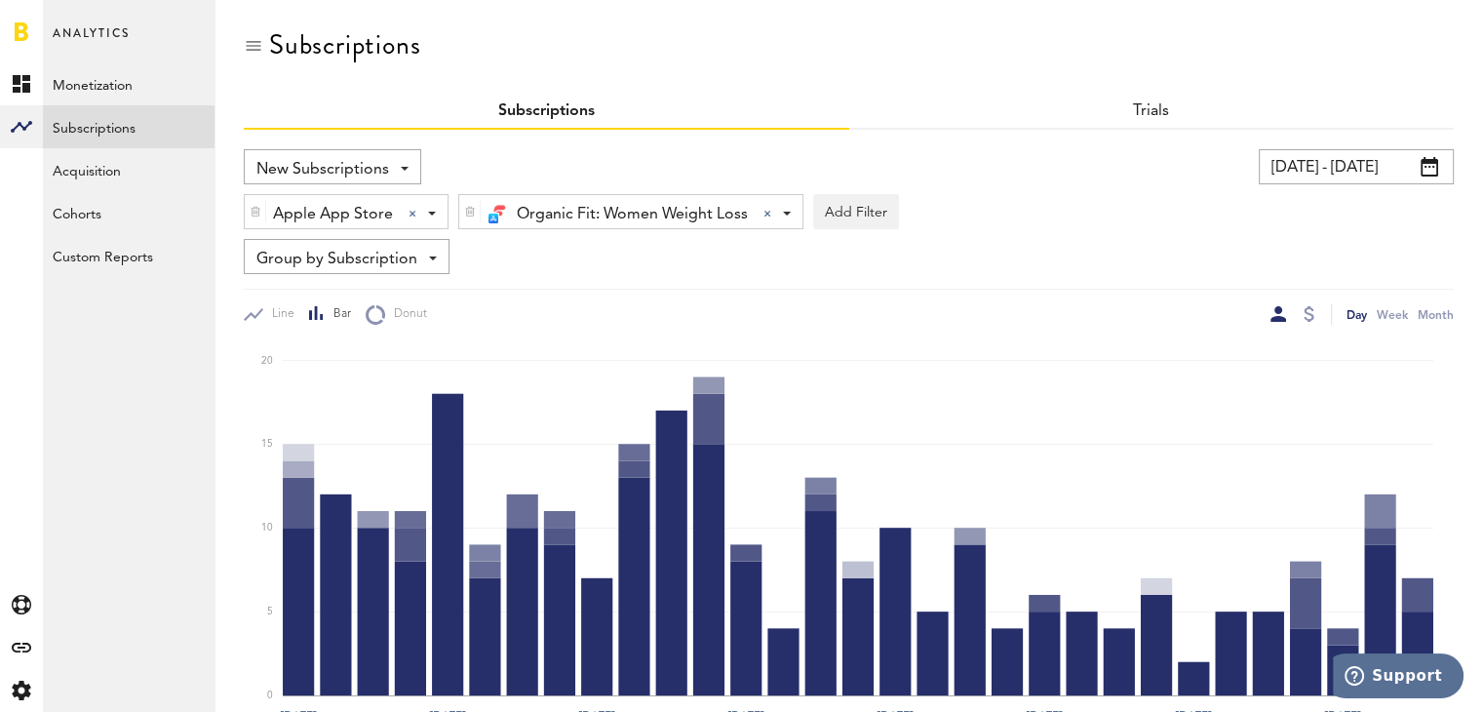
click at [675, 200] on span "Organic Fit: Women Weight Loss" at bounding box center [632, 214] width 231 height 33
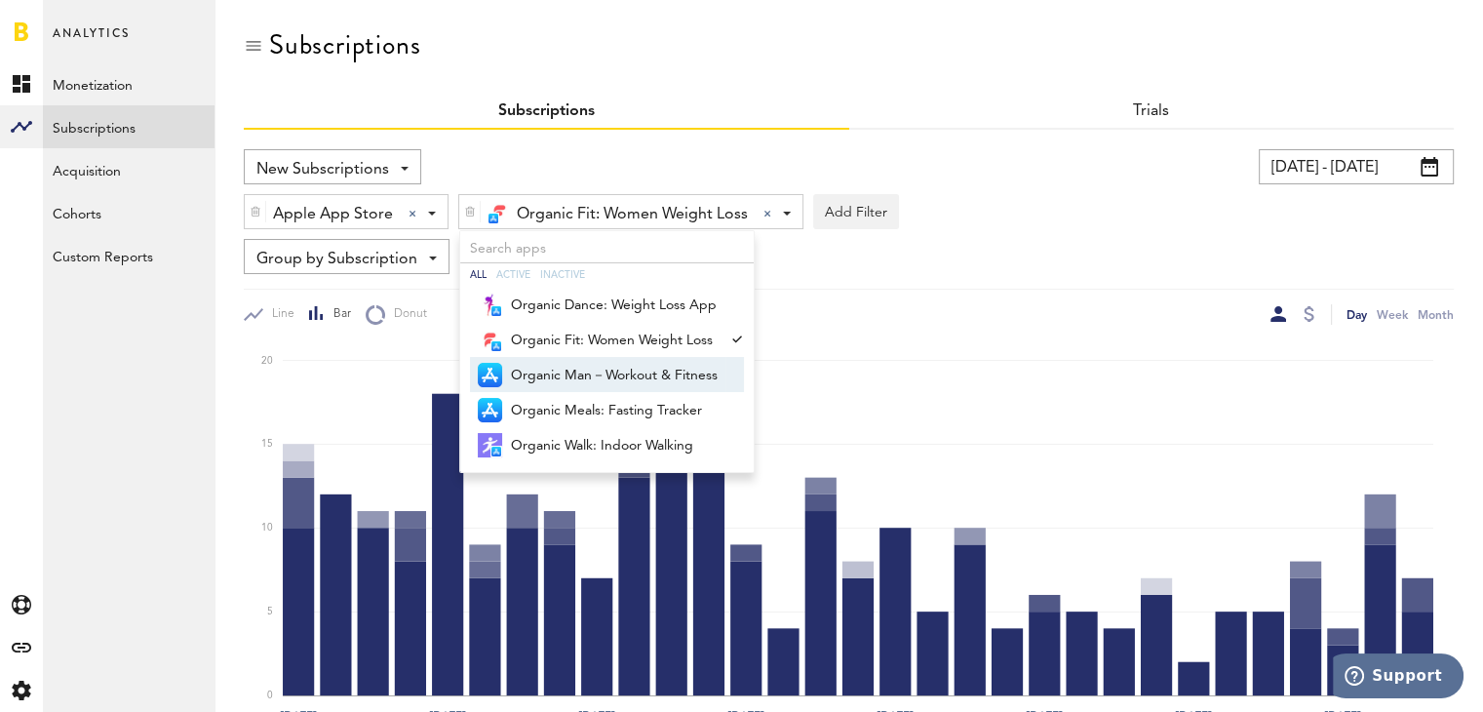
click at [667, 359] on span "Organic Man－Workout & Fitness" at bounding box center [614, 375] width 207 height 33
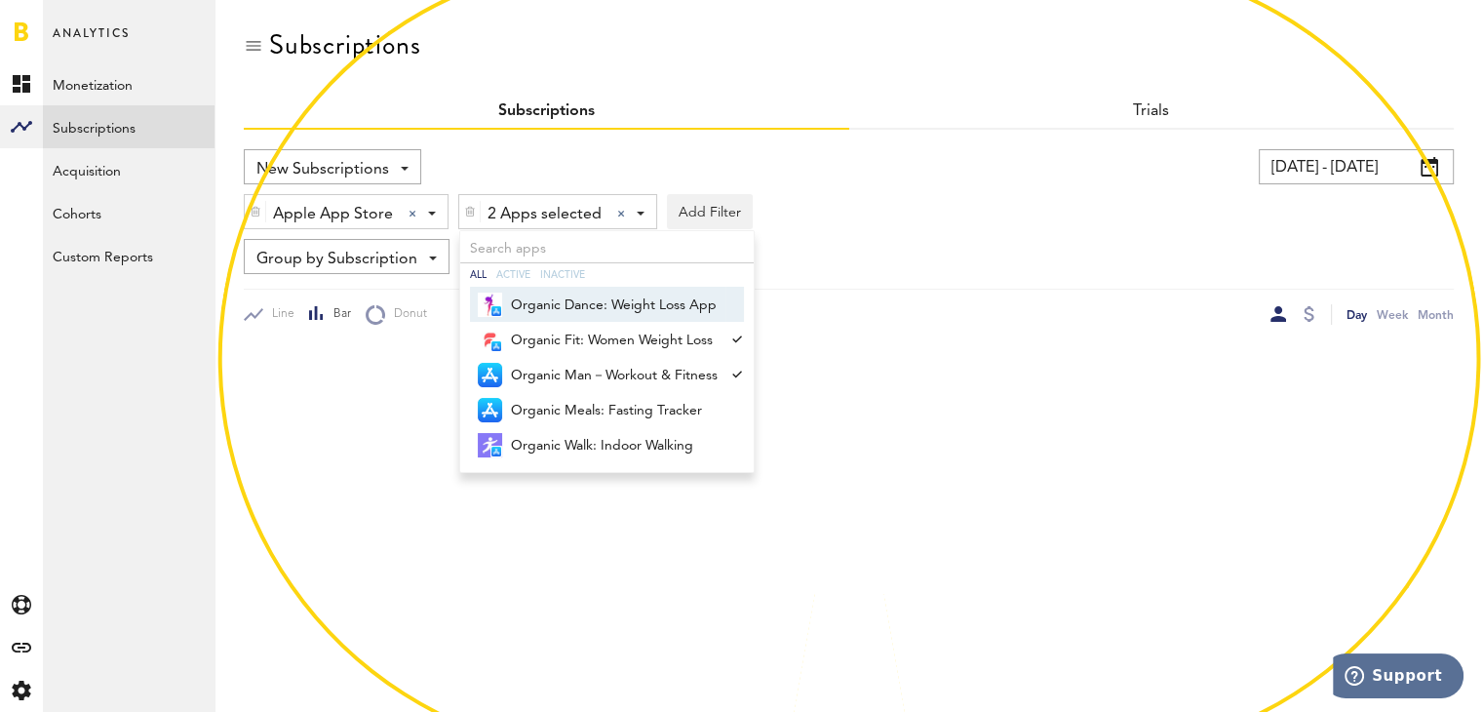
click at [577, 208] on span "2 Apps selected" at bounding box center [545, 214] width 114 height 33
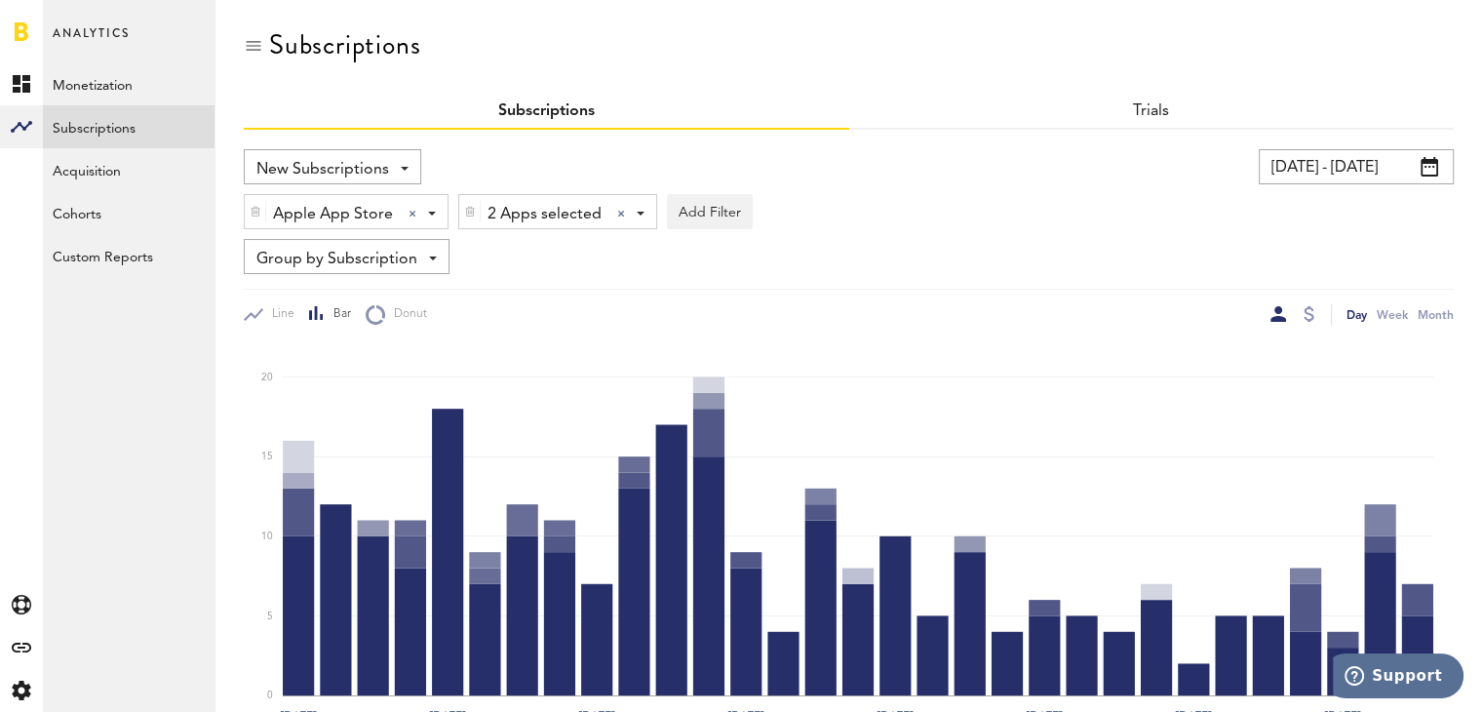
click at [581, 223] on span "2 Apps selected" at bounding box center [545, 214] width 114 height 33
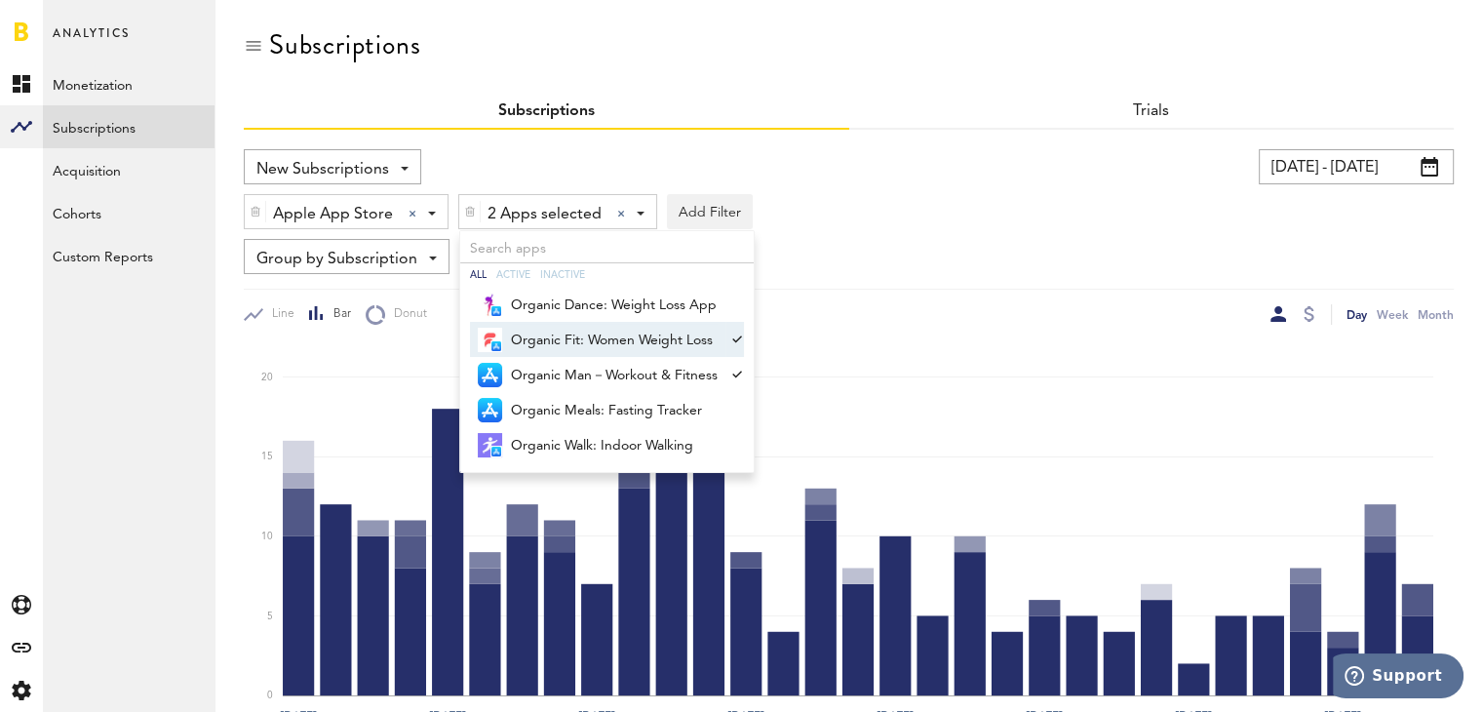
click at [611, 325] on span "Organic Fit: Women Weight Loss" at bounding box center [614, 340] width 207 height 33
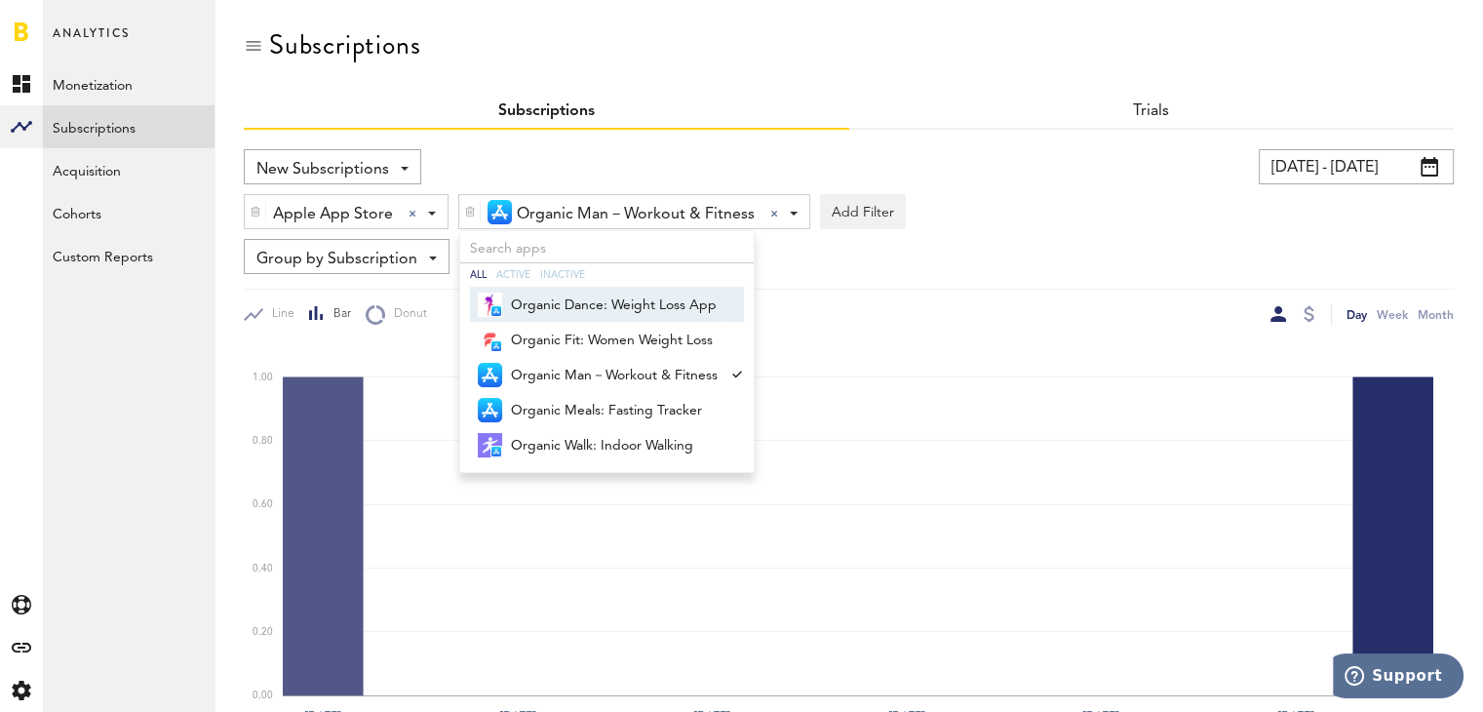
click at [801, 279] on div "New Subscriptions Revenue MRR Actives Trial Status Billing Retries New Subscrip…" at bounding box center [849, 237] width 1210 height 176
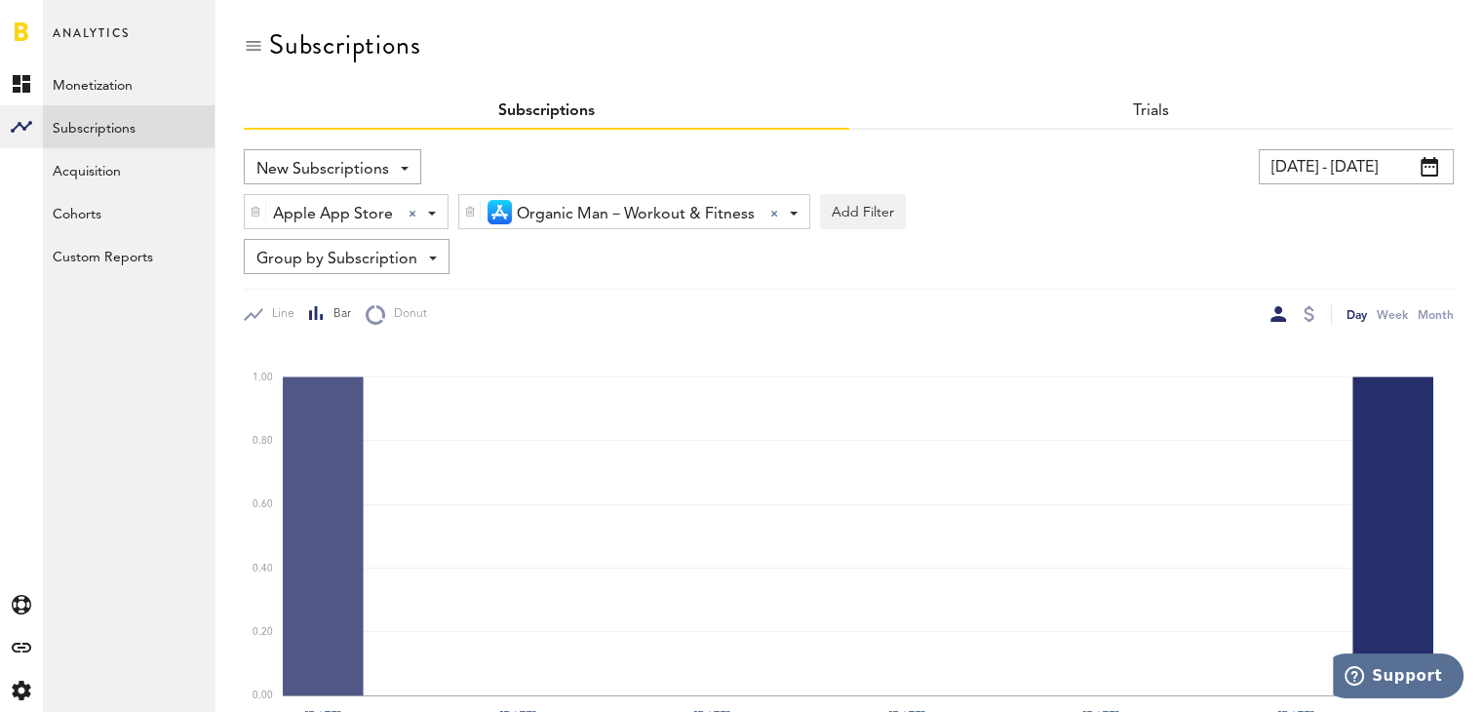
click at [709, 208] on span "Organic Man－Workout & Fitness" at bounding box center [636, 214] width 238 height 33
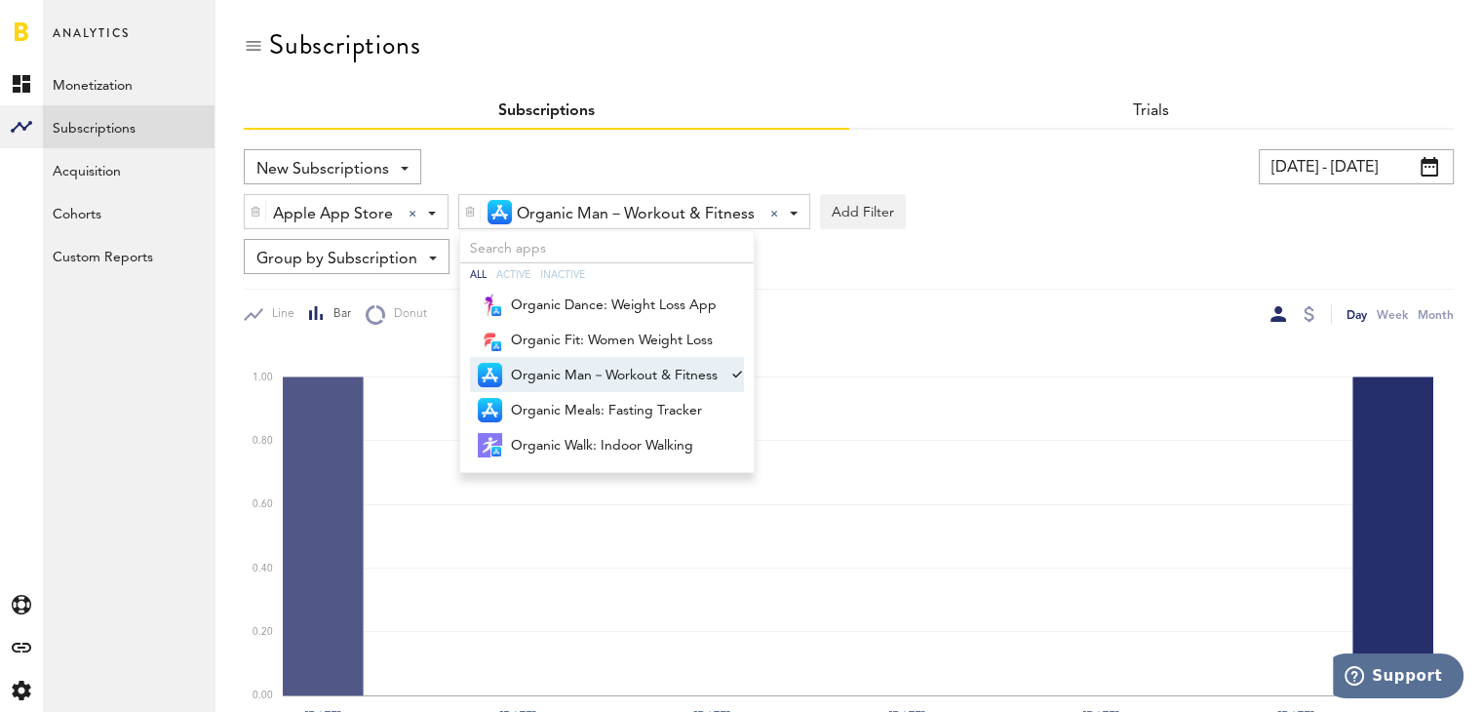
click at [683, 360] on span "Organic Man－Workout & Fitness" at bounding box center [614, 375] width 207 height 33
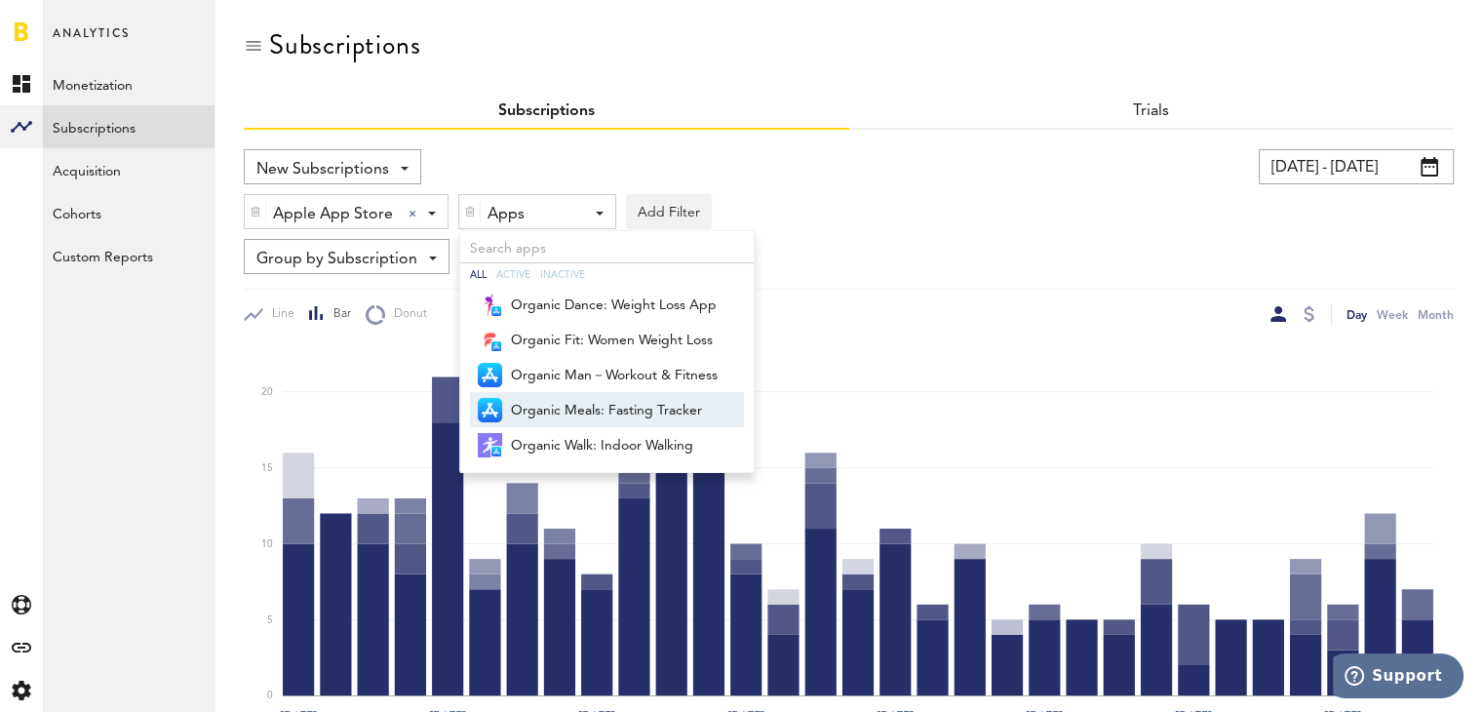
click at [657, 398] on span "Organic Meals: Fasting Tracker" at bounding box center [614, 410] width 207 height 33
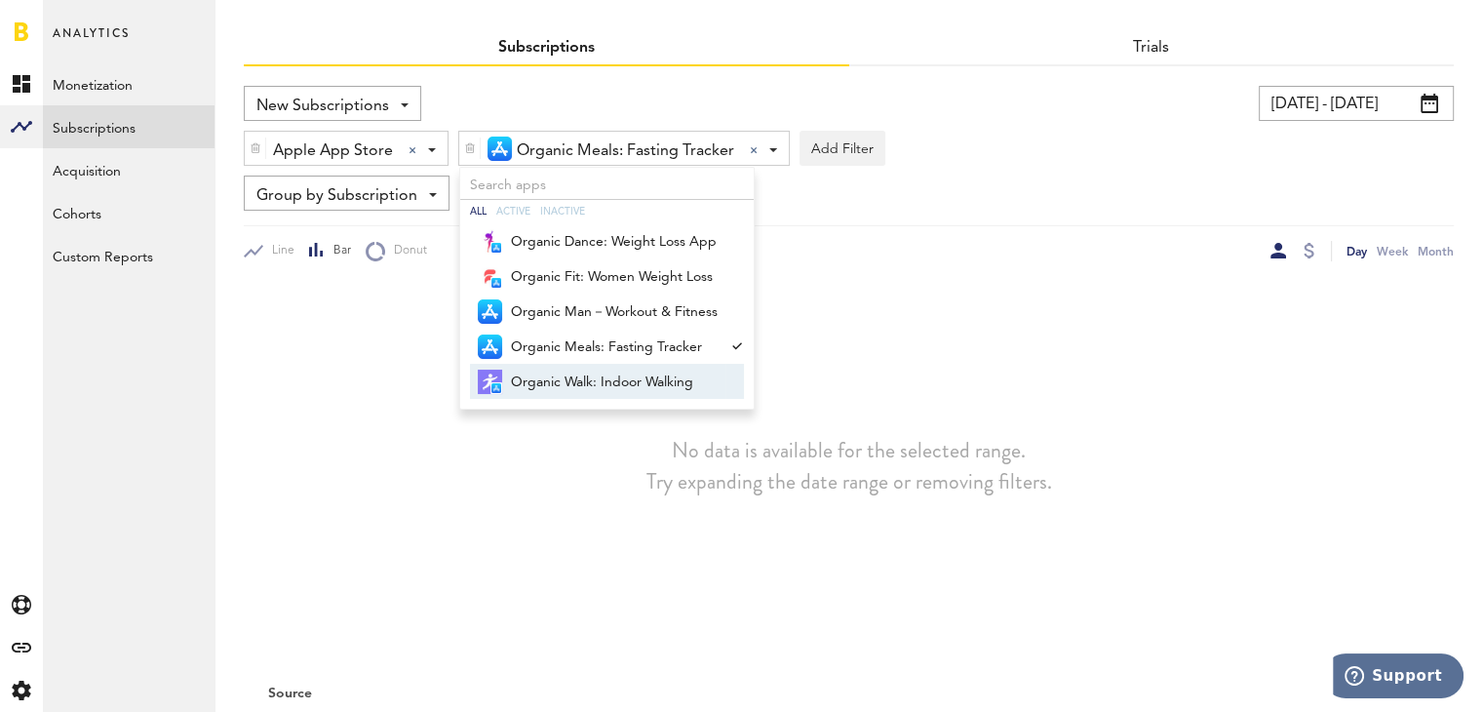
scroll to position [166, 0]
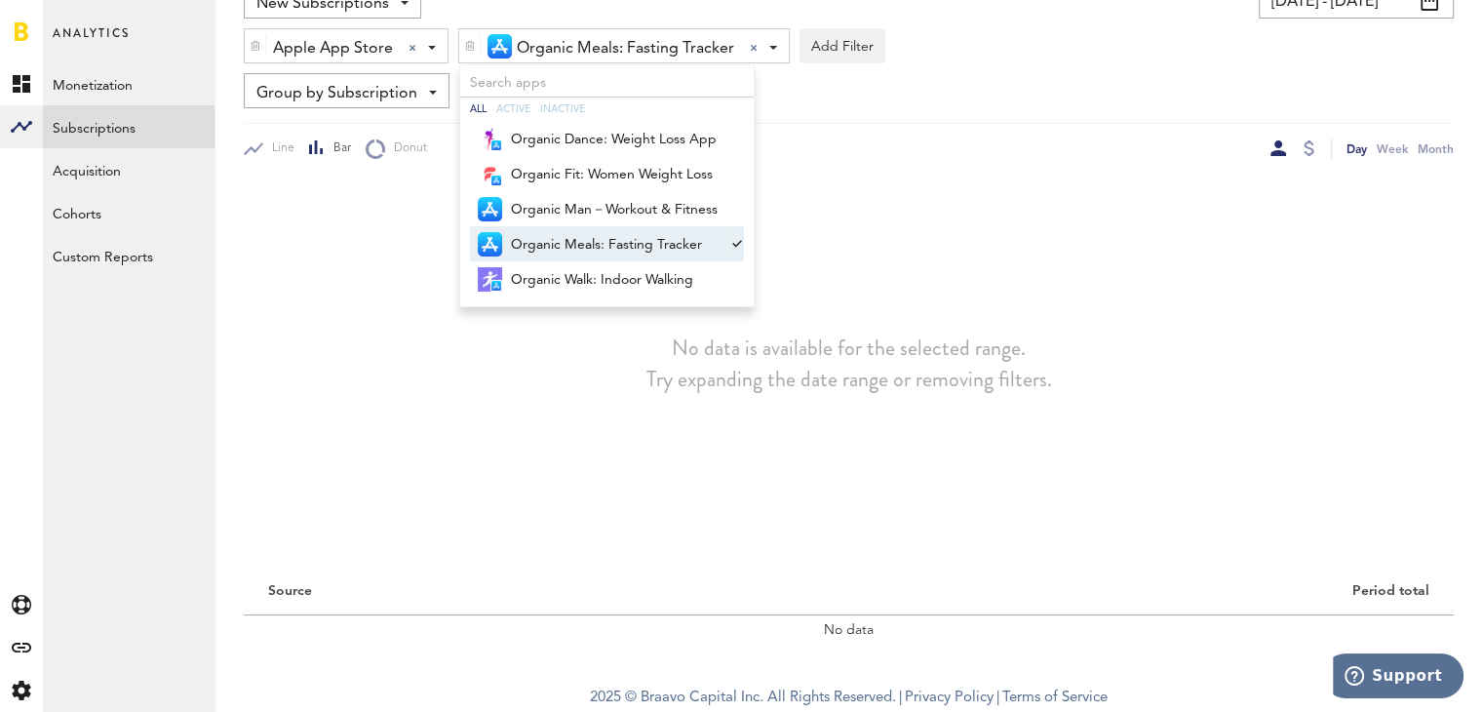
click at [598, 243] on span "Organic Meals: Fasting Tracker" at bounding box center [614, 244] width 207 height 33
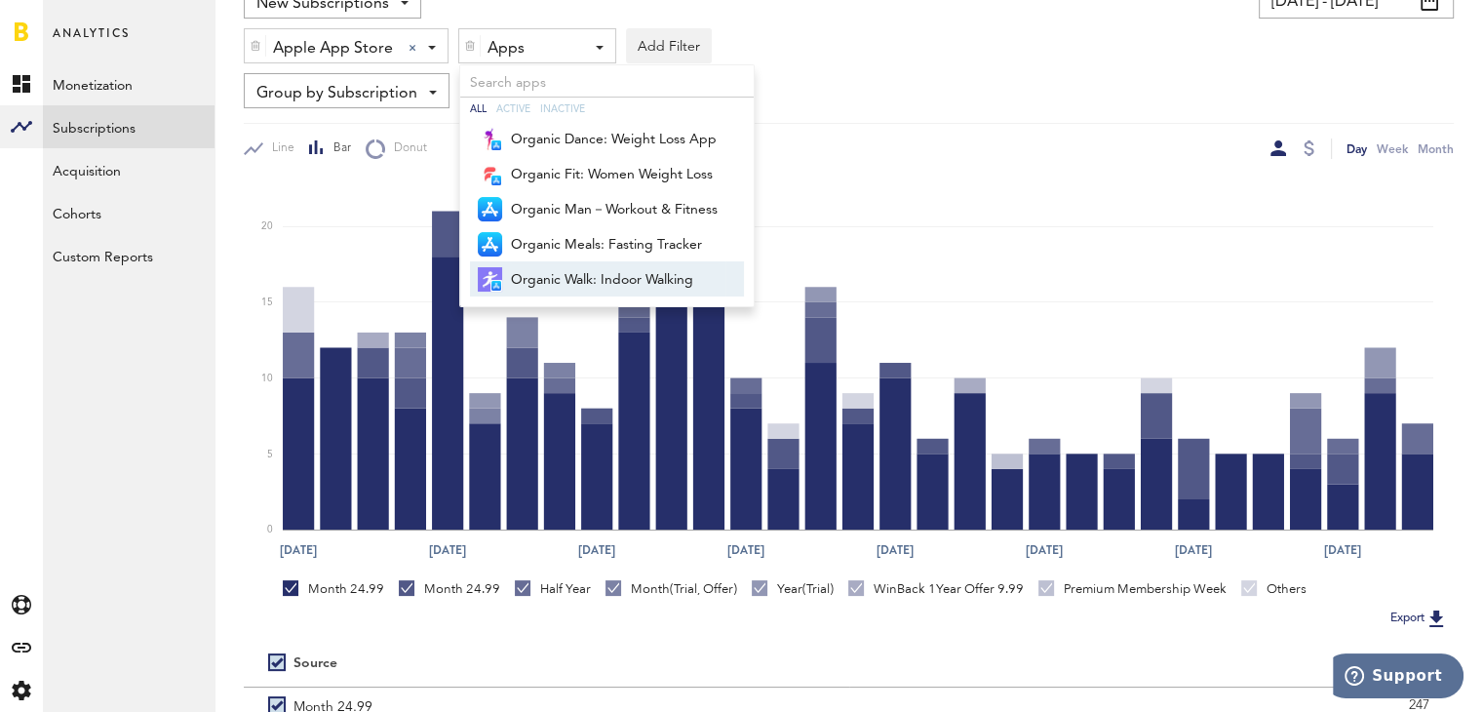
click at [596, 278] on span "Organic Walk: Indoor Walking" at bounding box center [614, 279] width 207 height 33
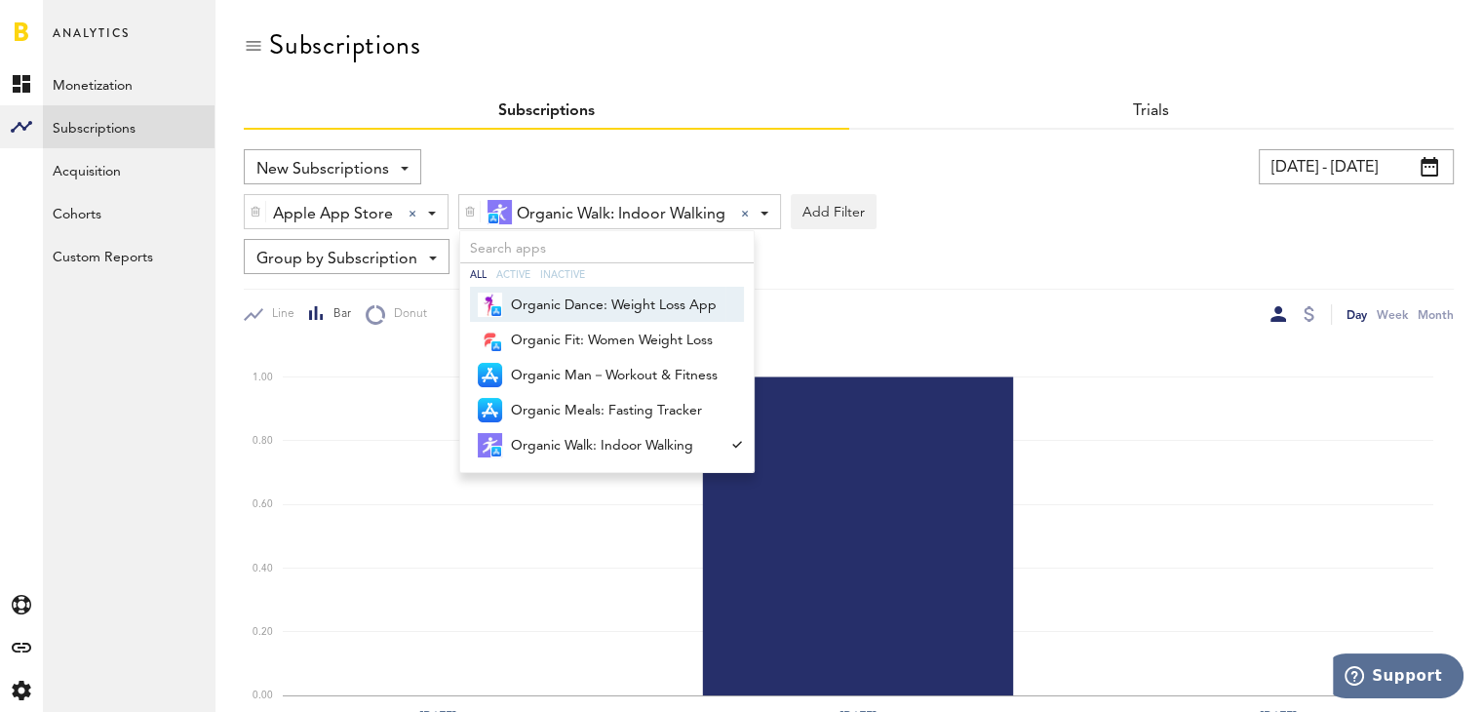
click at [716, 167] on div "New Subscriptions Revenue MRR Actives Trial Status Billing Retries New Subscrip…" at bounding box center [542, 166] width 597 height 35
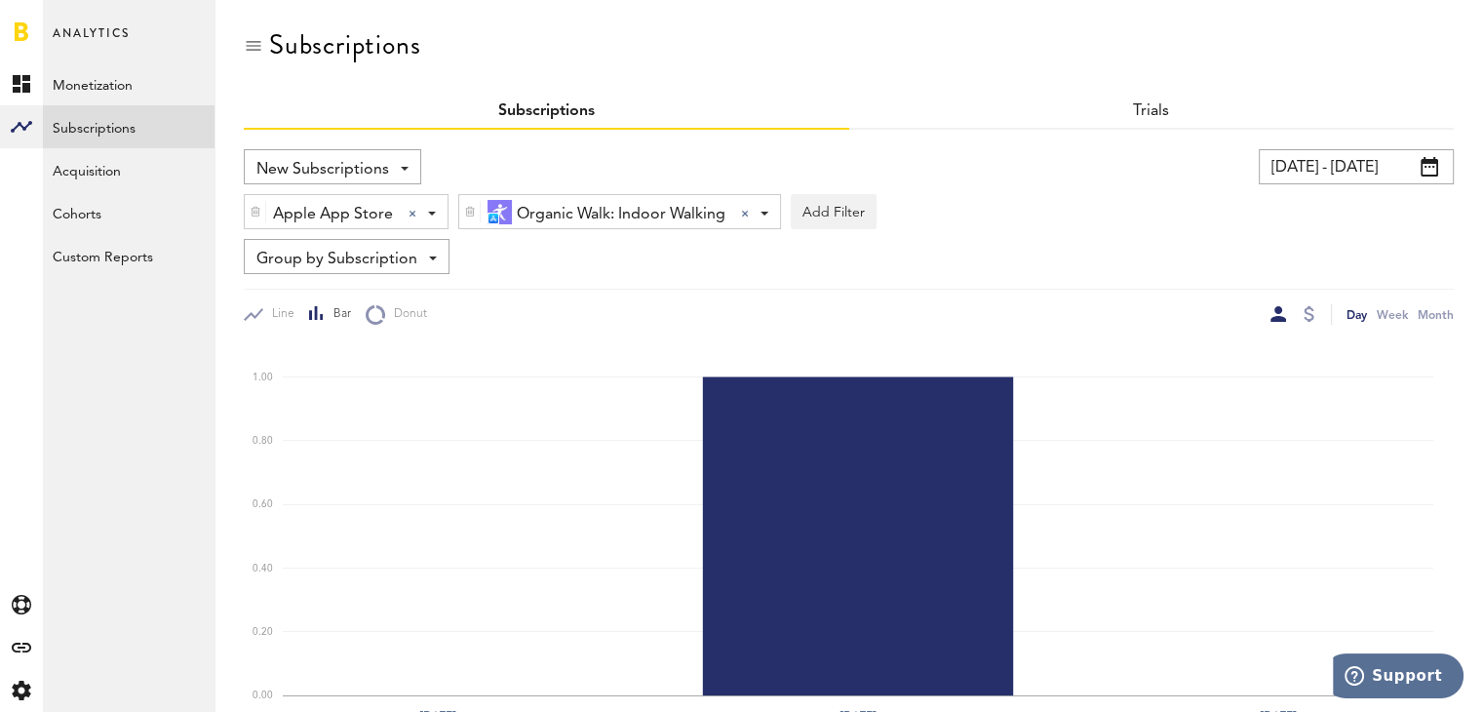
click at [703, 198] on span "Organic Walk: Indoor Walking" at bounding box center [621, 214] width 209 height 33
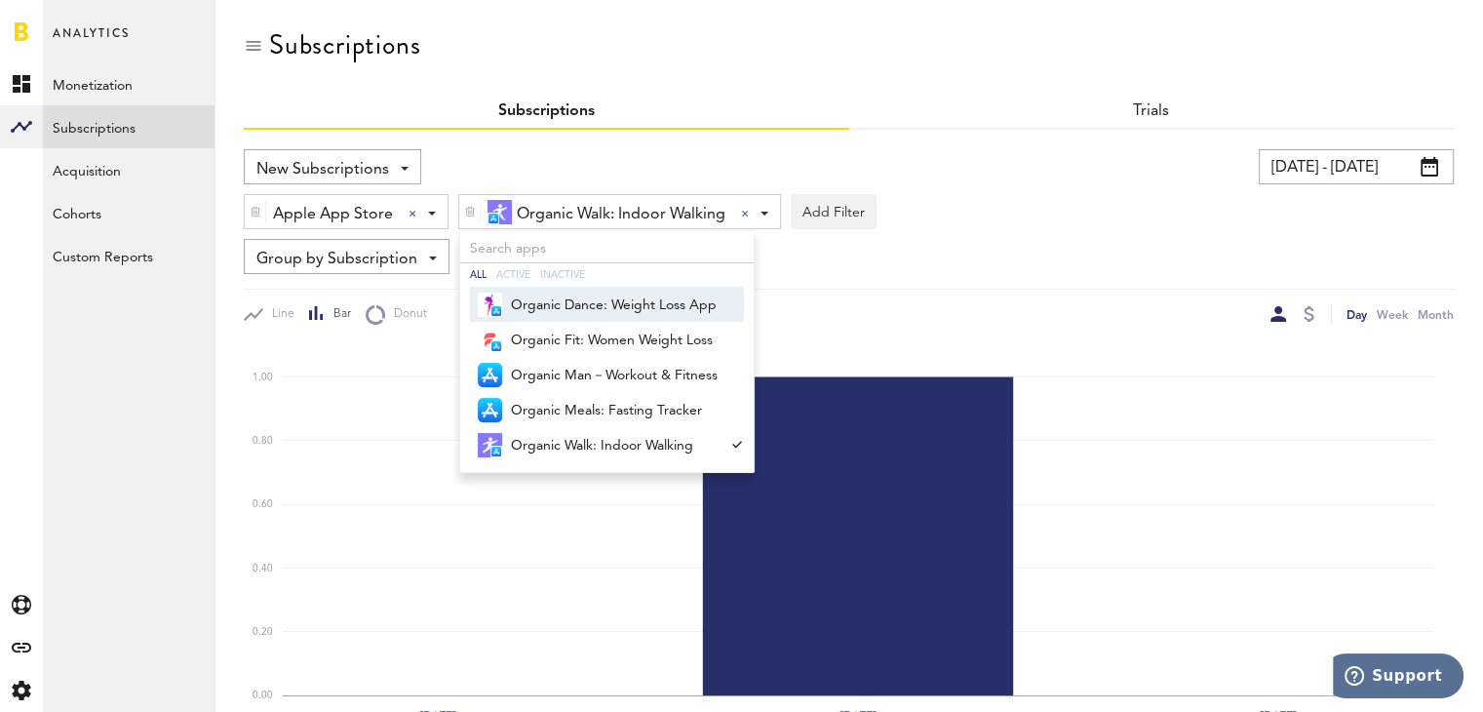
click at [625, 299] on span "Organic Dance: Weight Loss App" at bounding box center [614, 305] width 207 height 33
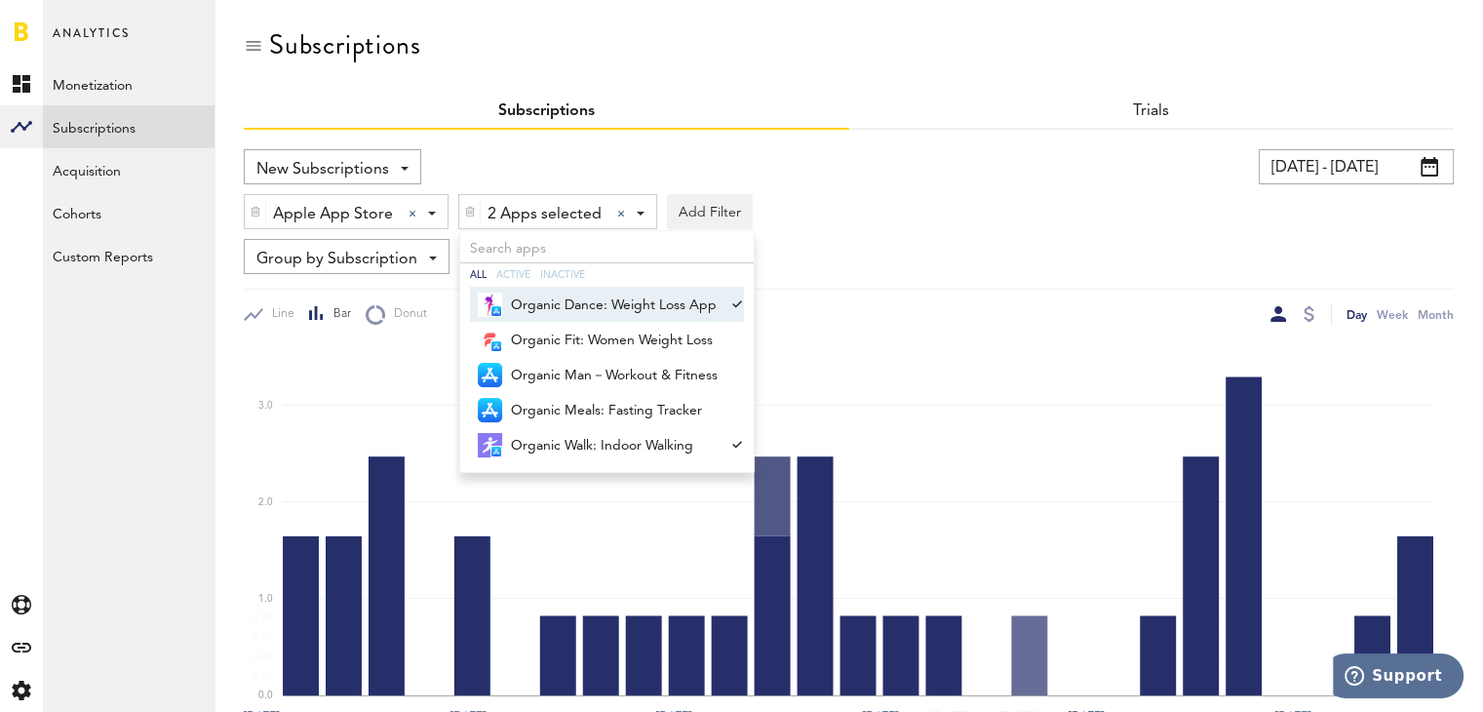
click at [619, 212] on div at bounding box center [621, 214] width 8 height 8
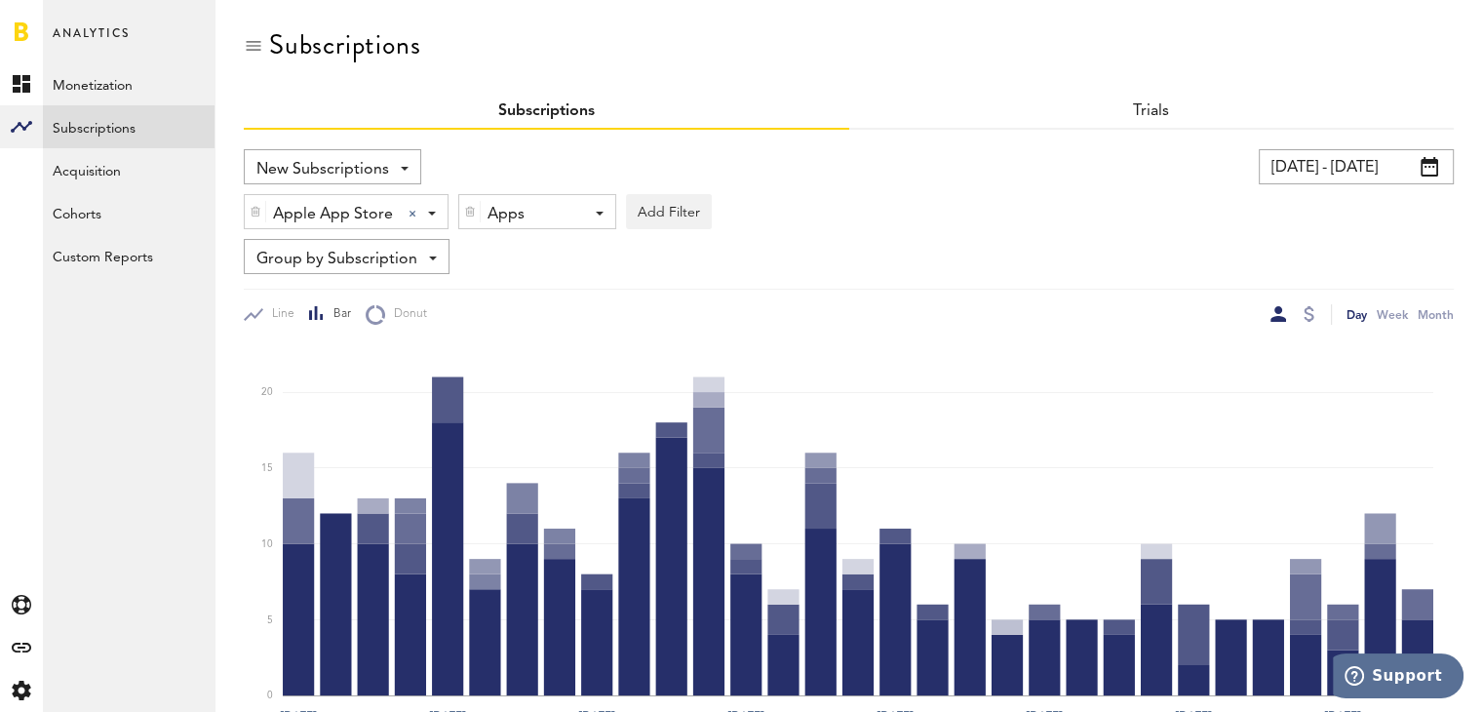
drag, startPoint x: 550, startPoint y: 215, endPoint x: 552, endPoint y: 228, distance: 12.8
click at [550, 216] on div "Apps" at bounding box center [530, 214] width 85 height 33
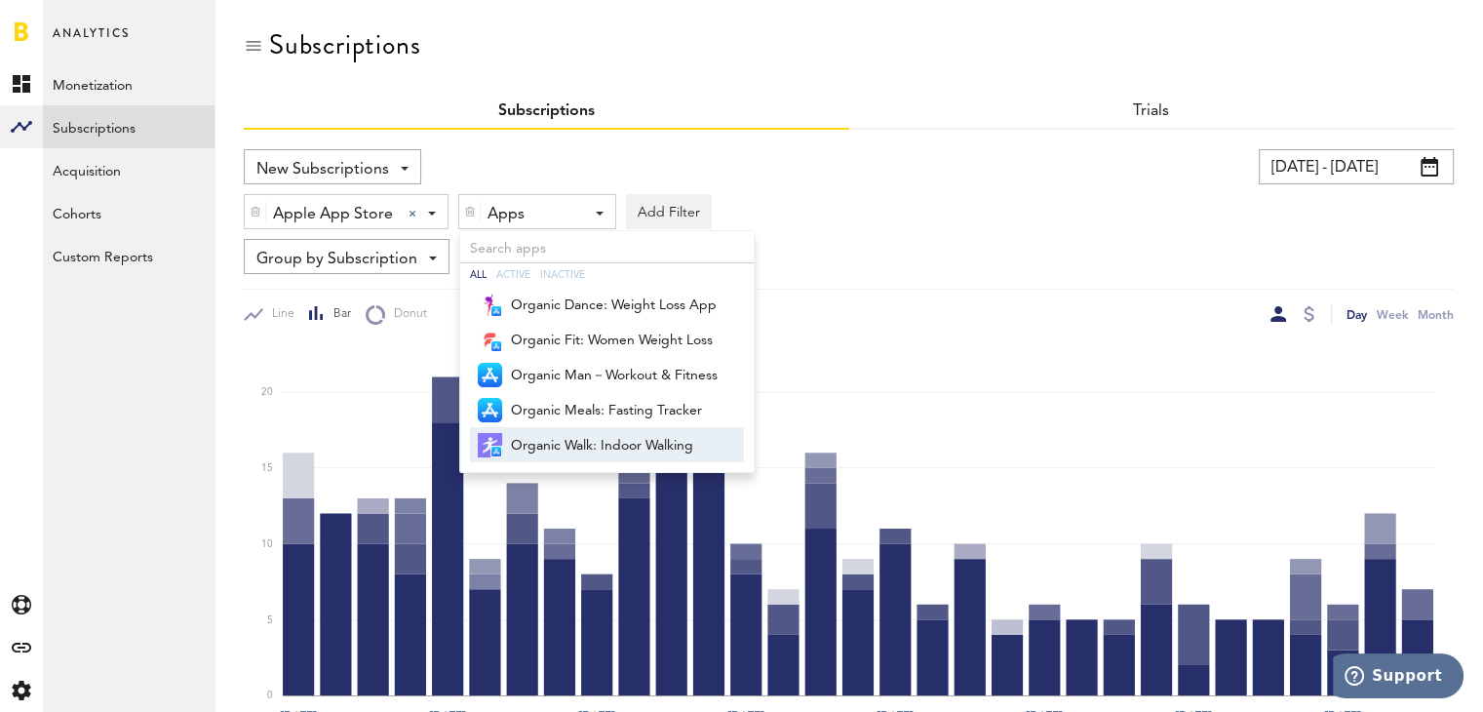
click at [574, 440] on span "Organic Walk: Indoor Walking" at bounding box center [614, 445] width 207 height 33
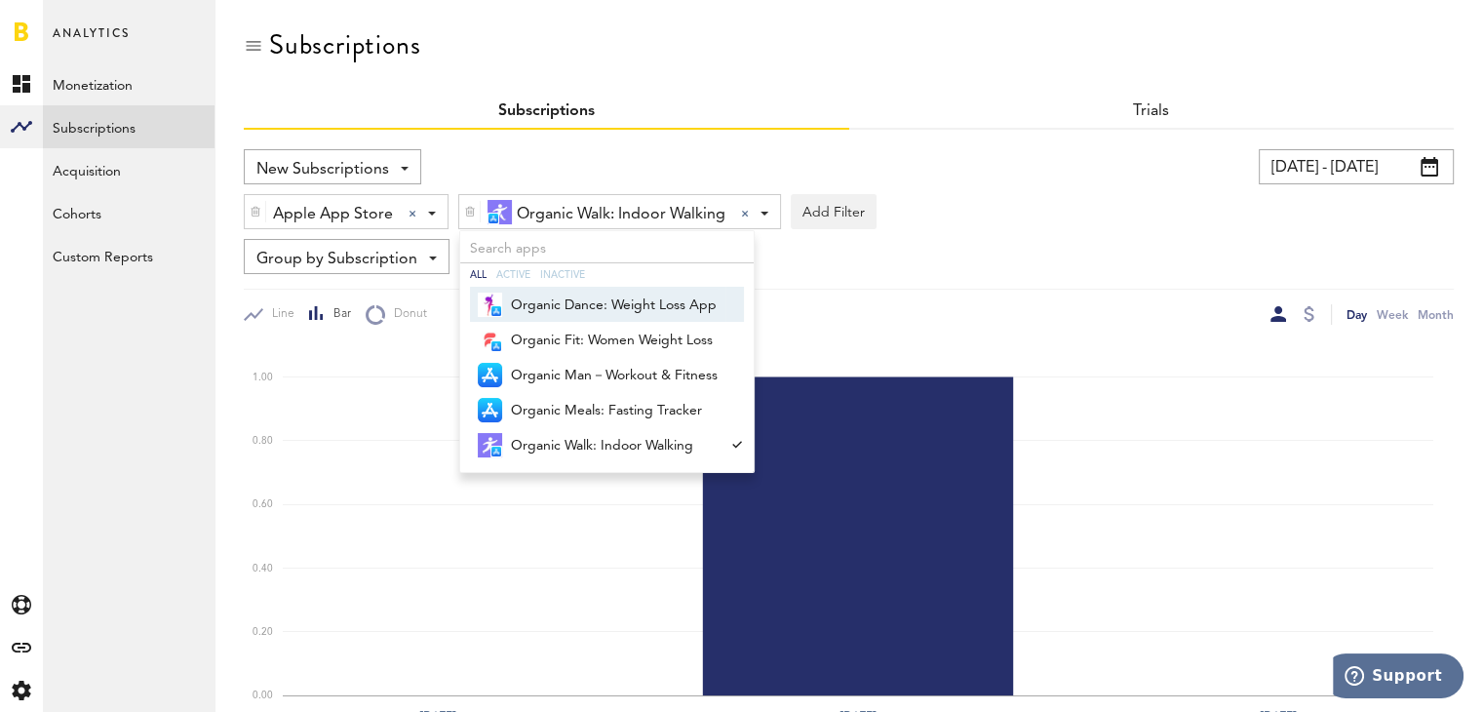
click at [583, 309] on span "Organic Dance: Weight Loss App" at bounding box center [614, 305] width 207 height 33
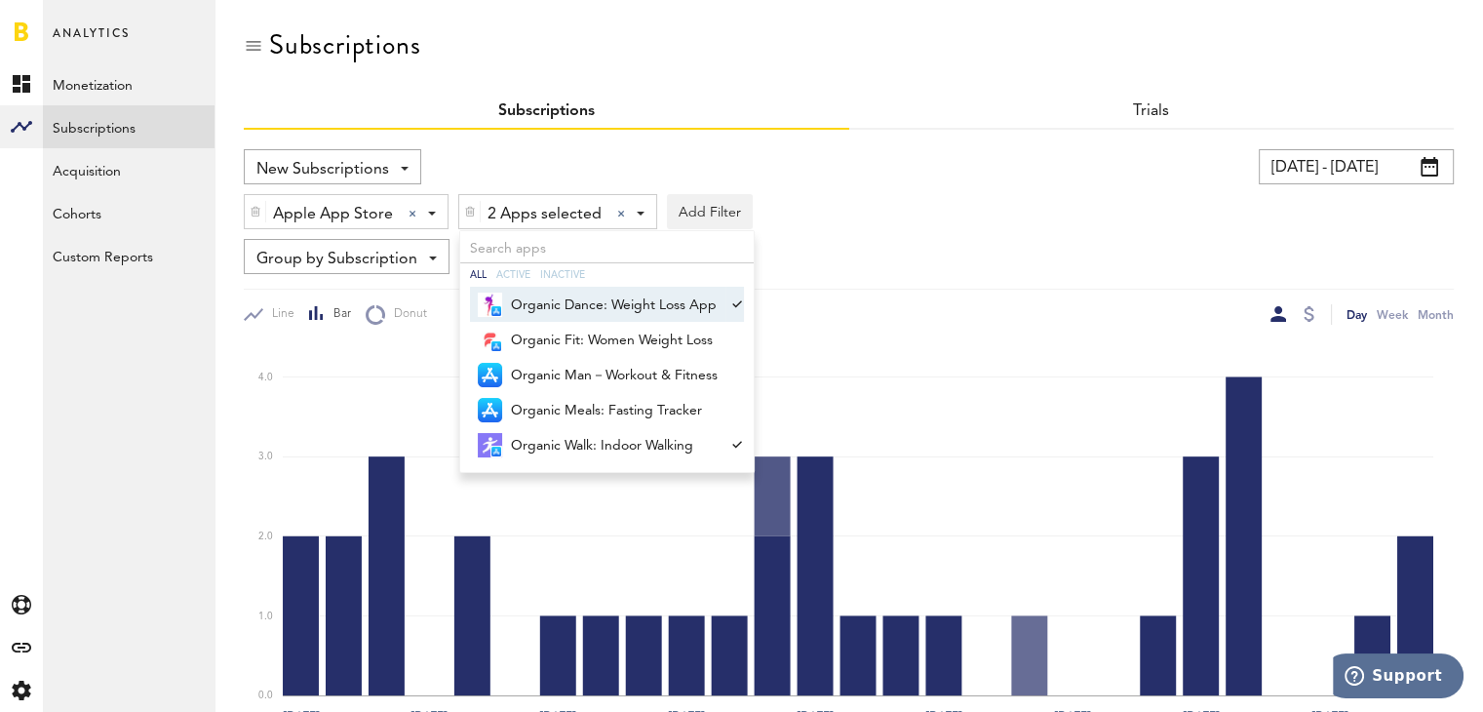
click at [569, 211] on span "2 Apps selected" at bounding box center [545, 214] width 114 height 33
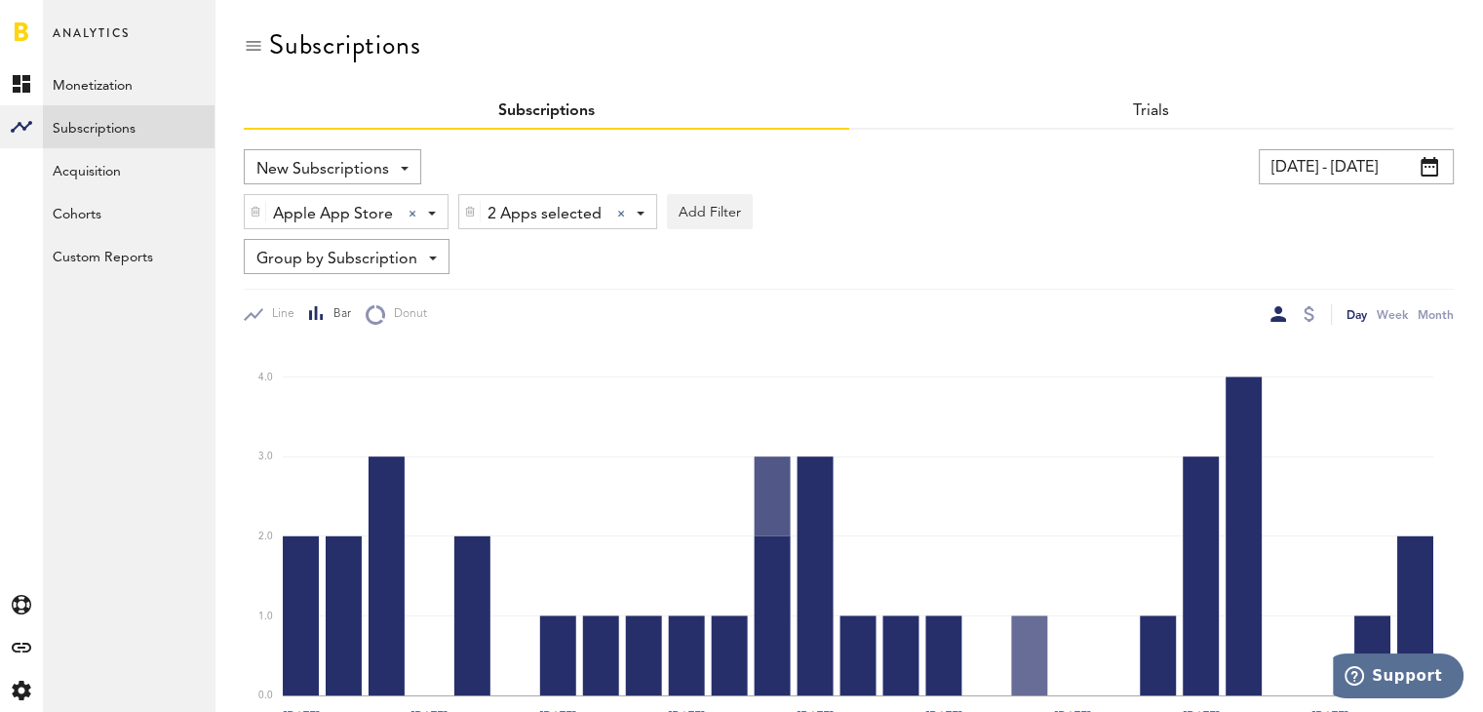
click at [642, 209] on div "2 Apps selected 2 Apps selected All Active Inactive Organic Dance: Weight Loss …" at bounding box center [557, 212] width 197 height 35
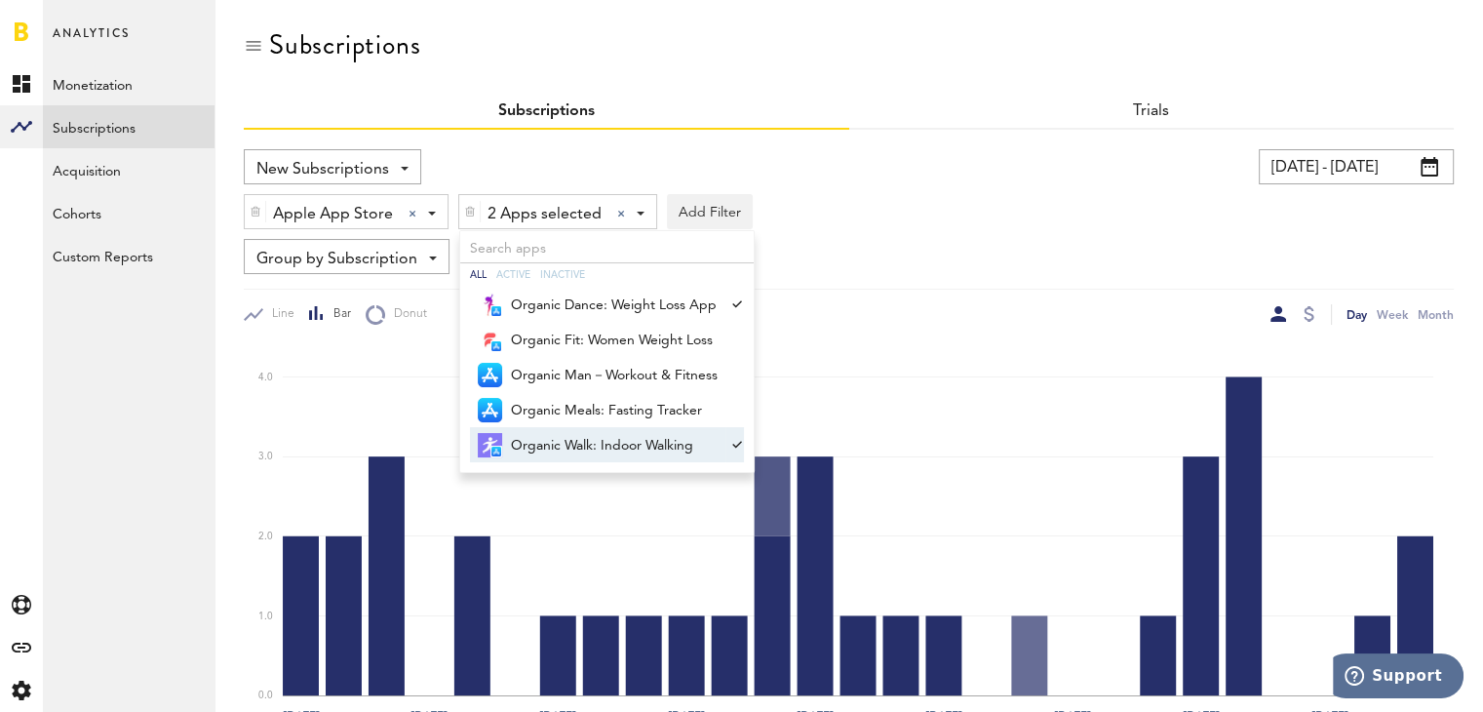
click at [639, 439] on span "Organic Walk: Indoor Walking" at bounding box center [614, 445] width 207 height 33
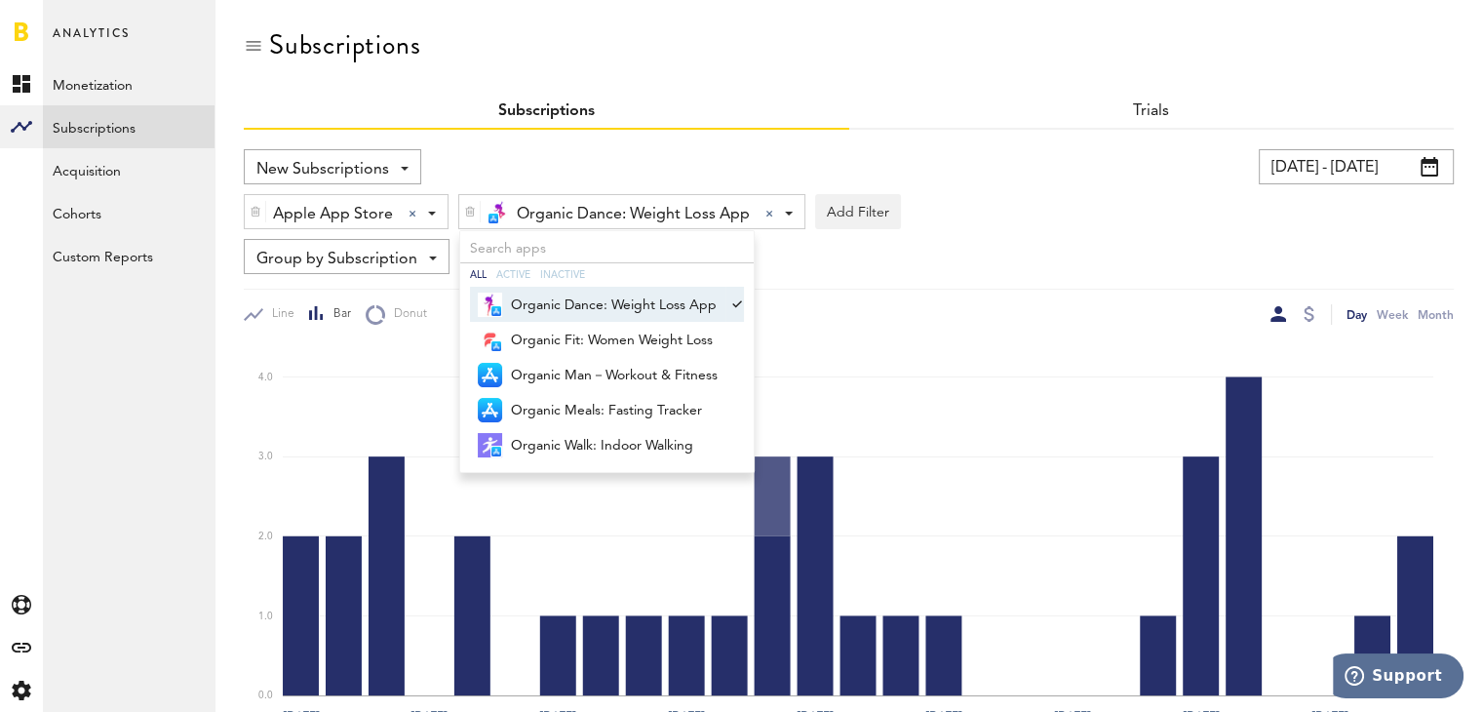
click at [429, 212] on span at bounding box center [432, 214] width 8 height 4
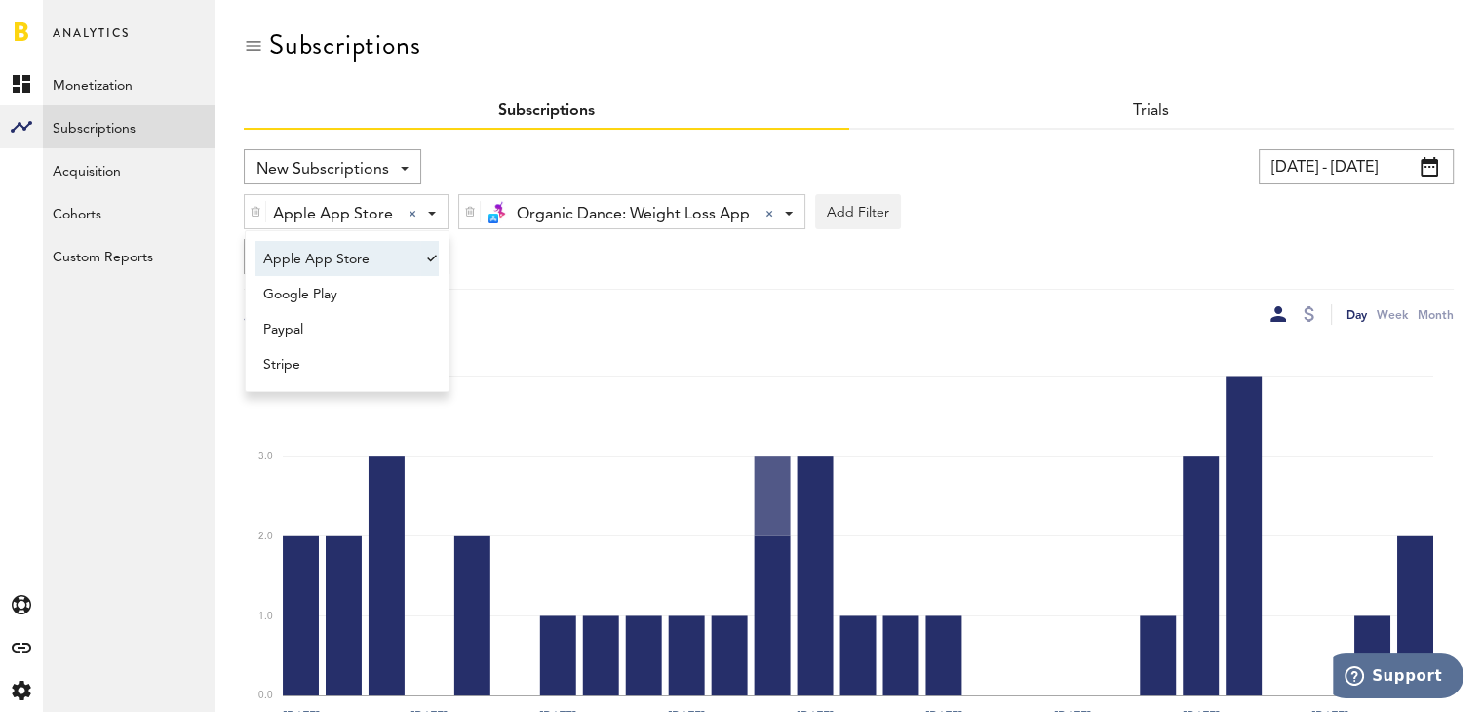
click at [403, 267] on span "Apple App Store" at bounding box center [337, 259] width 149 height 33
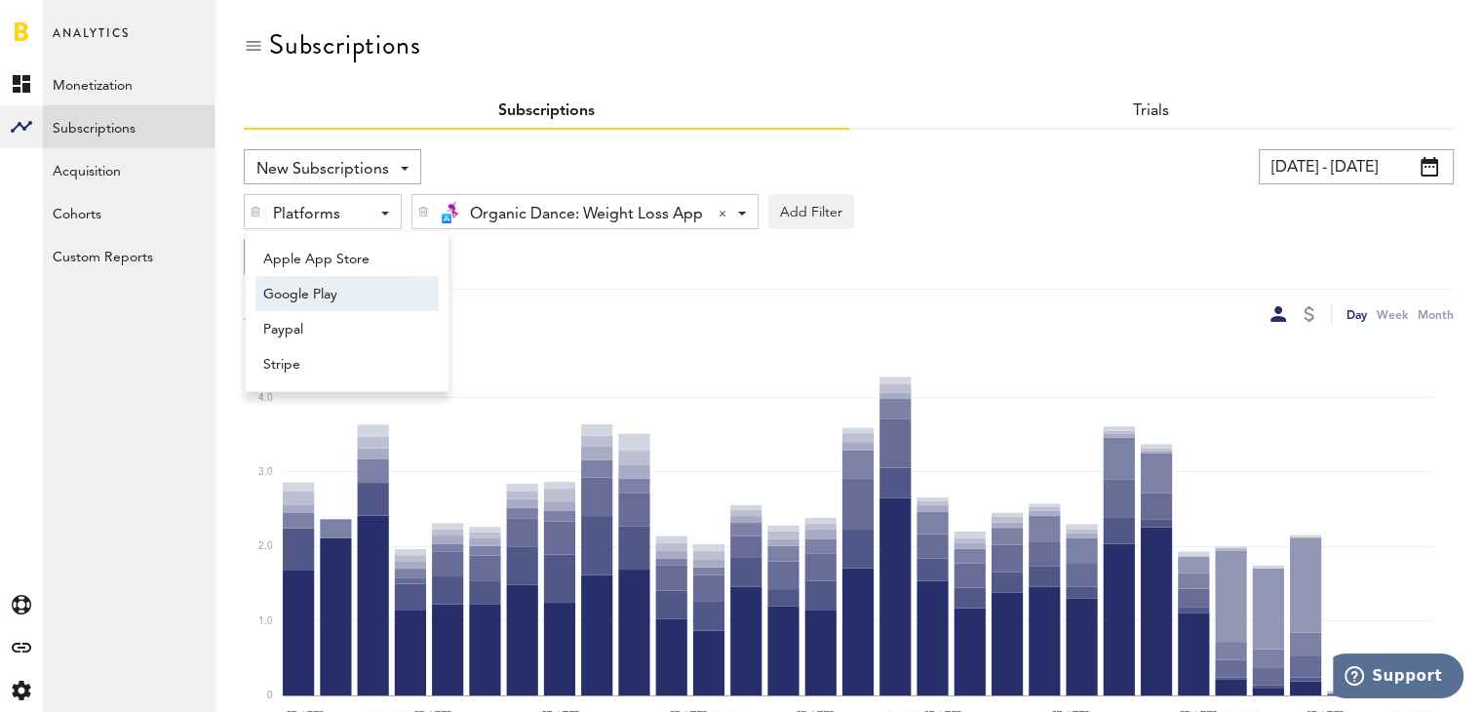
click at [379, 289] on span "Google Play" at bounding box center [337, 294] width 149 height 33
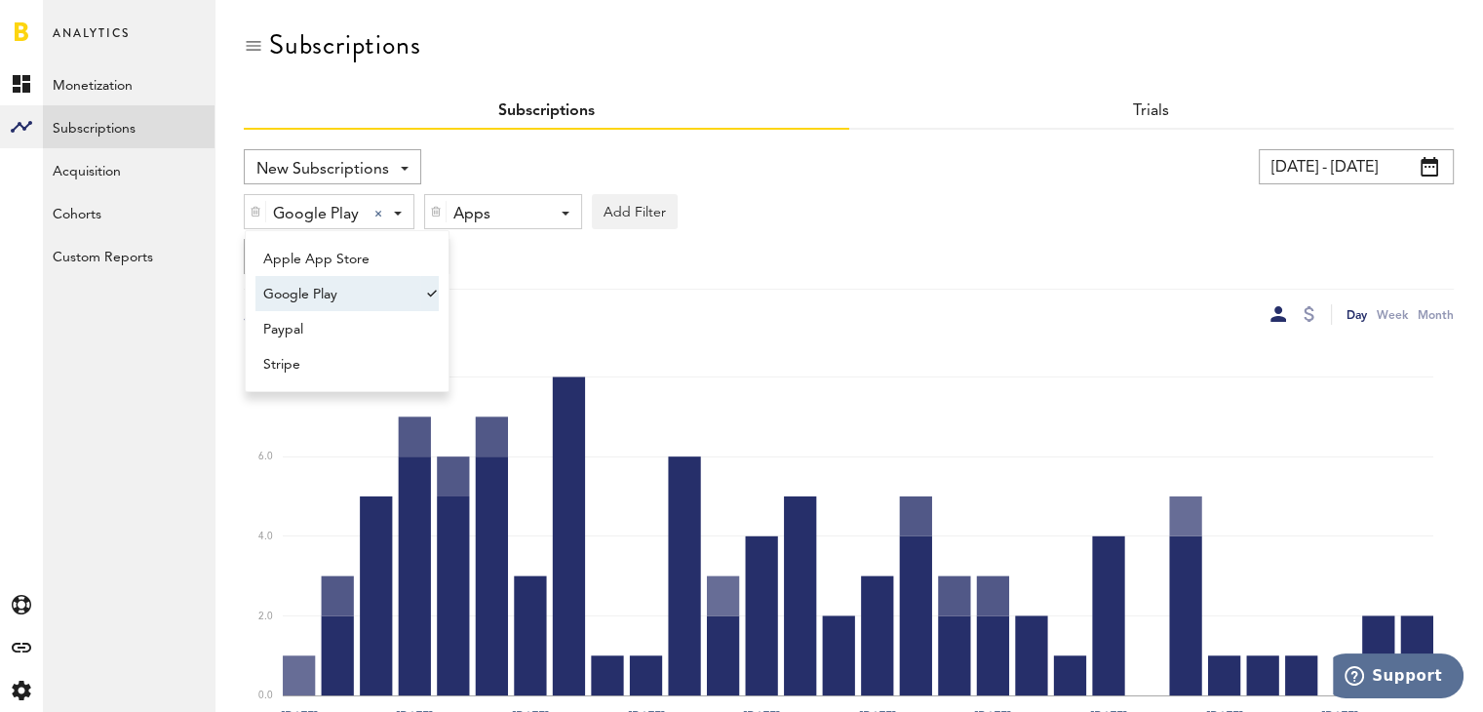
click at [573, 208] on div "Apps - All Active Inactive Organic Dance: Weight Loss App Organic Fit: Workout …" at bounding box center [503, 212] width 156 height 35
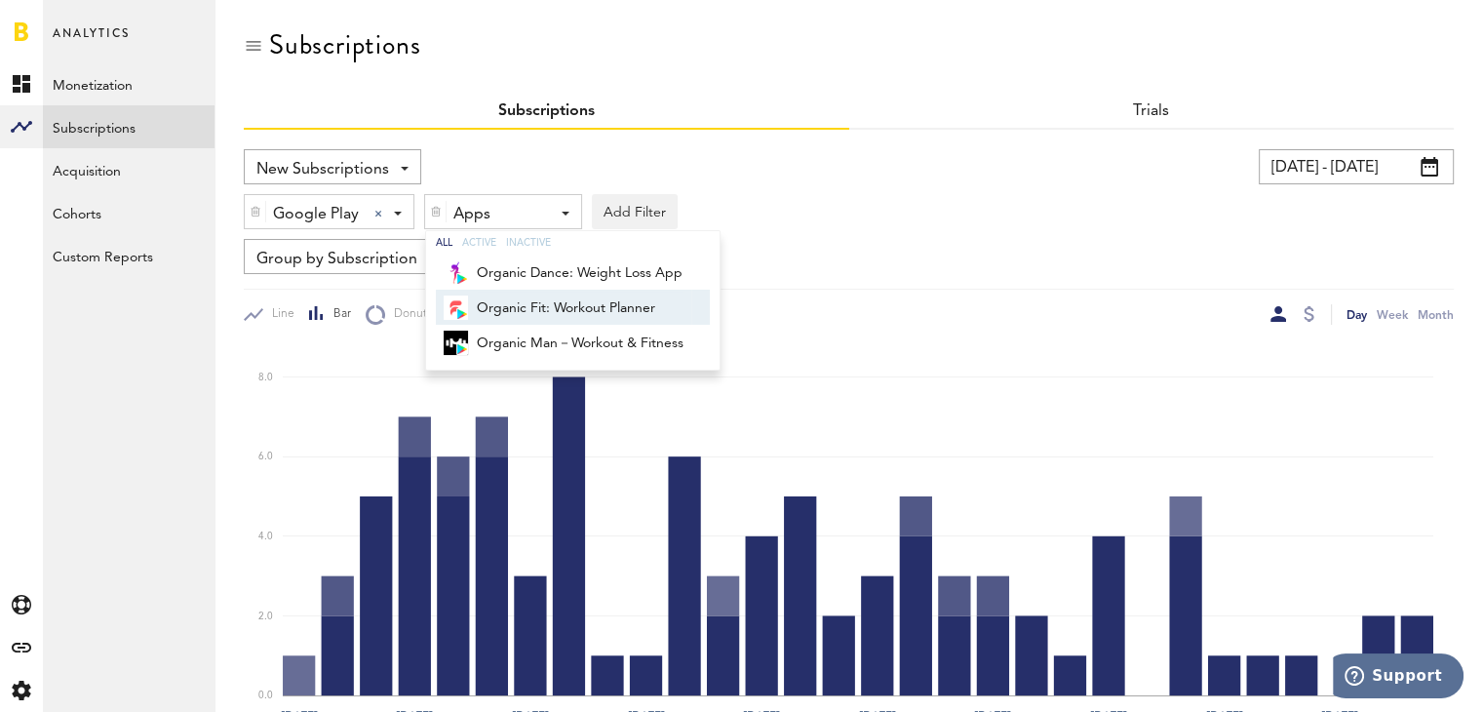
click at [638, 301] on span "Organic Fit: Workout Planner" at bounding box center [580, 308] width 207 height 33
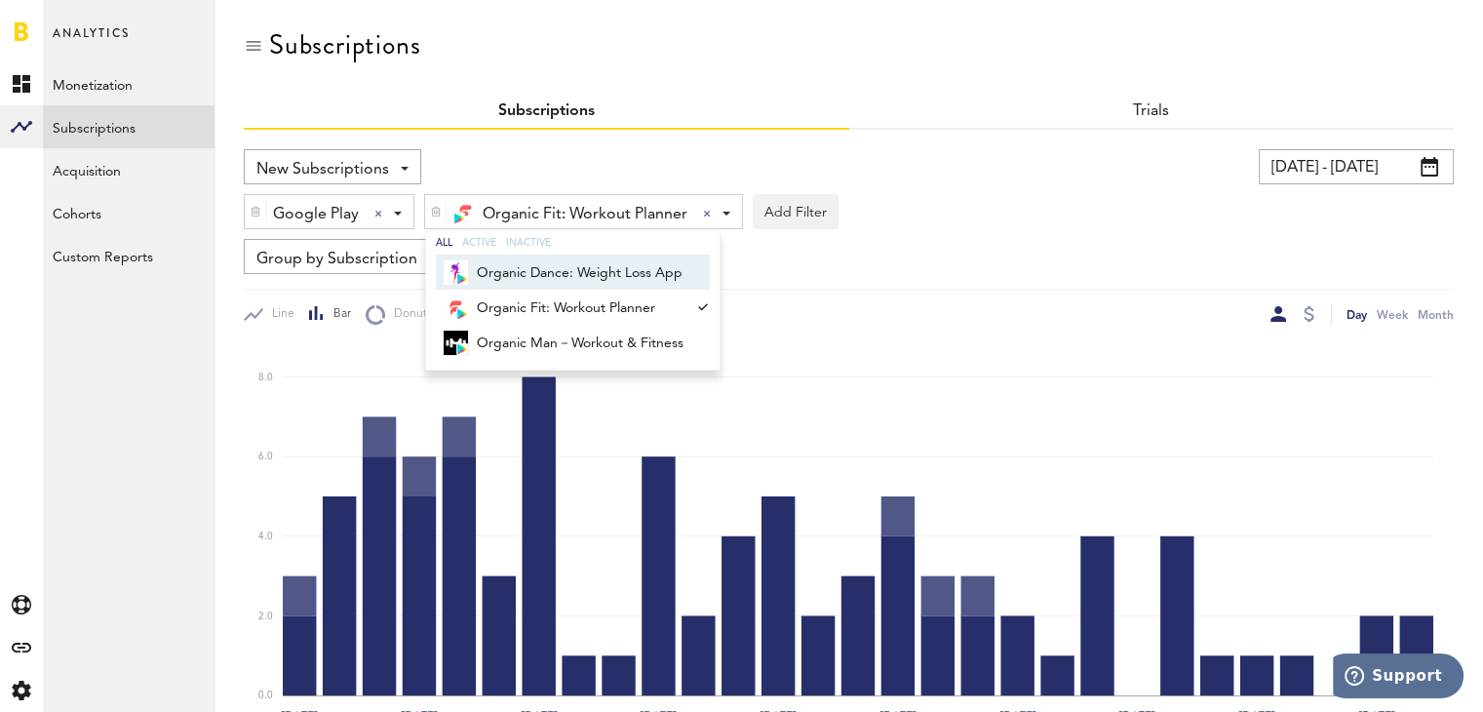
click at [837, 309] on div "Line Bar Donut" at bounding box center [546, 314] width 605 height 20
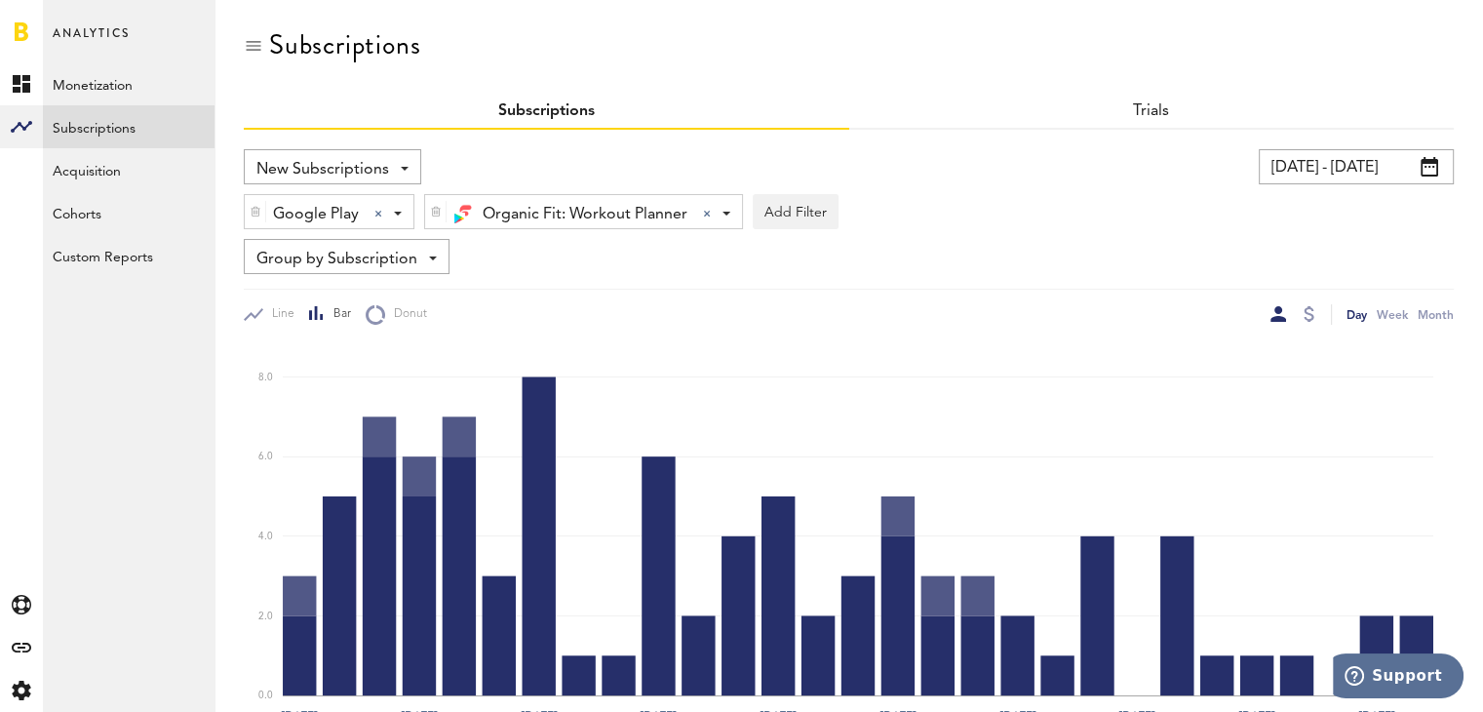
click at [511, 201] on span "Organic Fit: Workout Planner" at bounding box center [585, 214] width 205 height 33
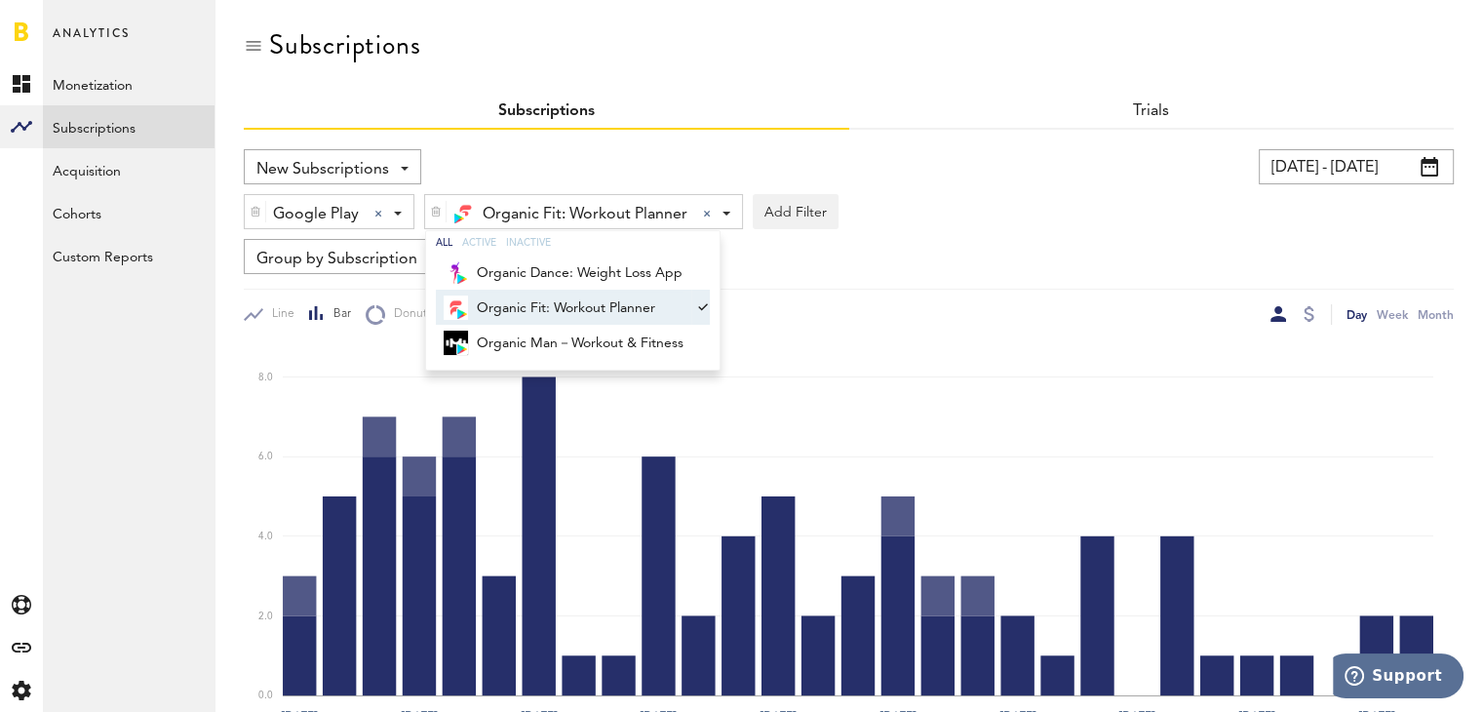
click at [555, 305] on span "Organic Fit: Workout Planner" at bounding box center [580, 308] width 207 height 33
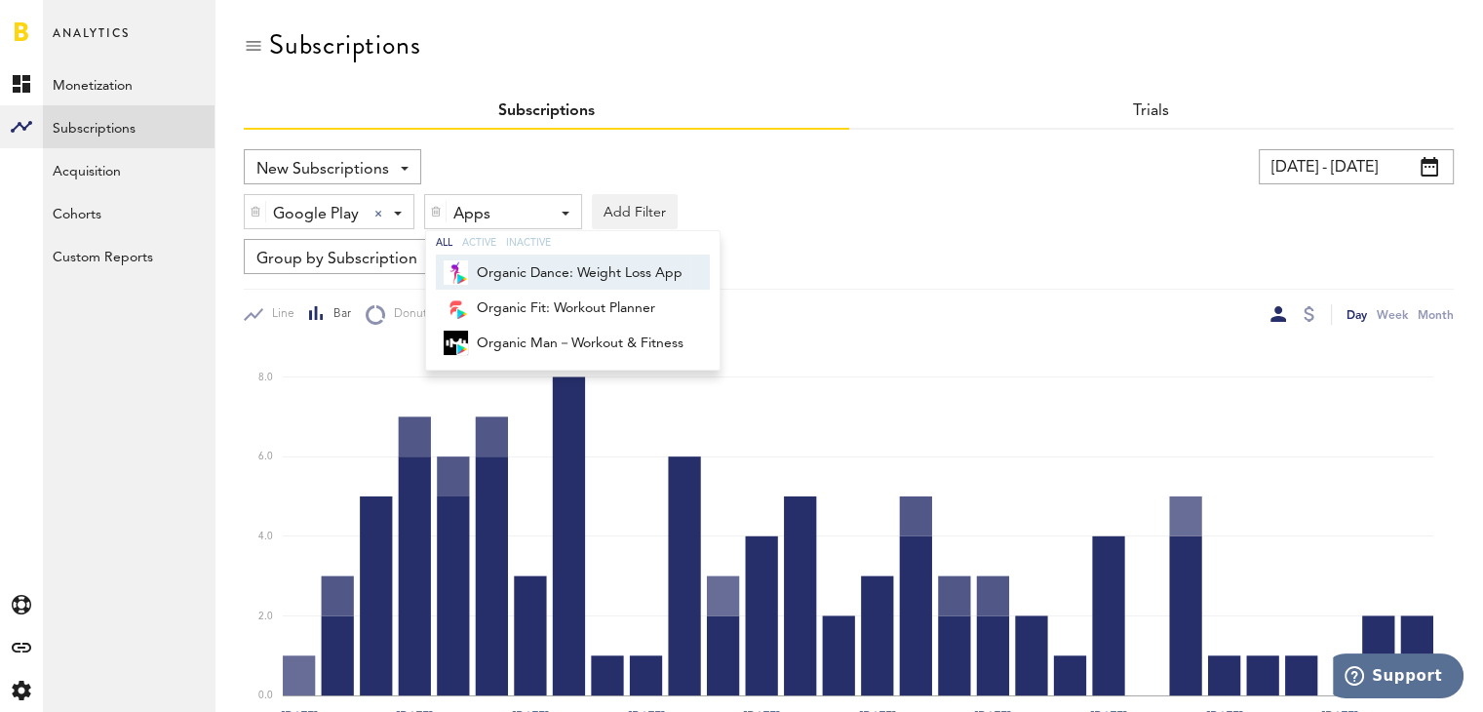
click at [515, 208] on div "Apps" at bounding box center [495, 214] width 85 height 33
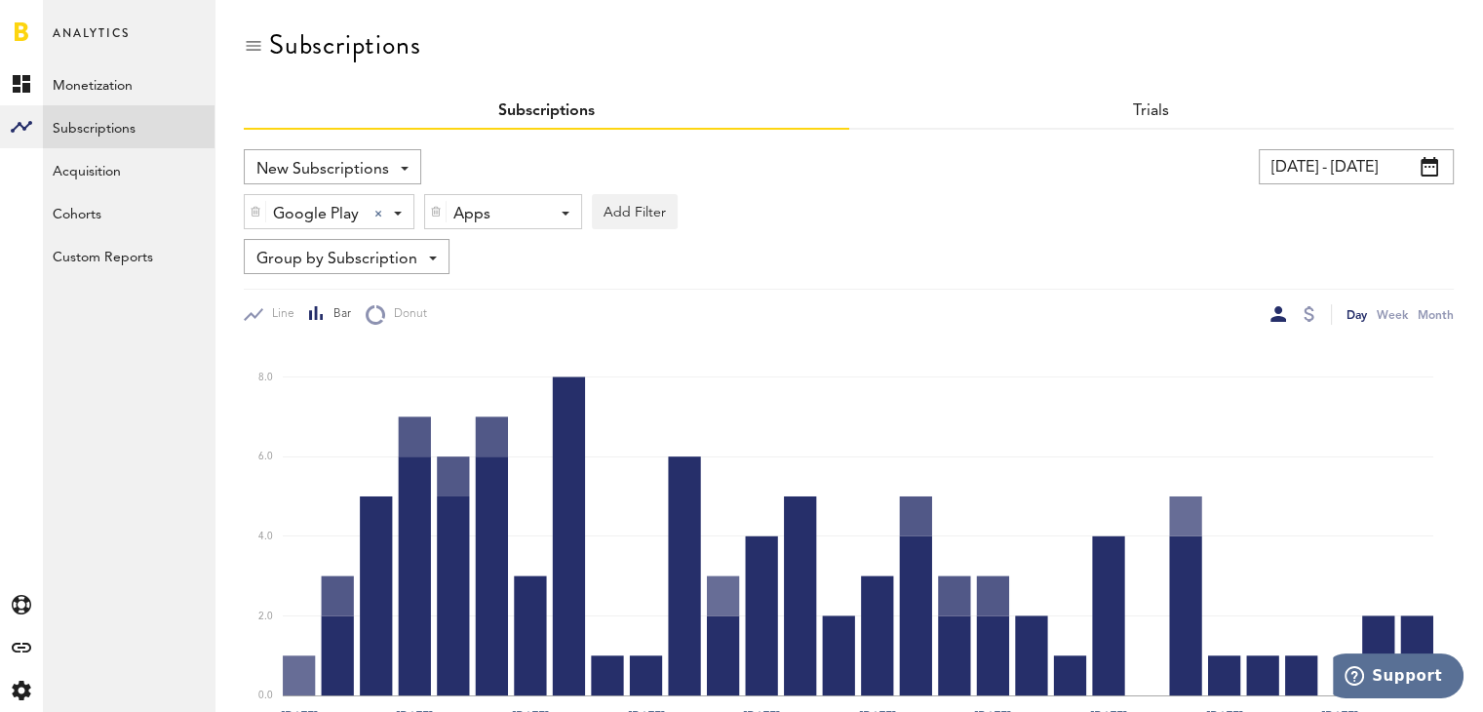
click at [517, 216] on div "Apps" at bounding box center [495, 214] width 85 height 33
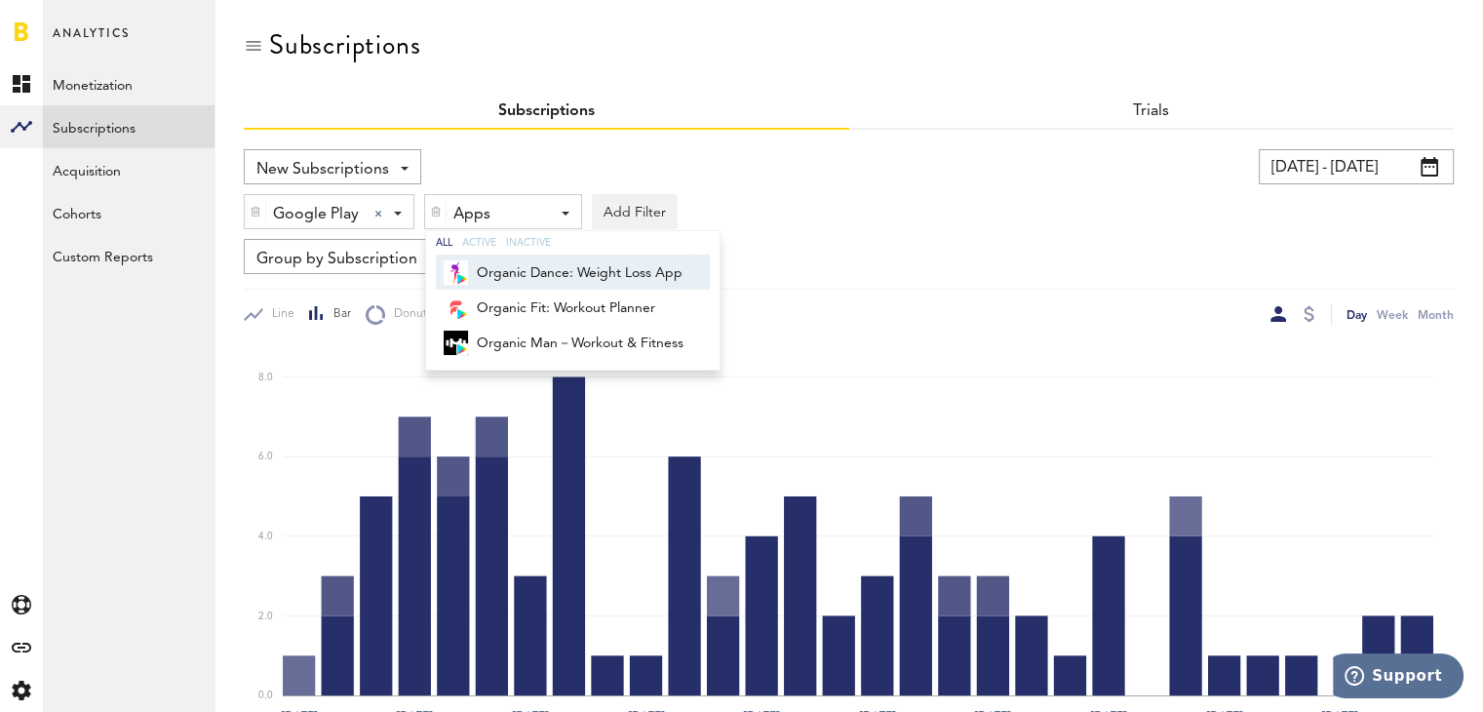
click at [538, 282] on span "Organic Dance: Weight Loss App" at bounding box center [580, 272] width 207 height 33
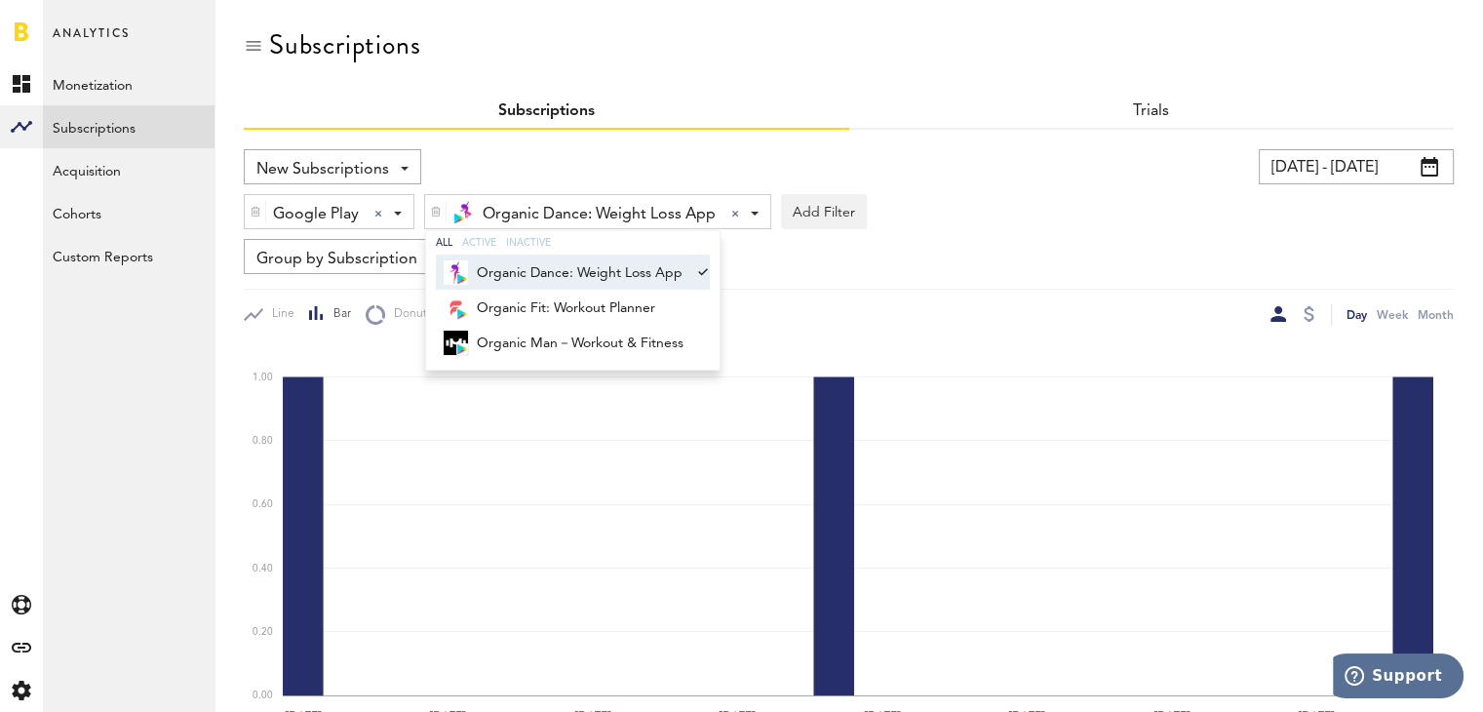
click at [759, 202] on div "Organic Dance: Weight Loss App Organic Dance: Weight Loss App All Active Inacti…" at bounding box center [597, 212] width 345 height 35
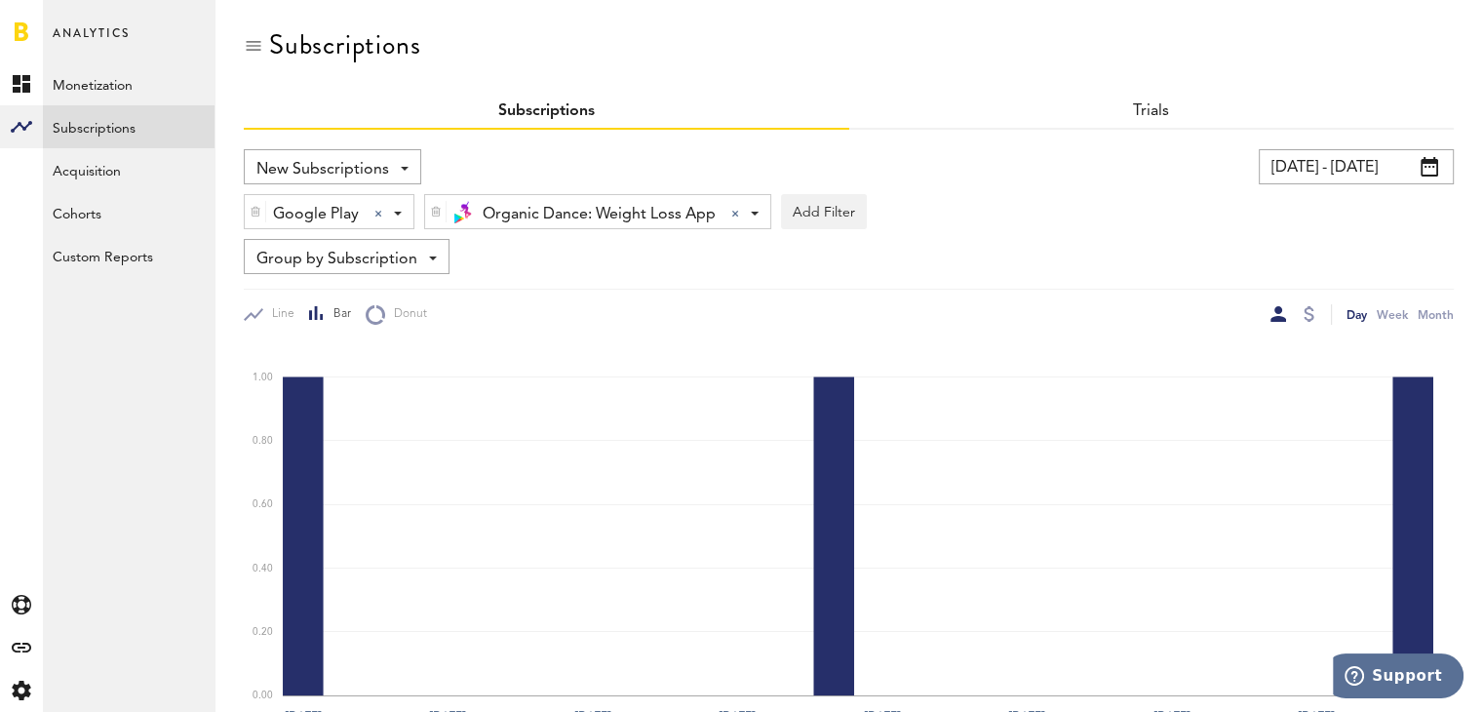
click at [751, 215] on span at bounding box center [755, 214] width 8 height 4
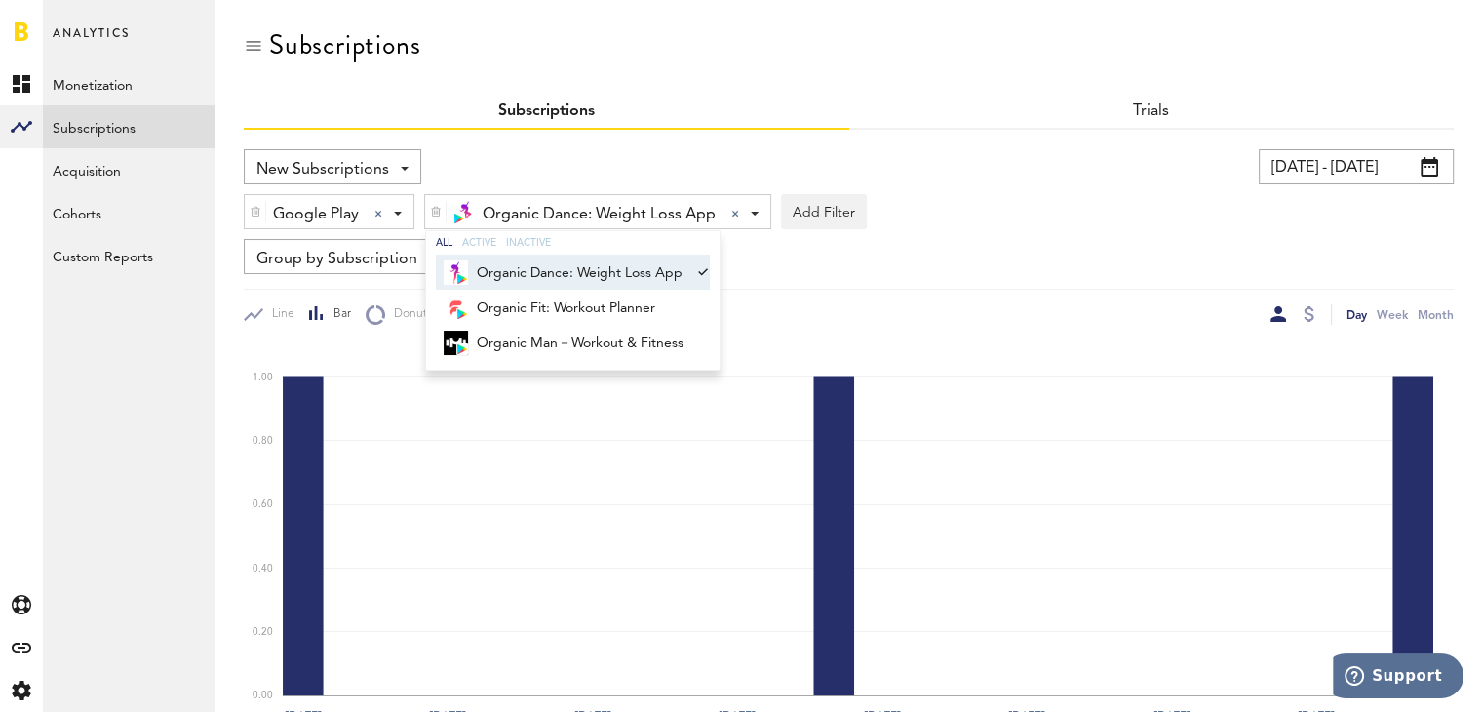
click at [679, 272] on span "Organic Dance: Weight Loss App" at bounding box center [580, 272] width 207 height 33
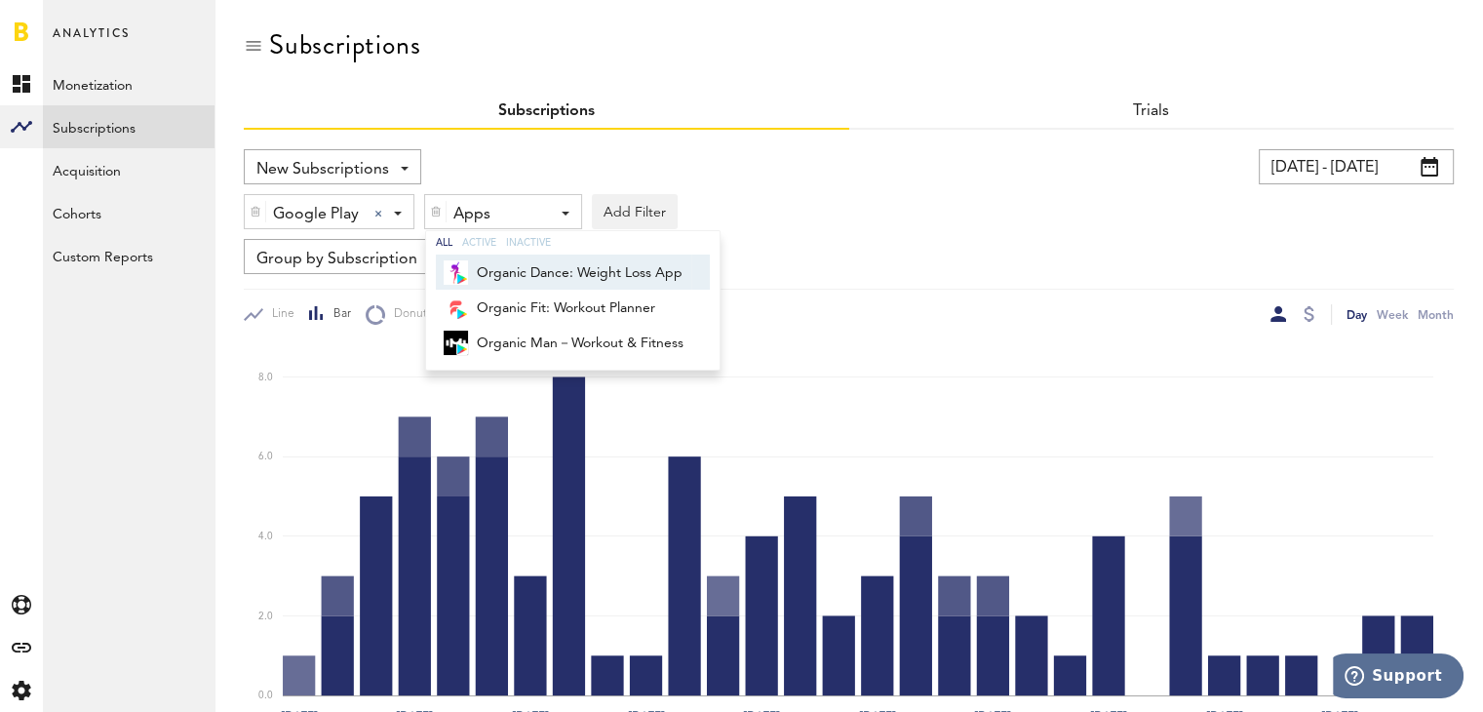
click at [565, 218] on div "Apps - All Active Inactive Organic Dance: Weight Loss App Organic Fit: Workout …" at bounding box center [503, 212] width 156 height 35
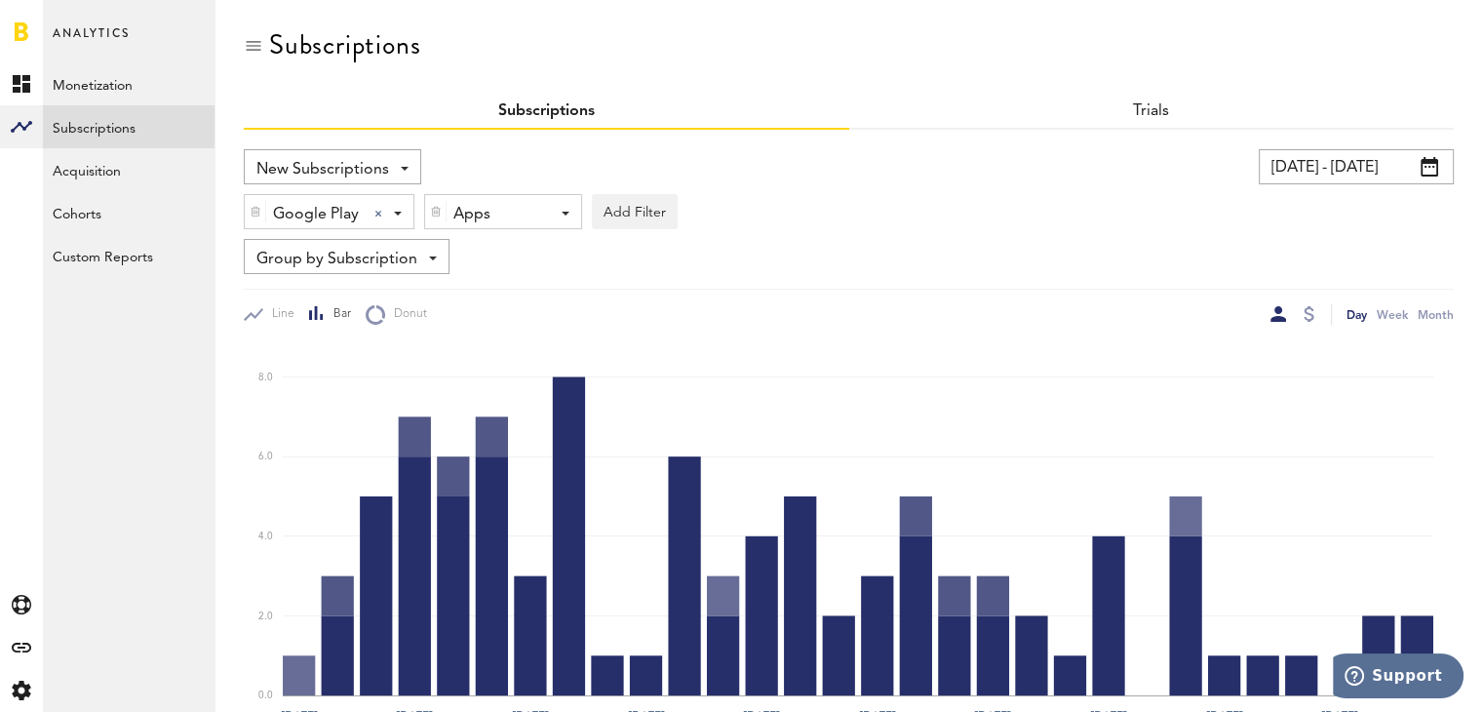
click at [503, 201] on div "Apps" at bounding box center [495, 214] width 85 height 33
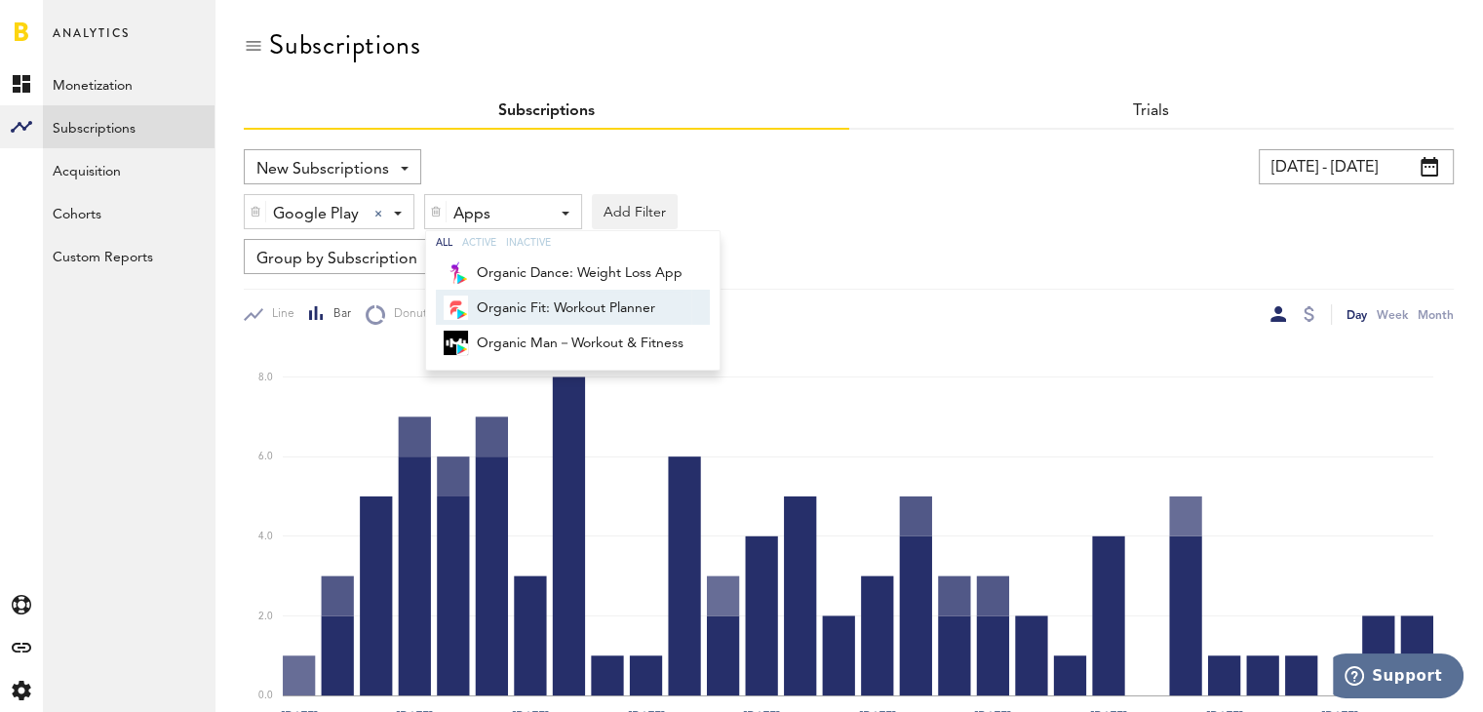
click at [527, 302] on span "Organic Fit: Workout Planner" at bounding box center [580, 308] width 207 height 33
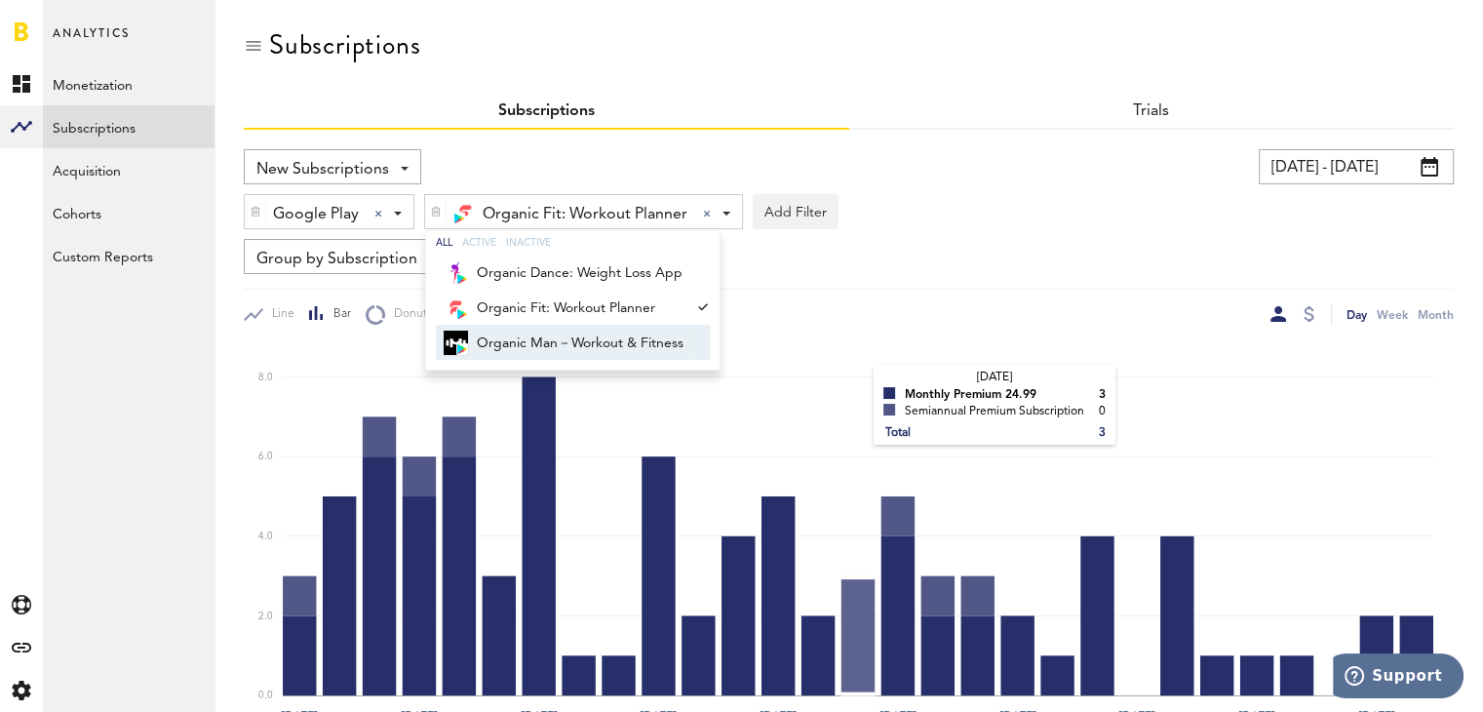
click at [855, 385] on rect at bounding box center [858, 519] width 1151 height 351
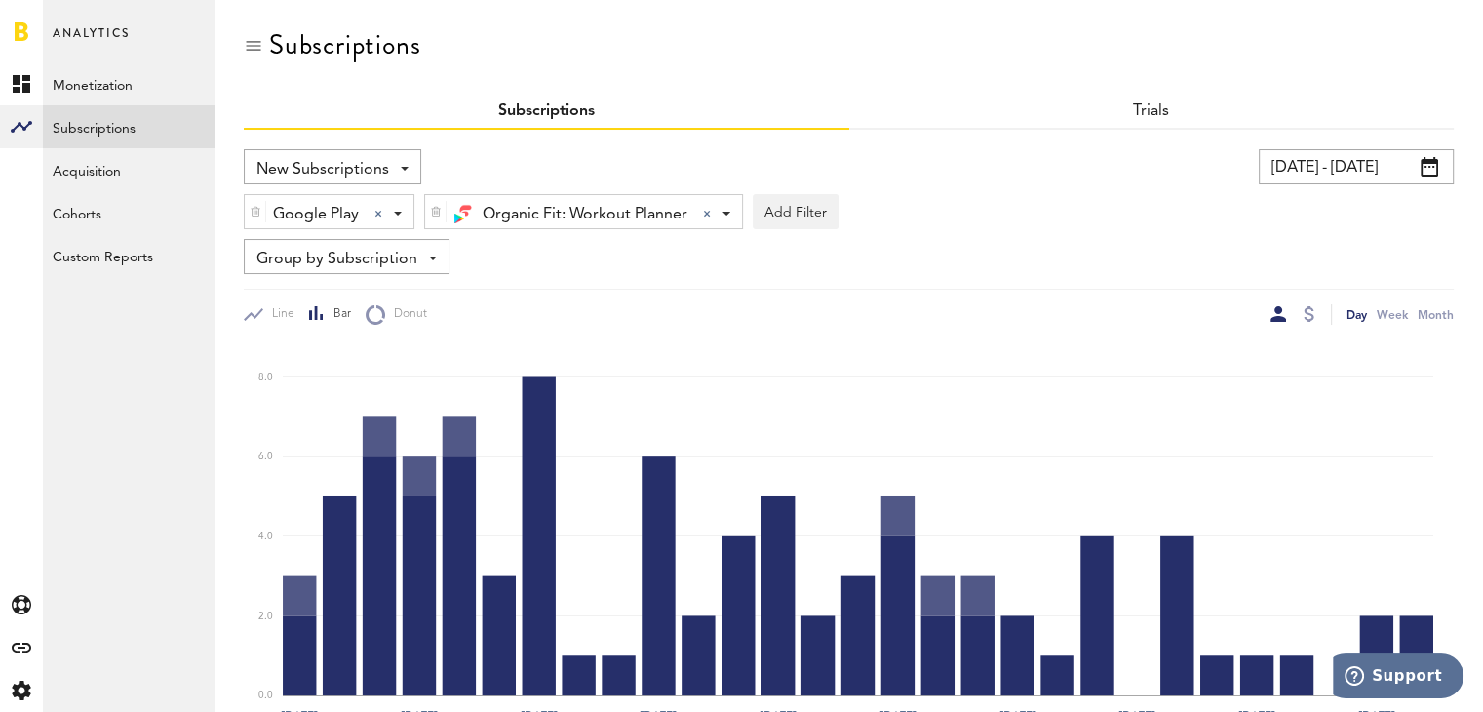
click at [719, 215] on div "Organic Fit: Workout Planner Organic Fit: Workout Planner All Active Inactive O…" at bounding box center [583, 212] width 317 height 35
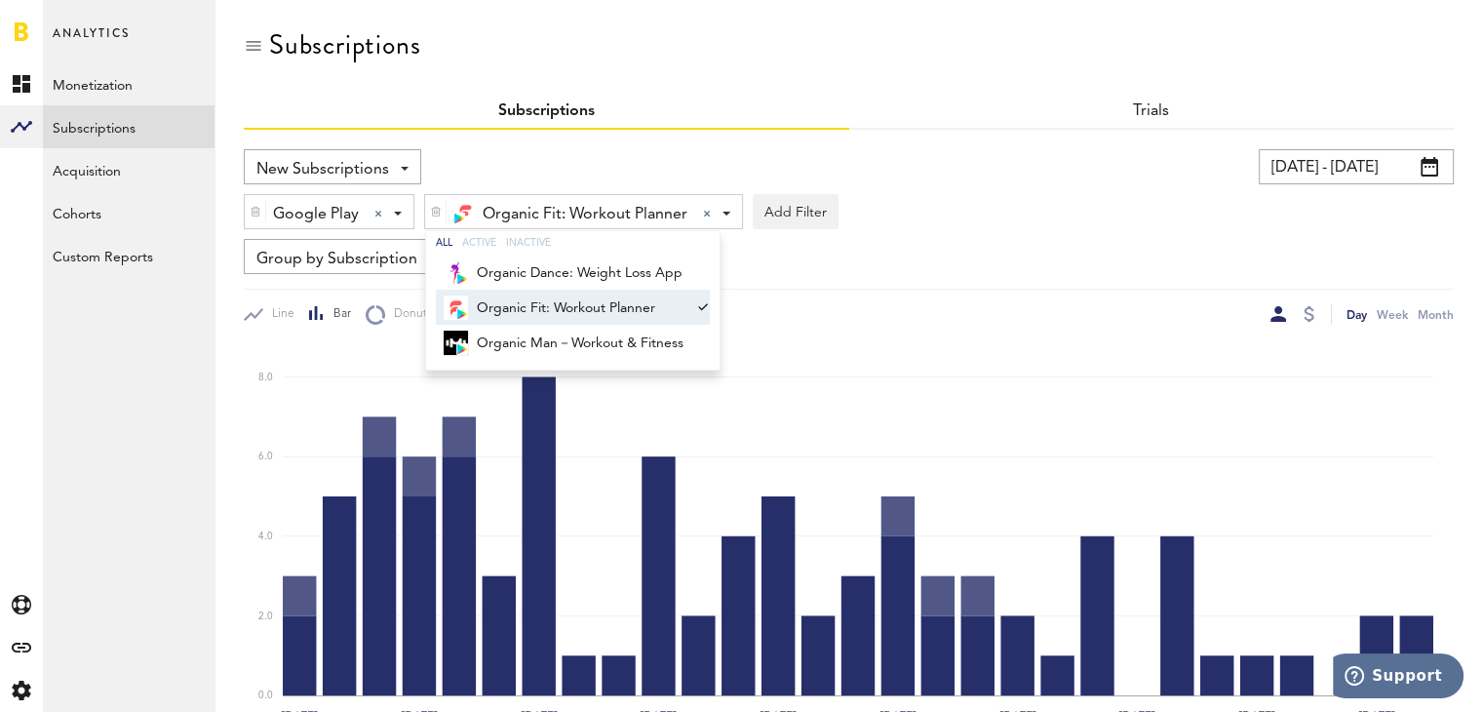
click at [687, 305] on link "Organic Fit: Workout Planner" at bounding box center [563, 307] width 255 height 35
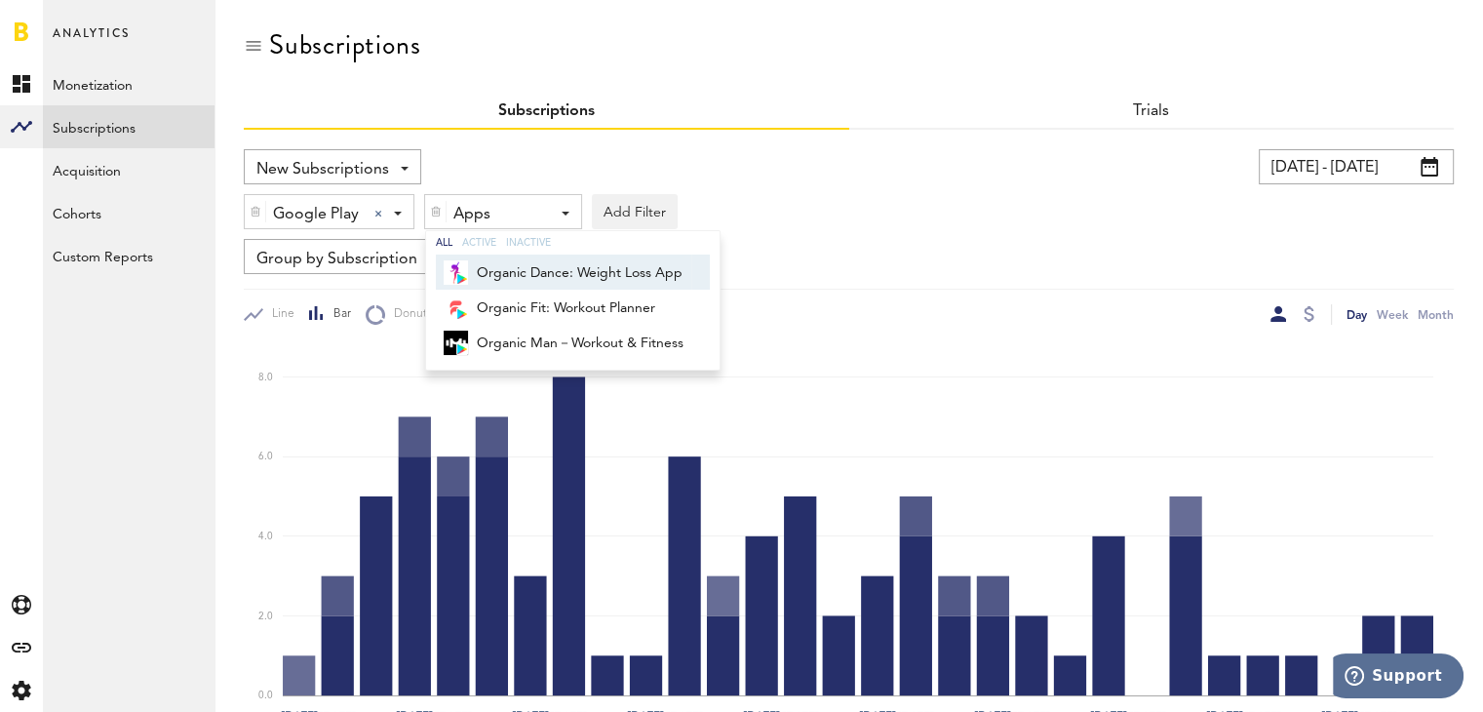
click at [653, 264] on span "Organic Dance: Weight Loss App" at bounding box center [580, 272] width 207 height 33
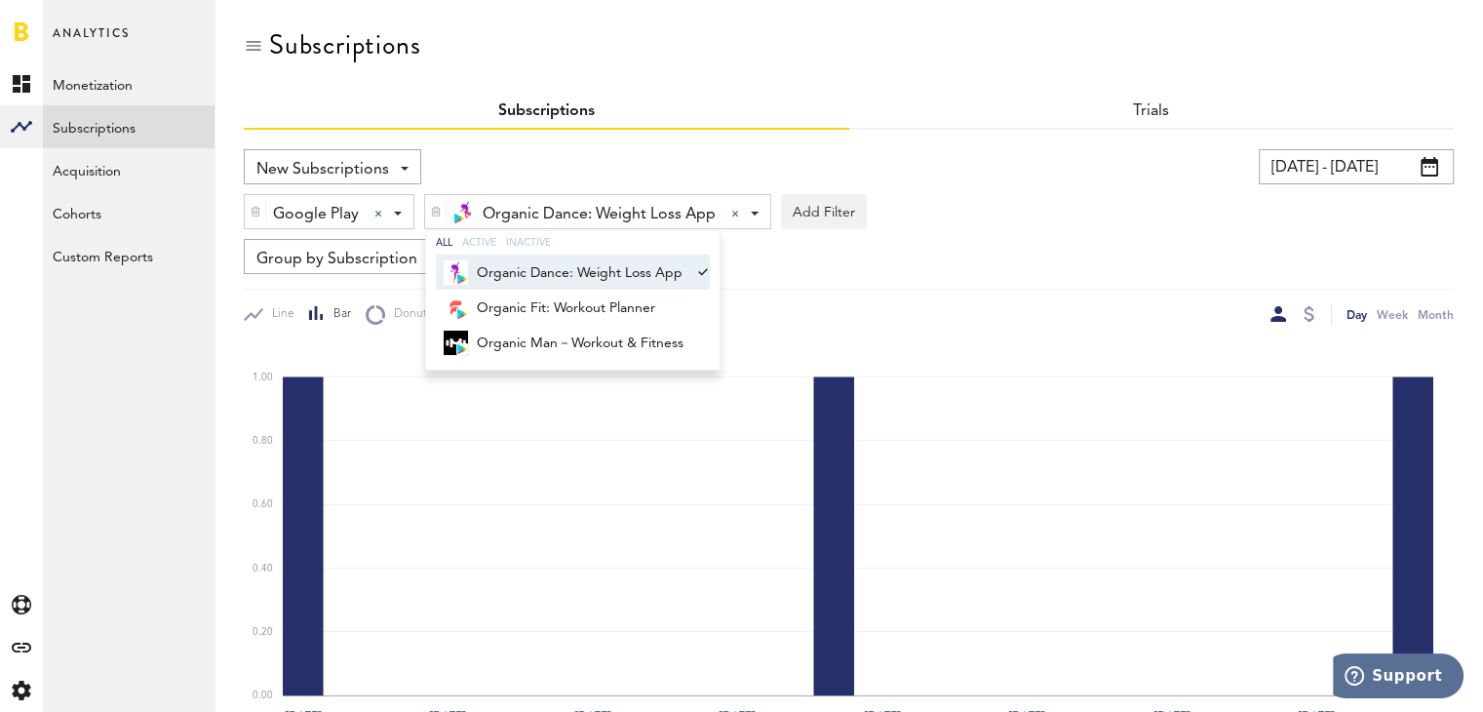
click at [673, 270] on span "Organic Dance: Weight Loss App" at bounding box center [580, 272] width 207 height 33
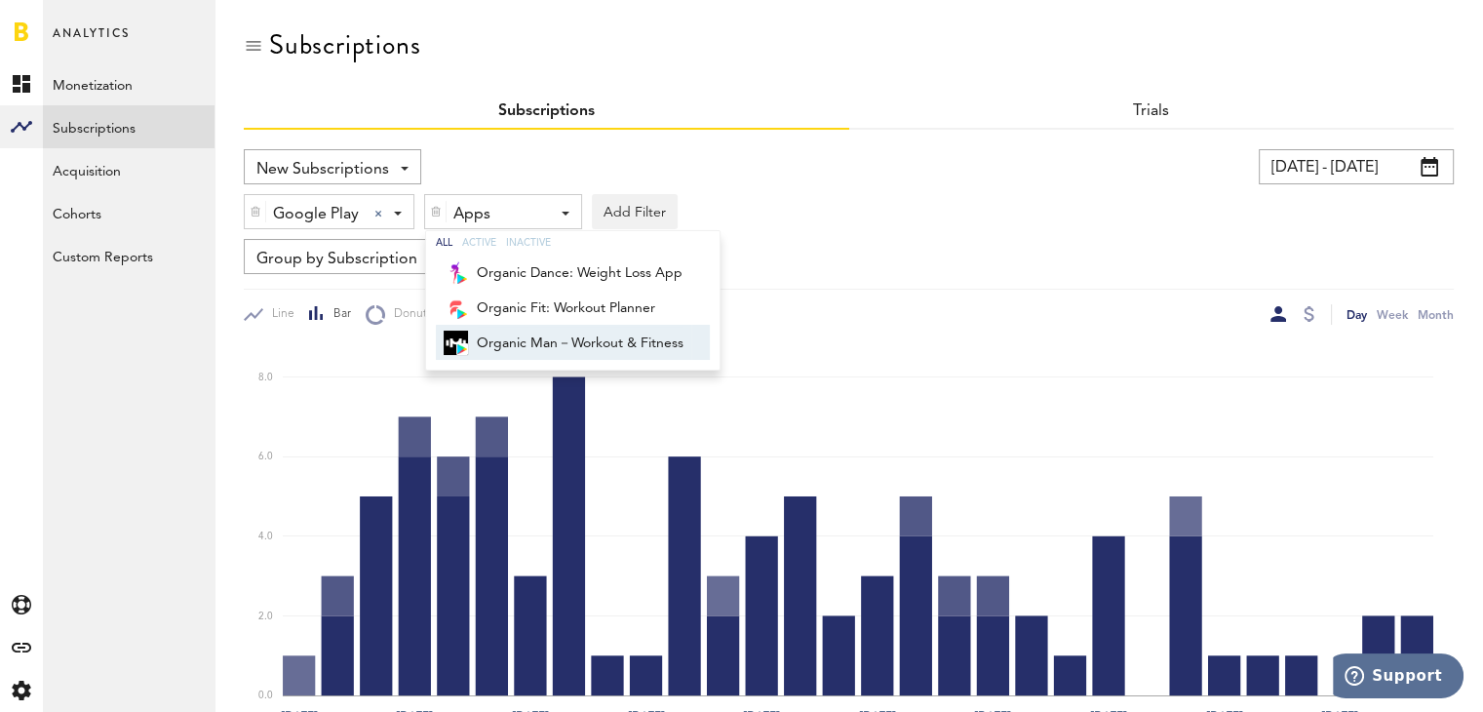
click at [635, 336] on span "Organic Man－Workout & Fitness" at bounding box center [580, 343] width 207 height 33
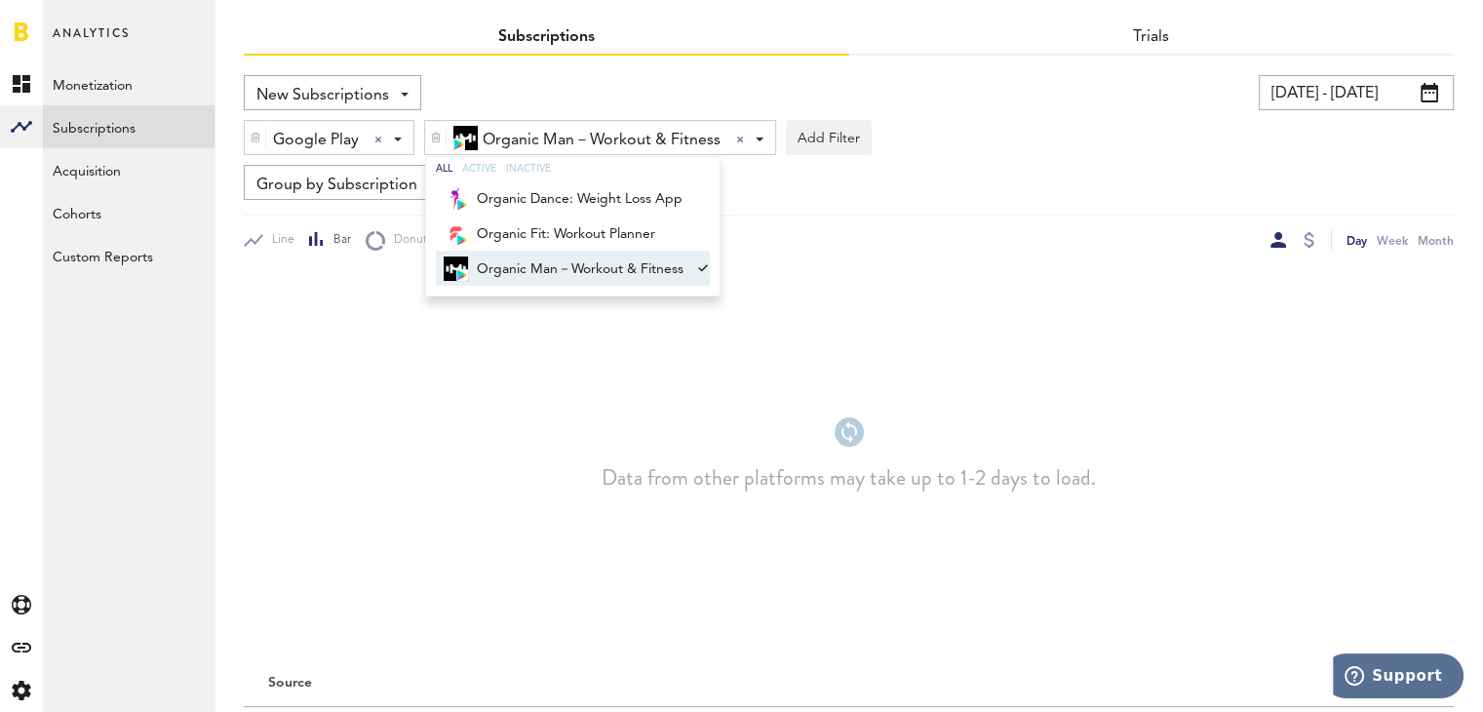
scroll to position [68, 0]
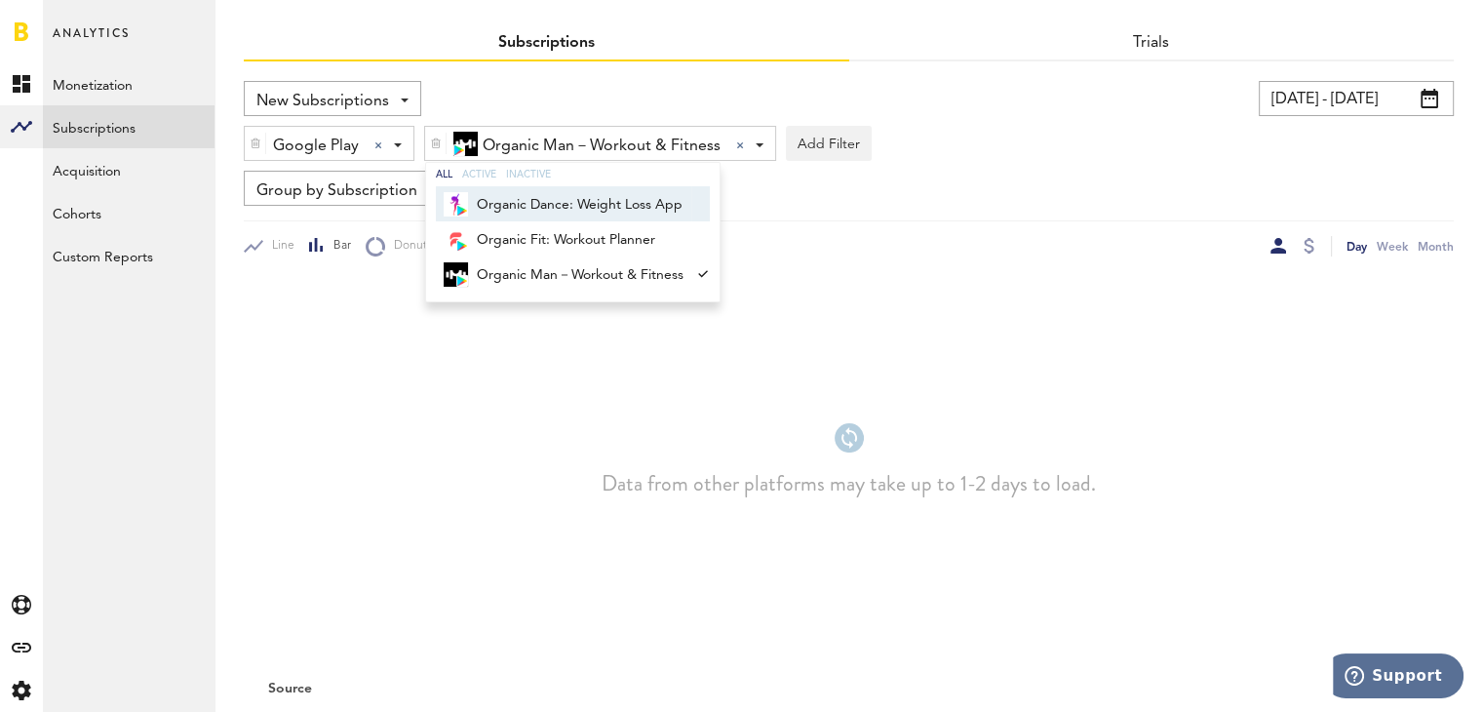
click at [581, 200] on span "Organic Dance: Weight Loss App" at bounding box center [580, 204] width 207 height 33
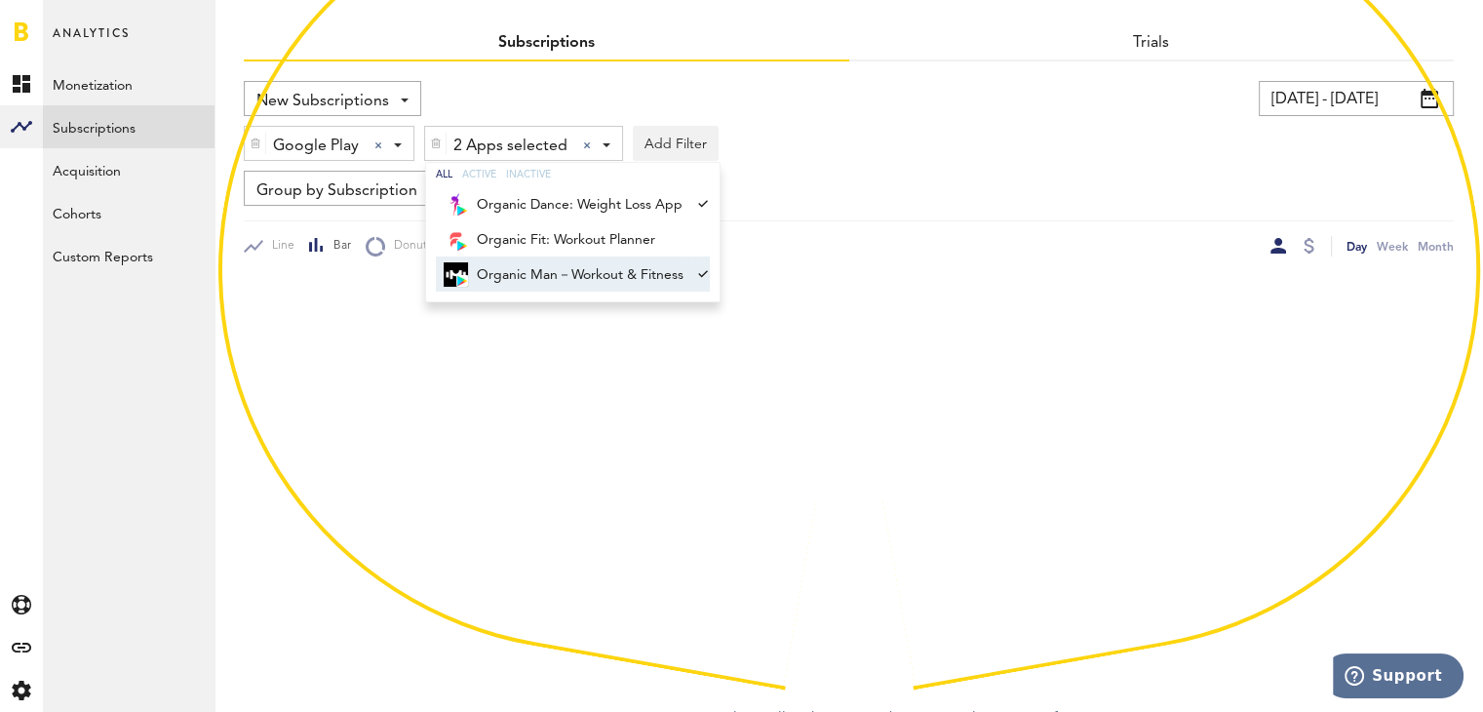
click at [611, 274] on span "Organic Man－Workout & Fitness" at bounding box center [580, 274] width 207 height 33
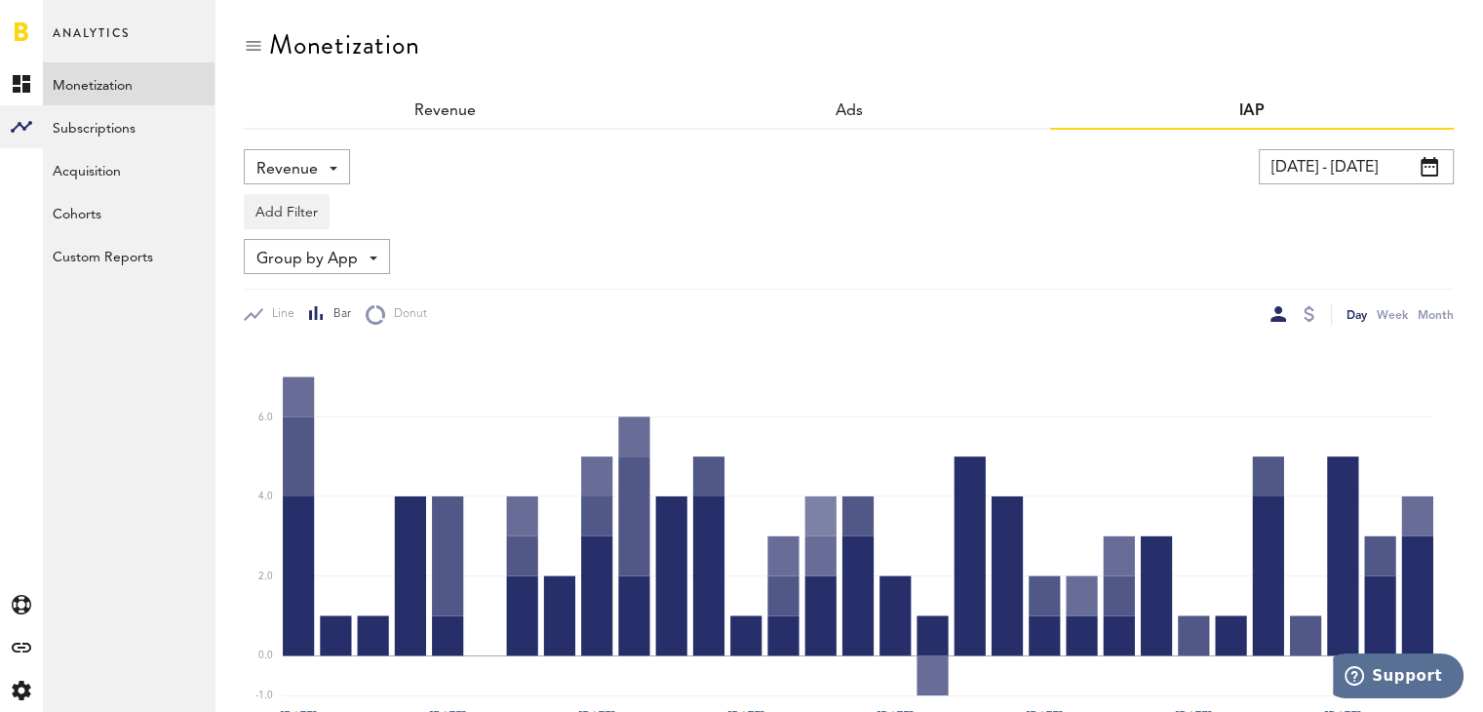
click at [374, 248] on div "Group by App Group by IAP Group by Platform Group by App Group by Country" at bounding box center [317, 256] width 146 height 35
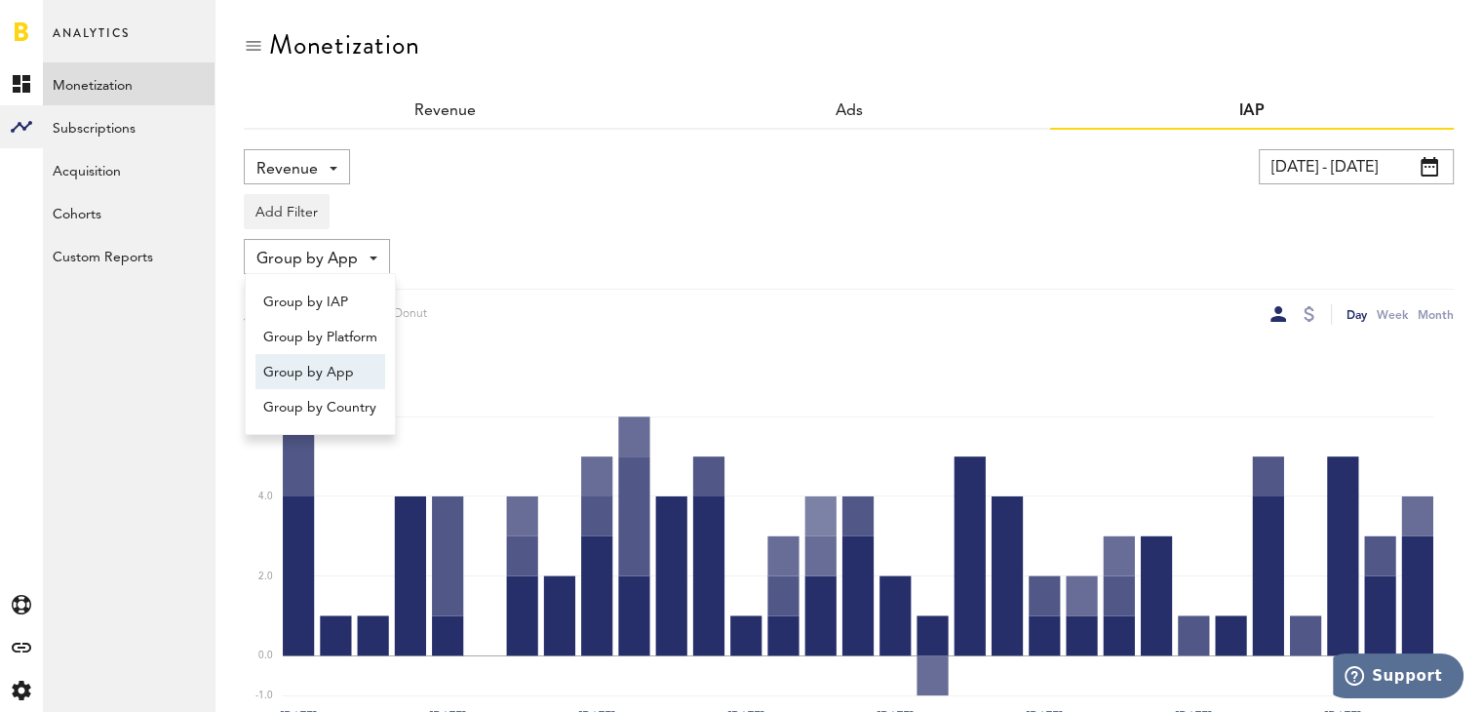
click at [523, 233] on div "Revenue Revenue Refunds [DATE] - [DATE] Last 30 days Last 90 days Last 180 days…" at bounding box center [849, 237] width 1210 height 176
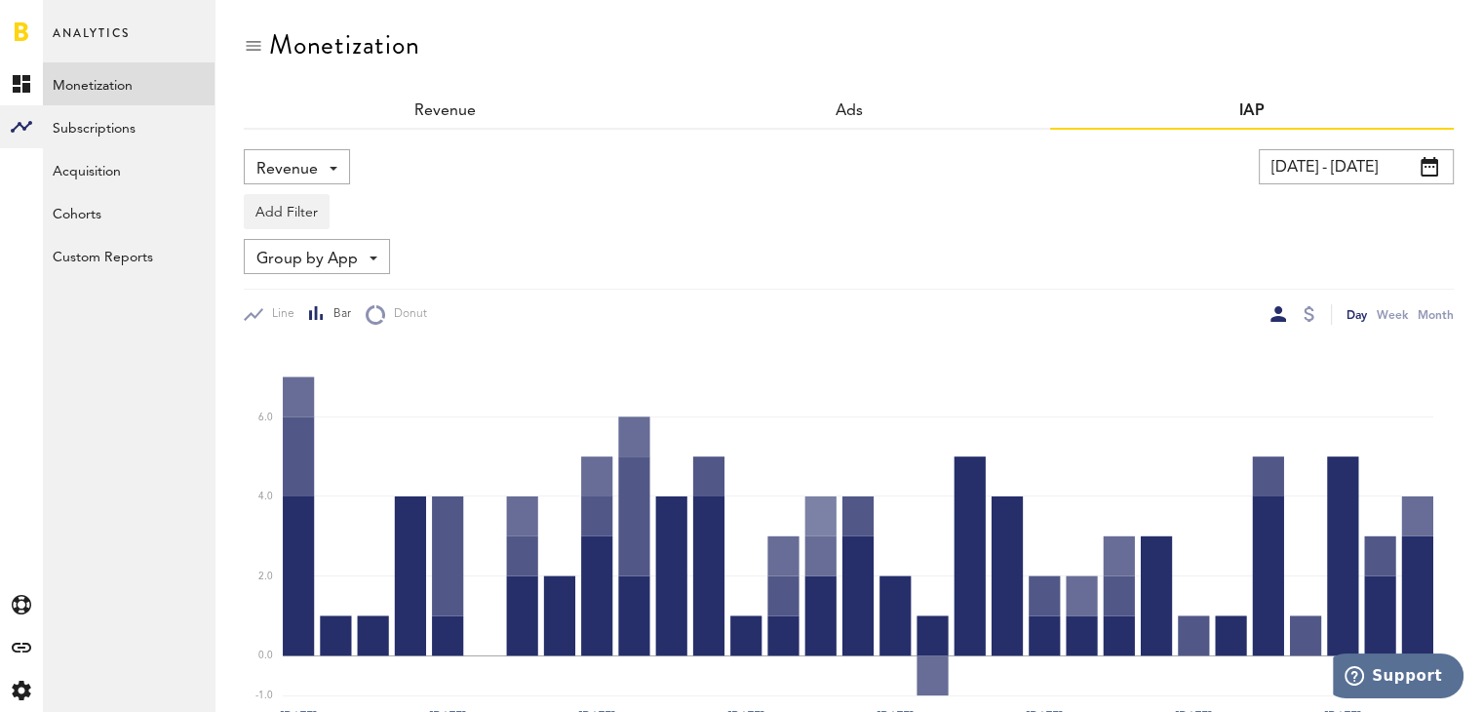
click at [1115, 111] on div "IAP" at bounding box center [1252, 112] width 404 height 35
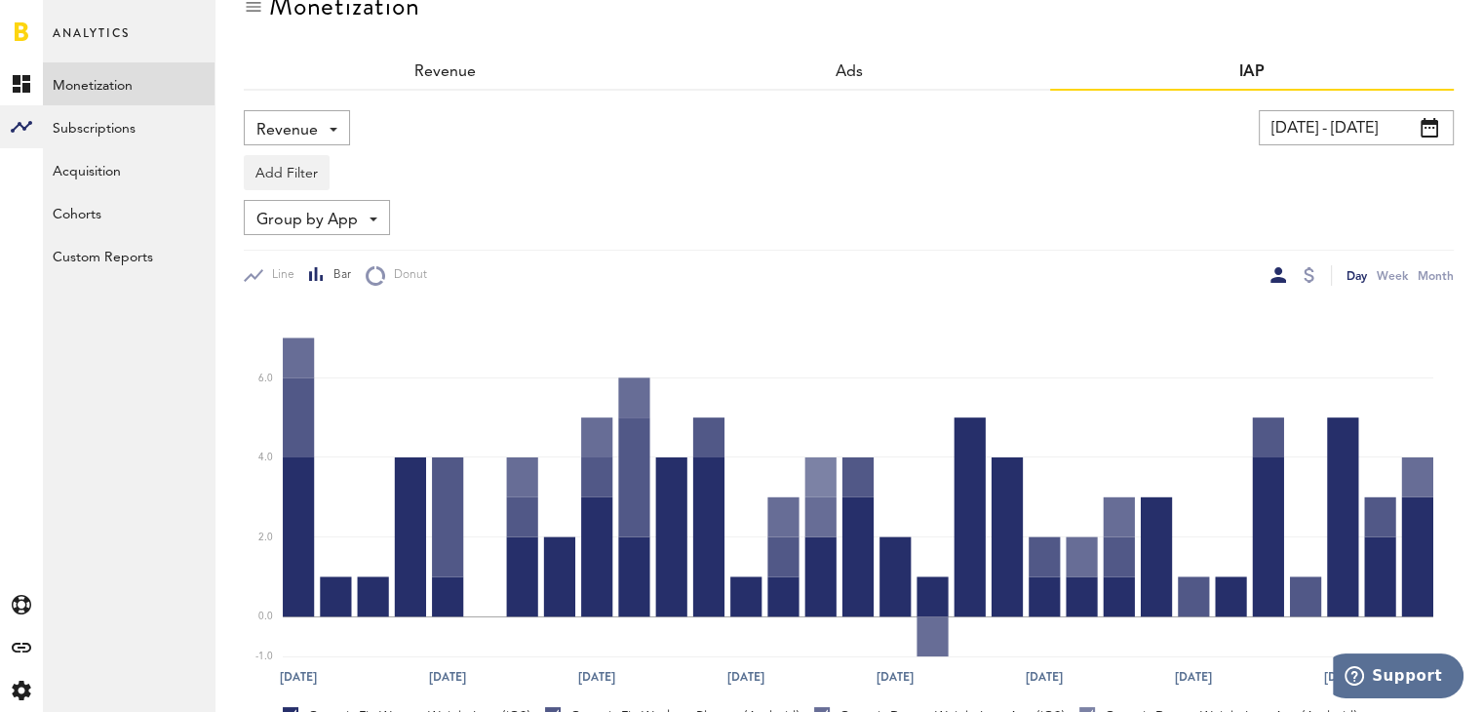
scroll to position [9, 0]
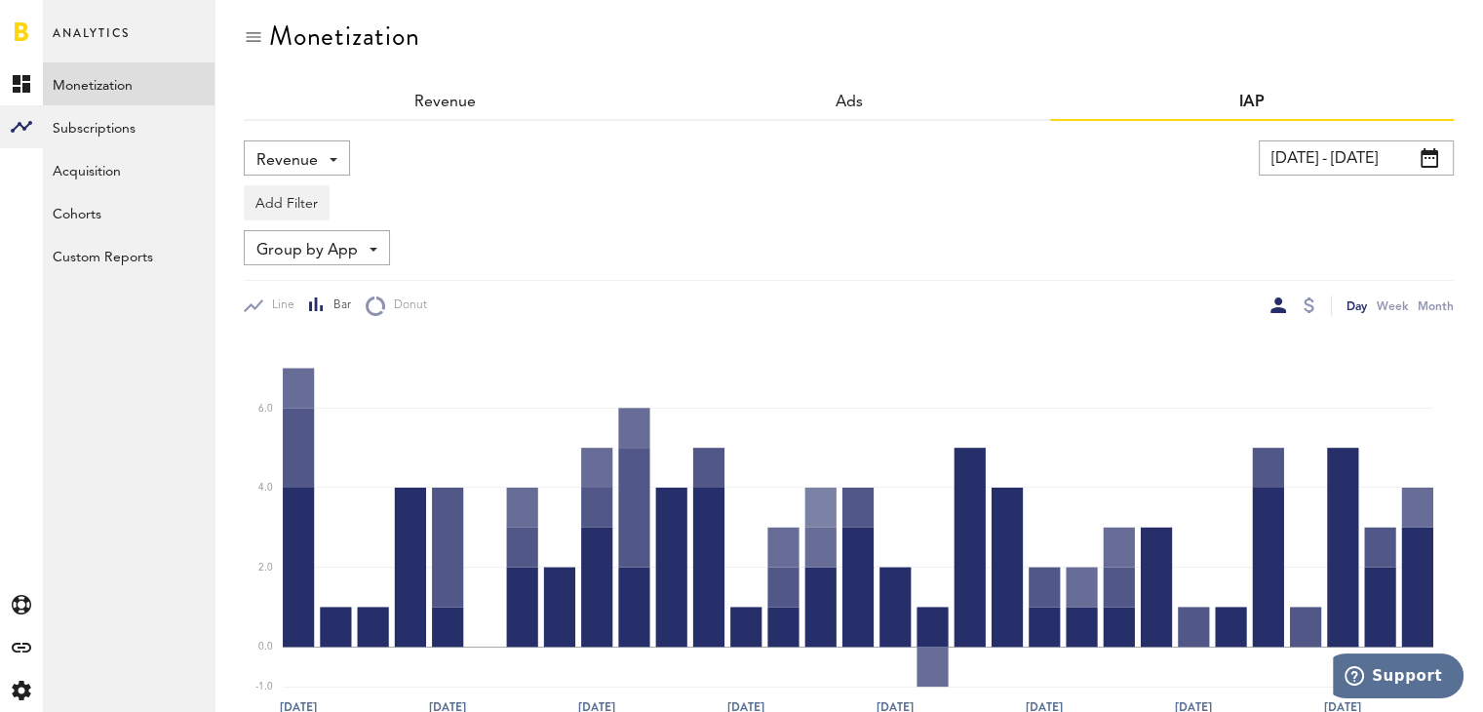
click at [1326, 145] on input "[DATE] - [DATE]" at bounding box center [1356, 157] width 195 height 35
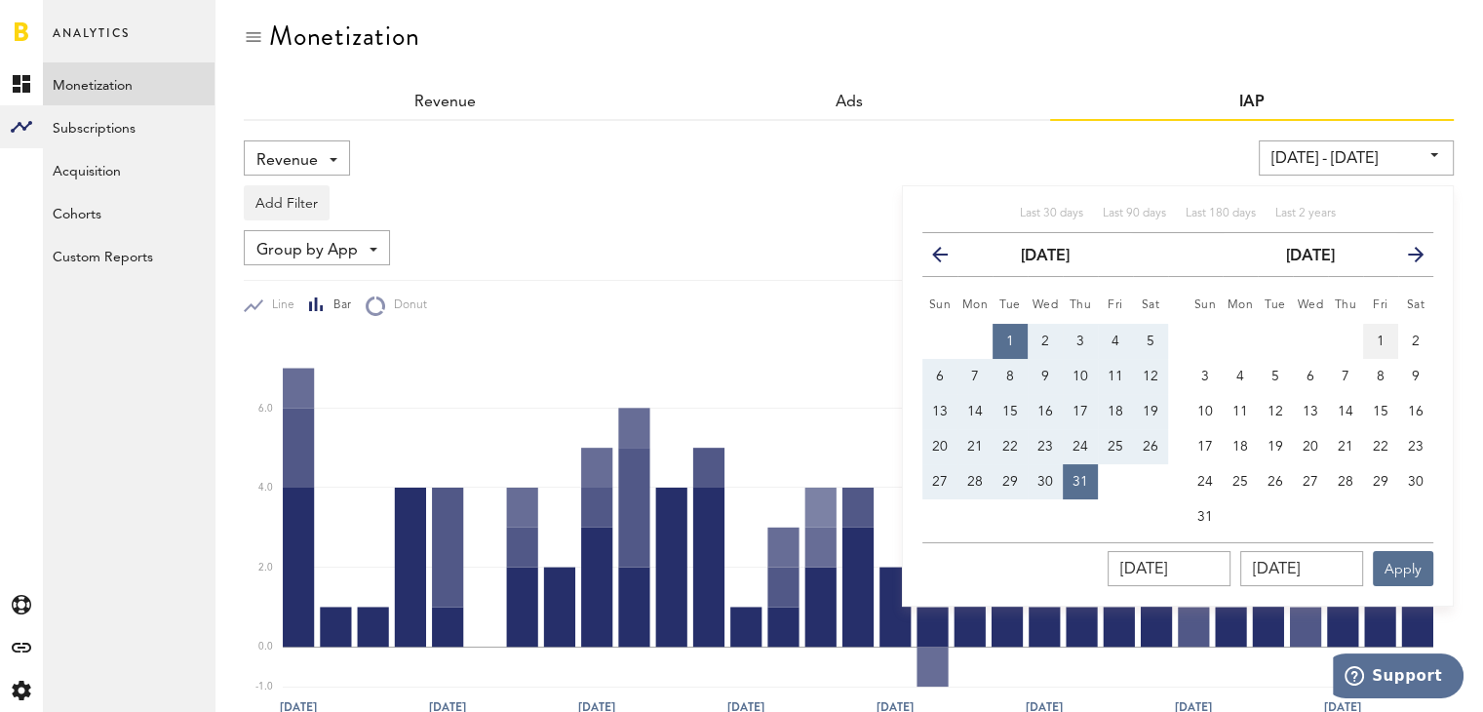
click at [1382, 337] on span "1" at bounding box center [1381, 341] width 8 height 14
type input "[DATE] - [DATE]"
type input "[DATE]"
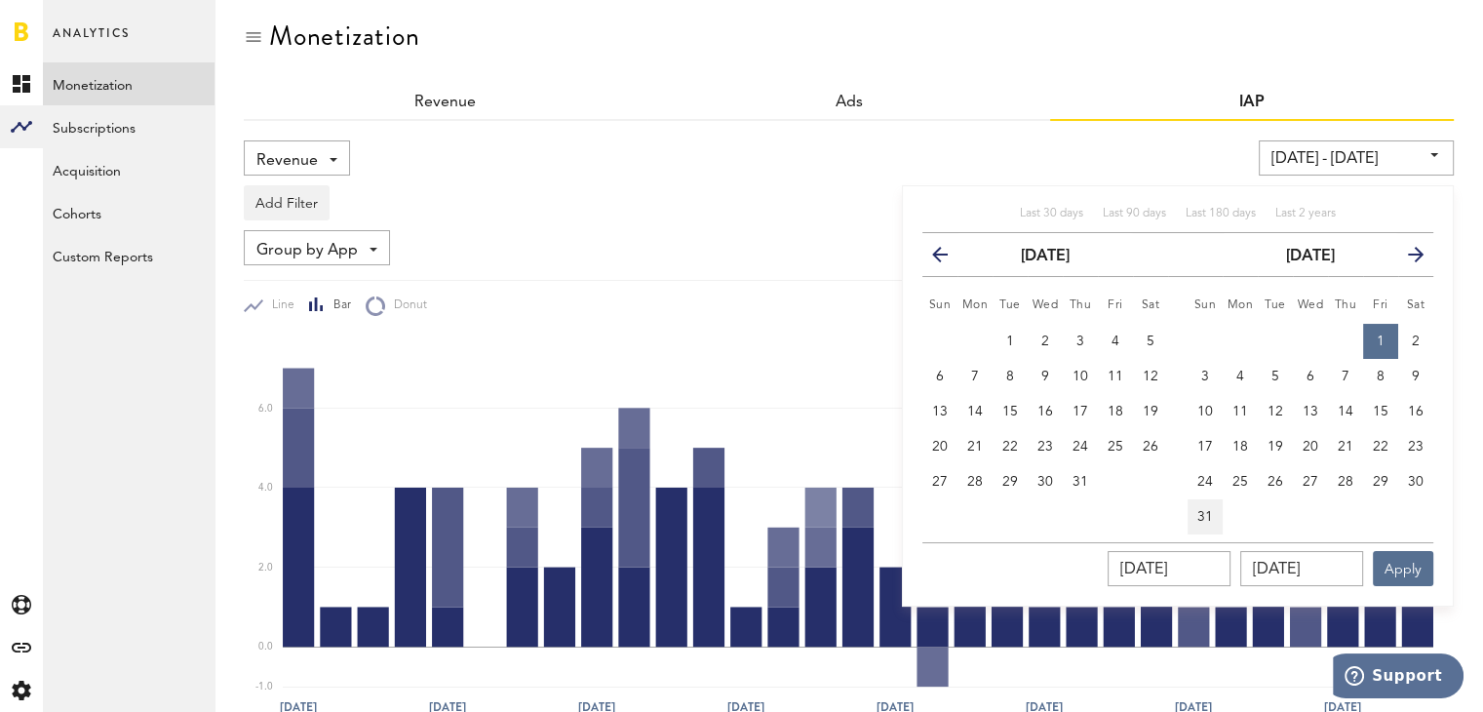
click at [1201, 510] on span "31" at bounding box center [1205, 517] width 16 height 14
type input "[DATE] - [DATE]"
type input "[DATE]"
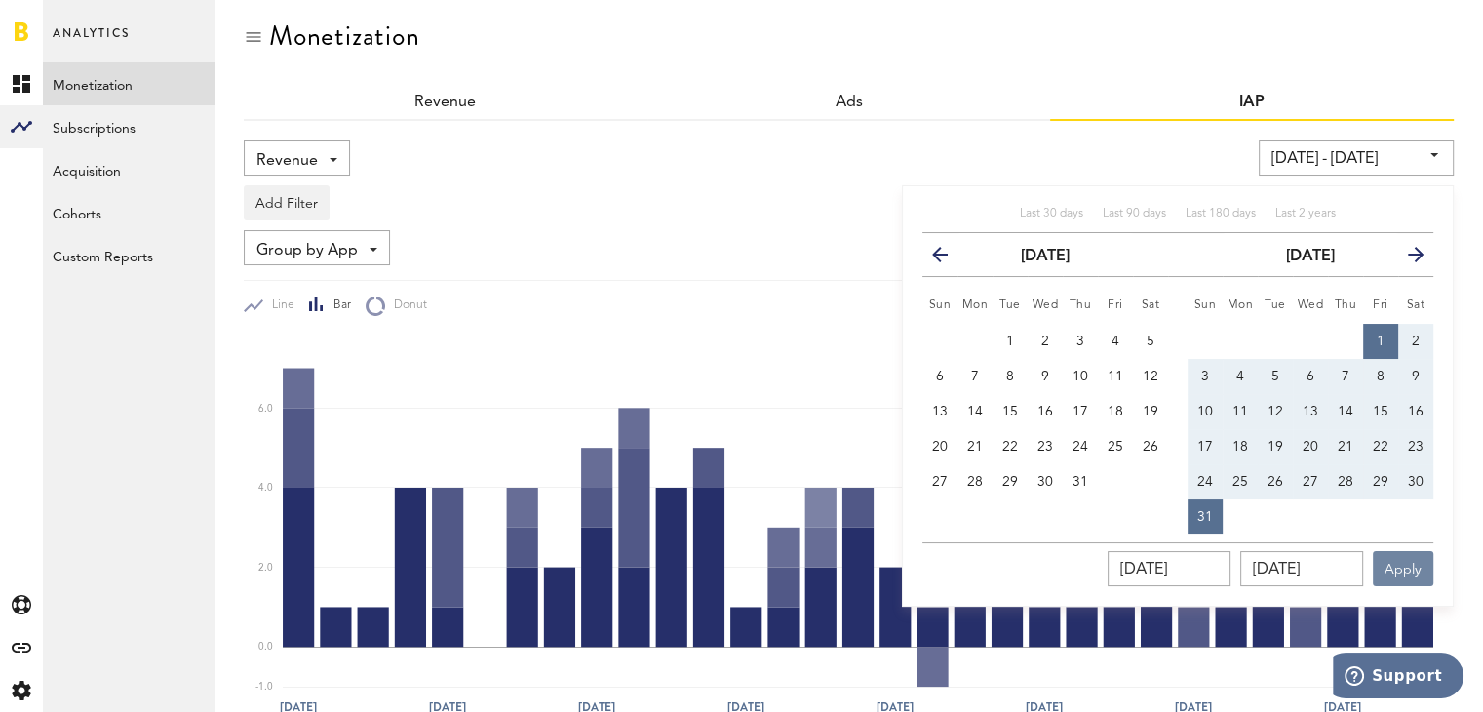
click at [1405, 566] on button "Apply" at bounding box center [1403, 568] width 60 height 35
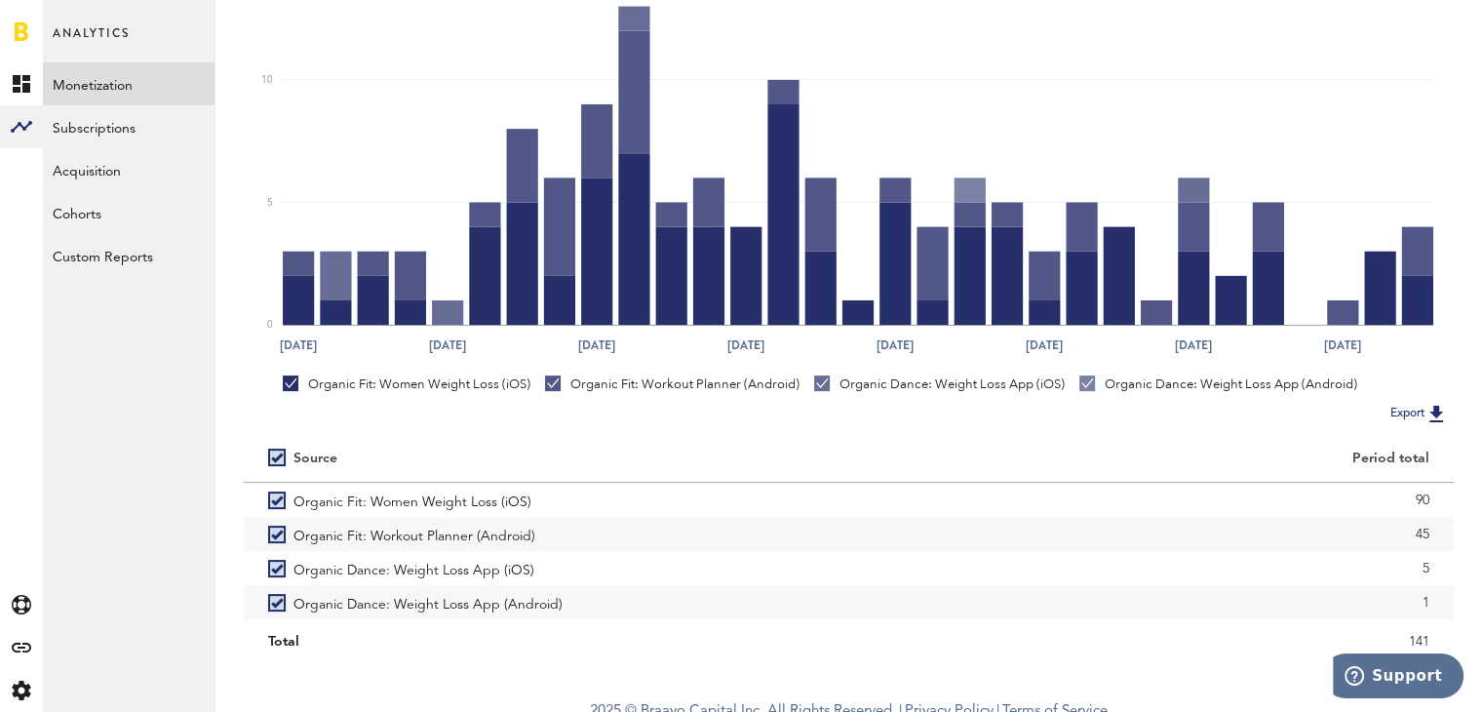
scroll to position [386, 0]
